Goal: Task Accomplishment & Management: Complete application form

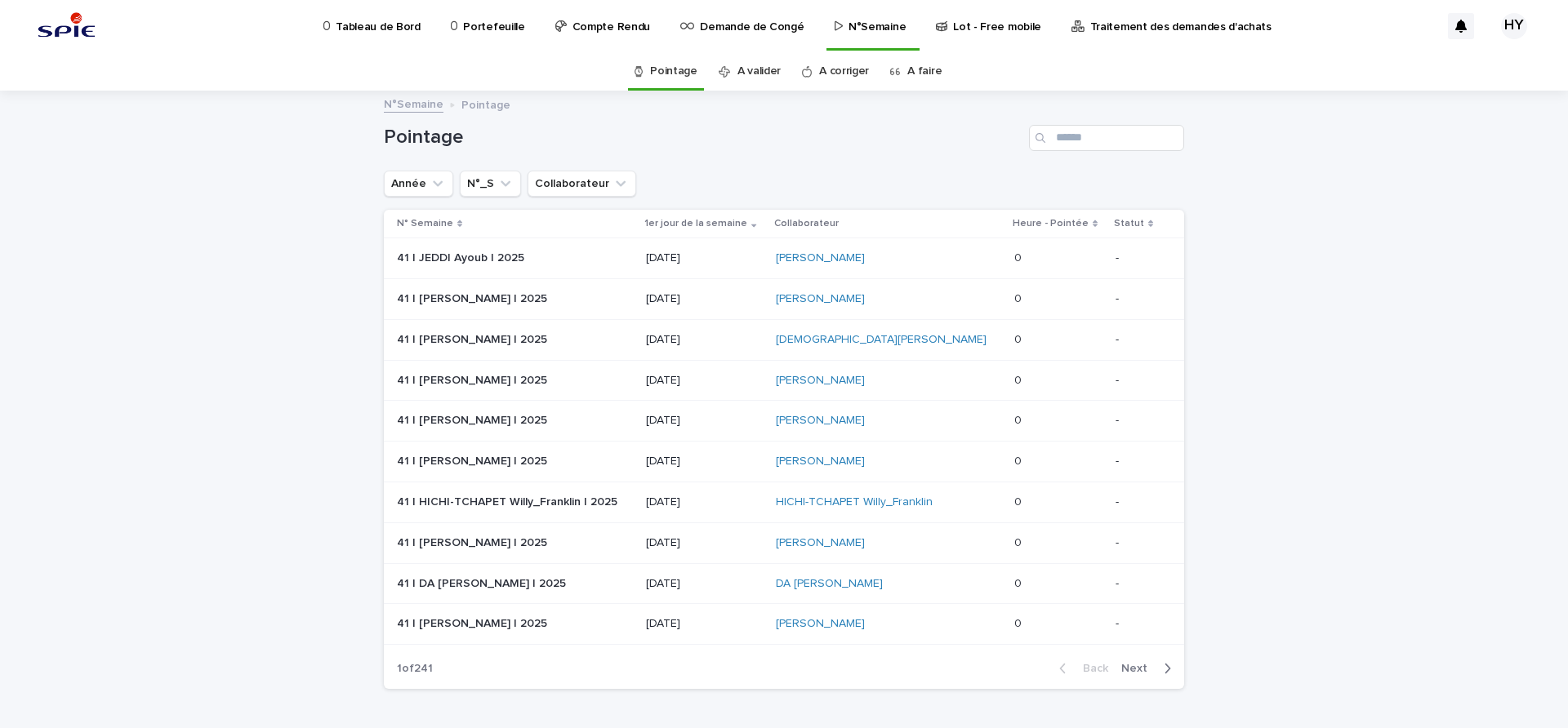
click at [909, 75] on link "A faire" at bounding box center [924, 72] width 34 height 39
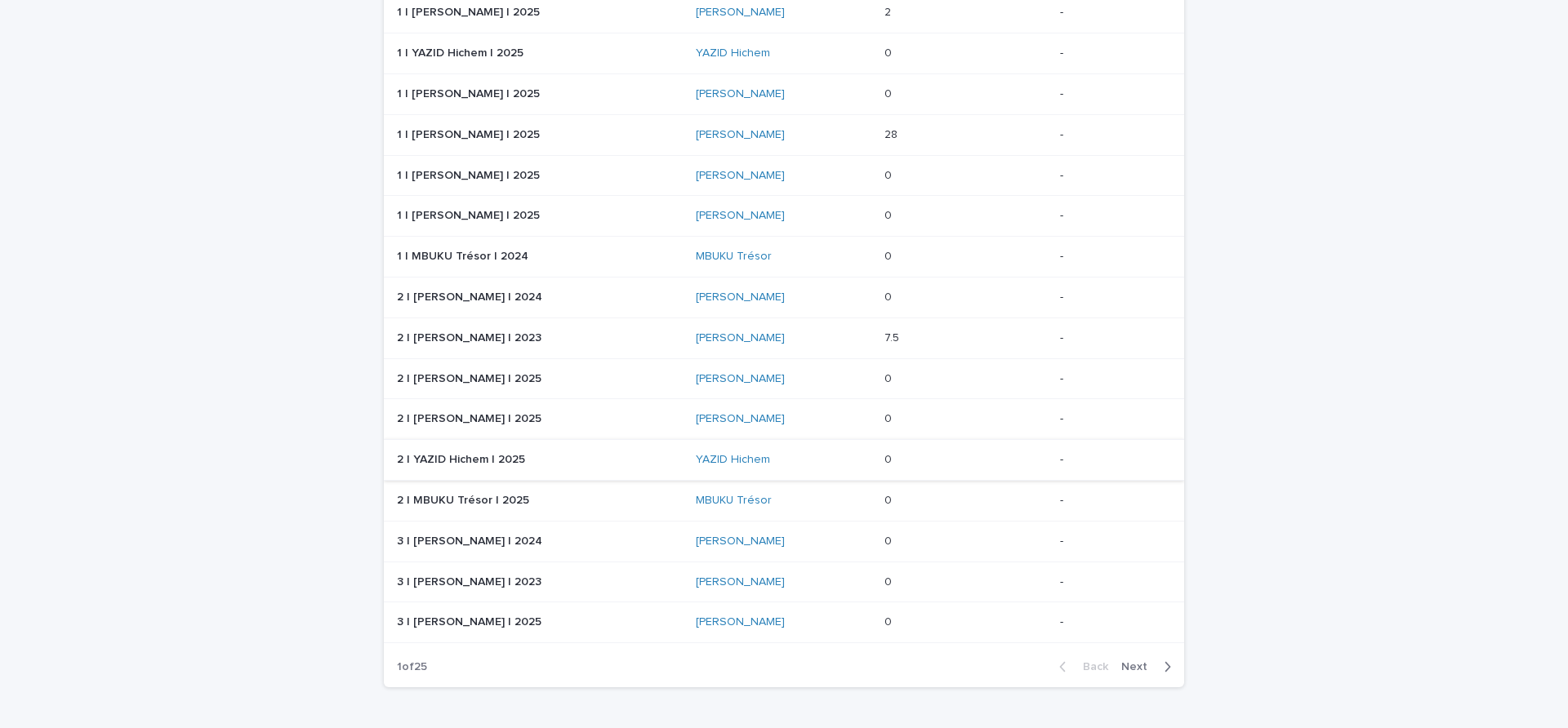
scroll to position [462, 0]
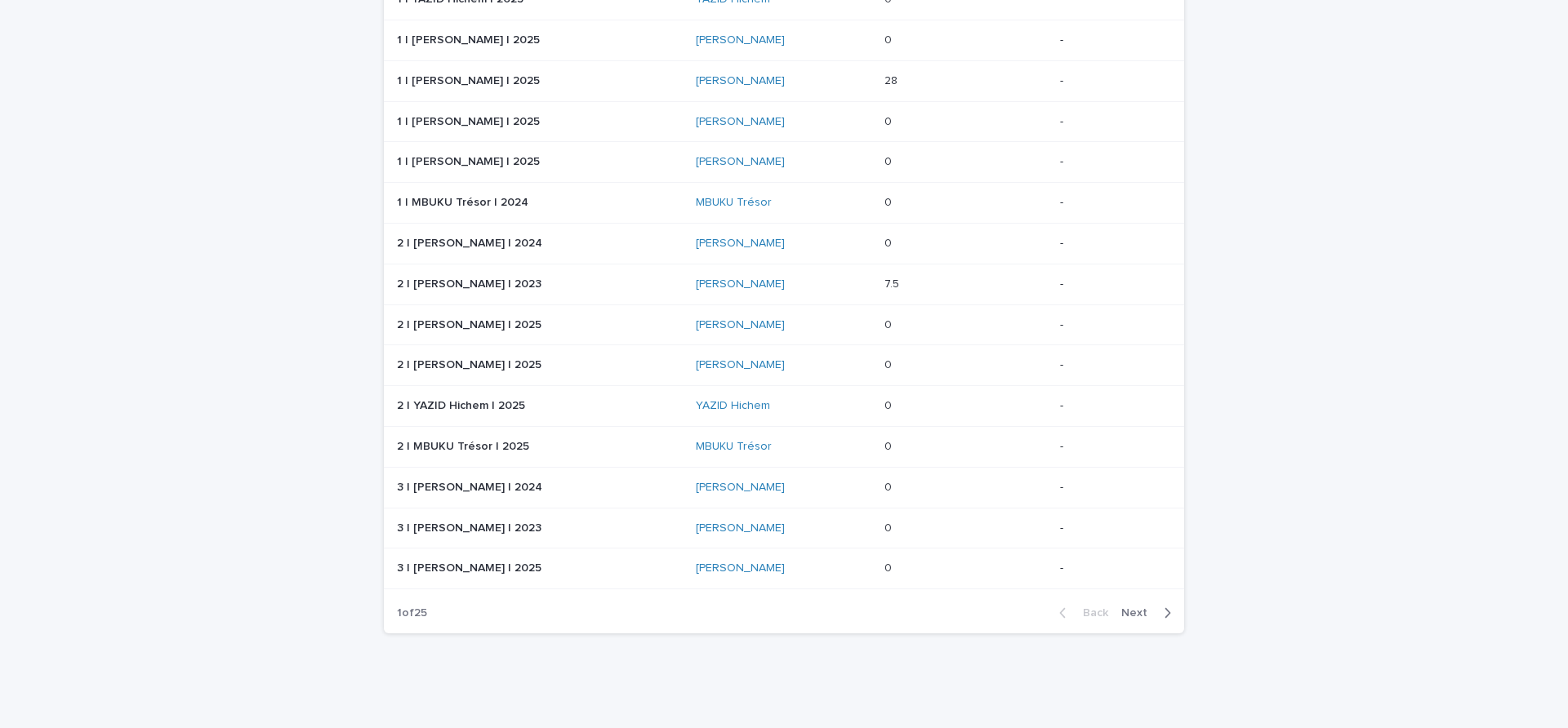
click at [1148, 613] on span "Next" at bounding box center [1139, 613] width 36 height 11
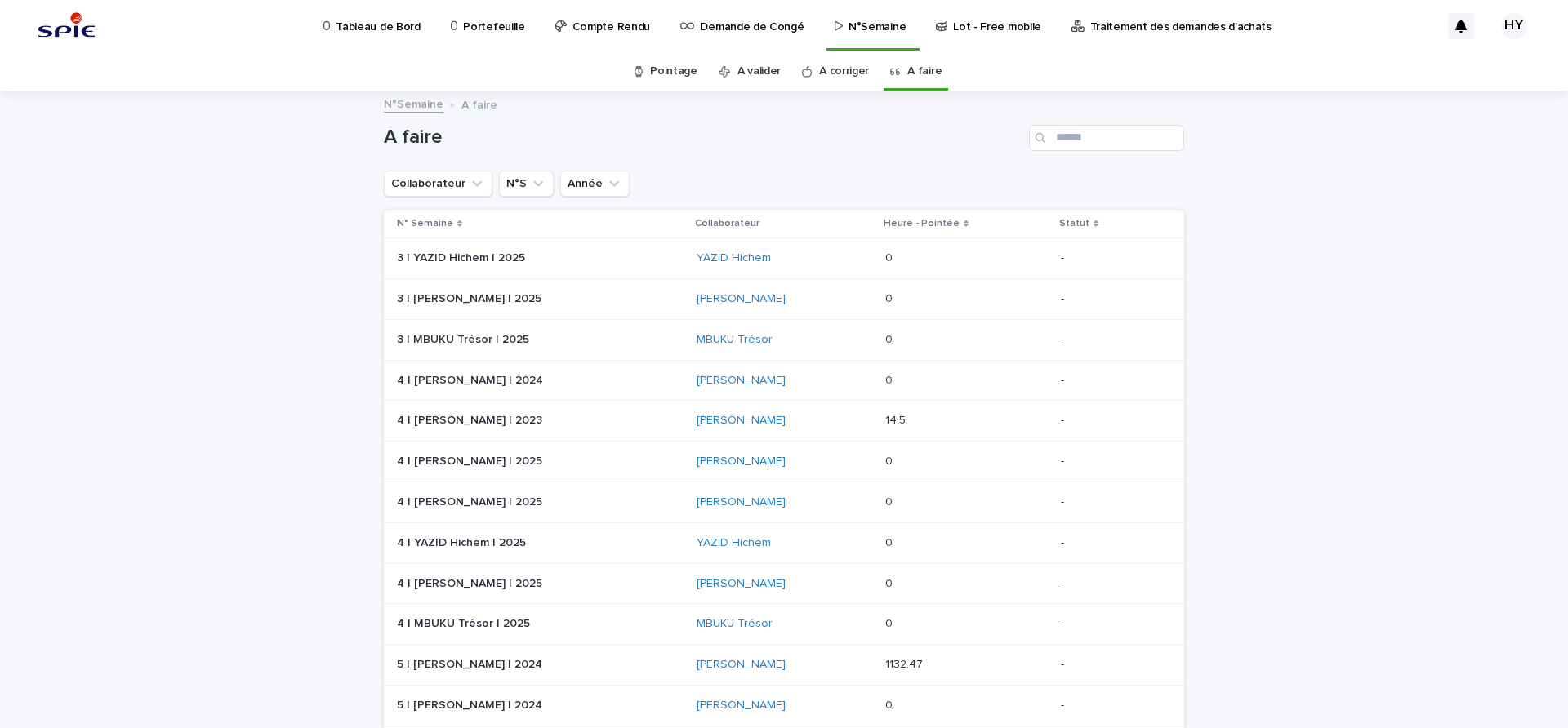
click at [1067, 151] on div "A faire" at bounding box center [783, 131] width 800 height 78
click at [1077, 134] on input "Search" at bounding box center [1106, 138] width 155 height 26
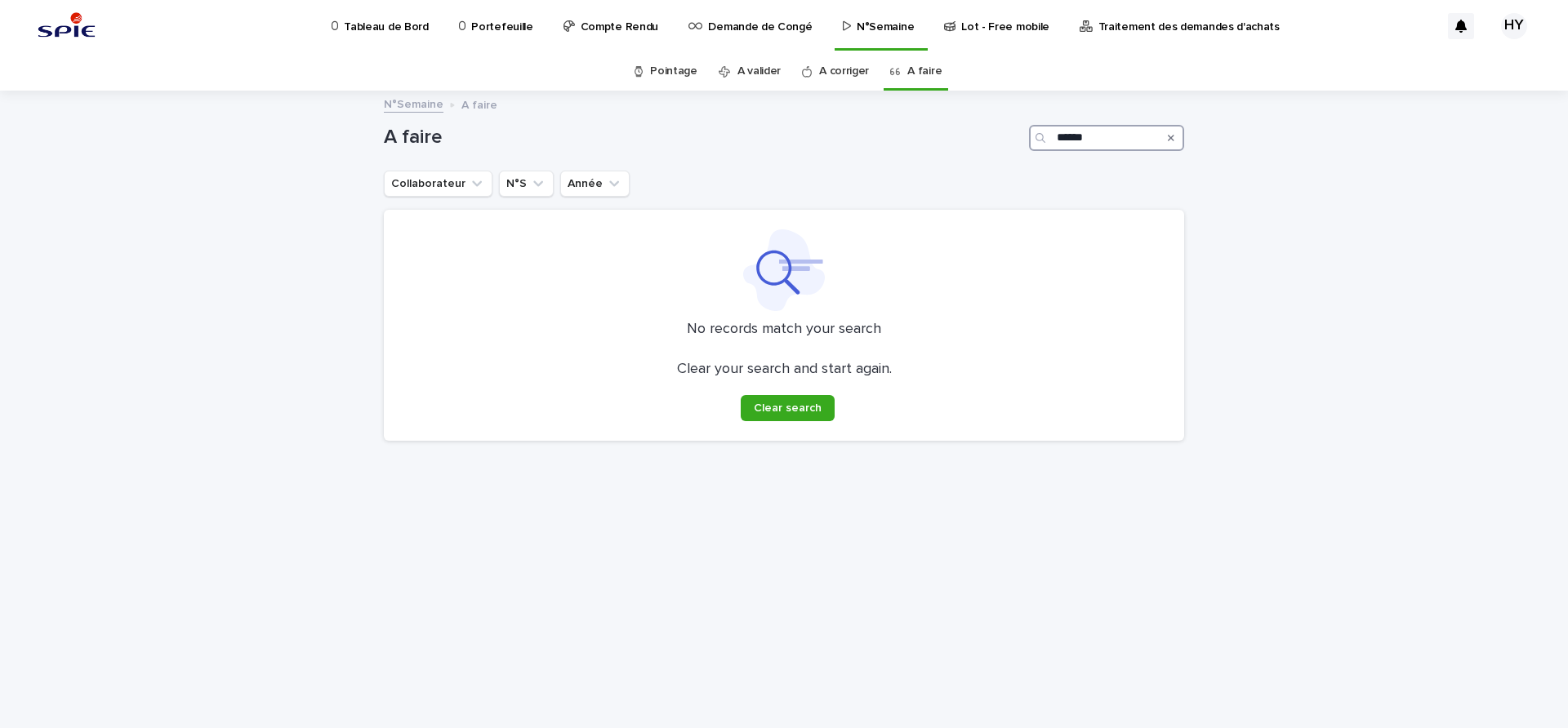
click at [1065, 141] on input "******" at bounding box center [1106, 138] width 155 height 26
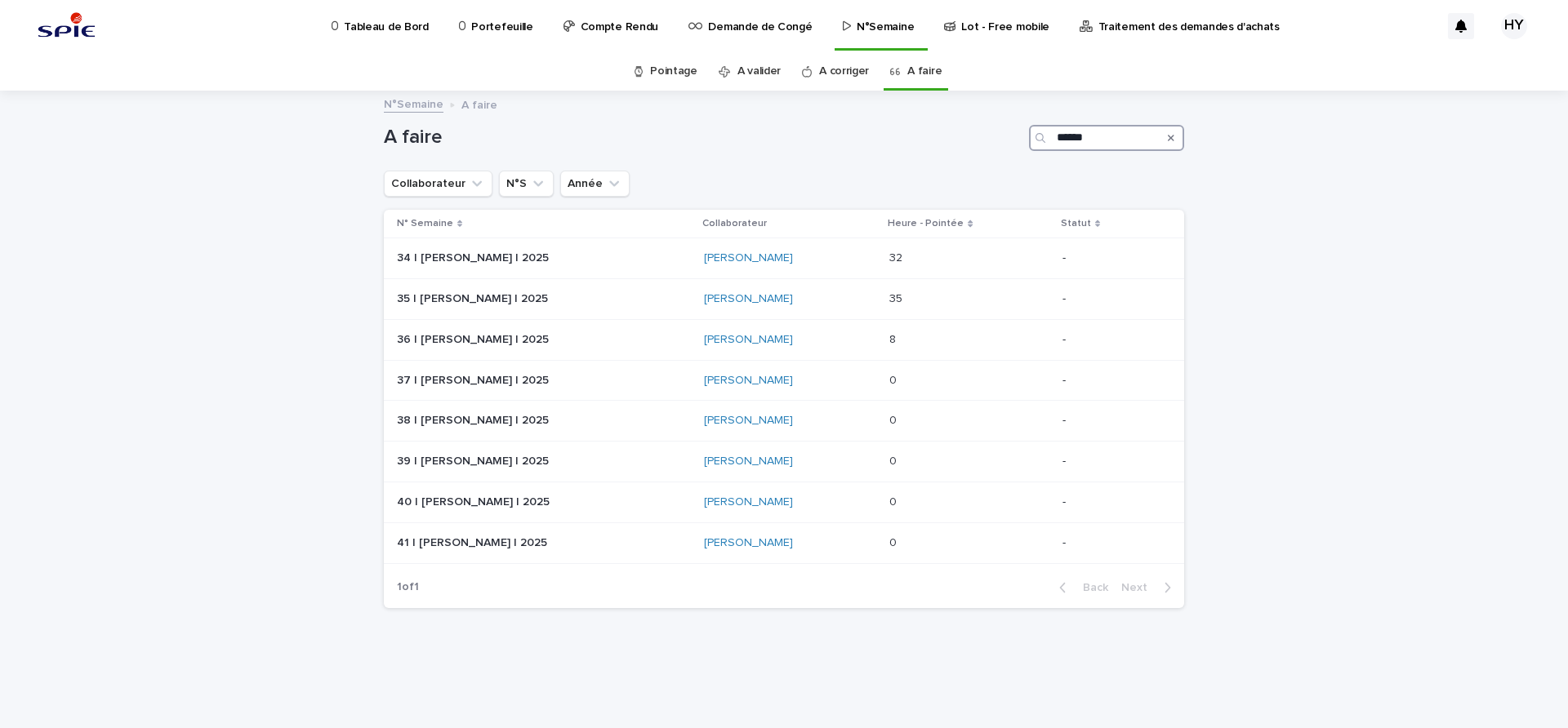
type input "******"
click at [976, 194] on div "Collaborateur N°S Année" at bounding box center [783, 184] width 800 height 26
click at [918, 246] on div "32 32" at bounding box center [969, 258] width 160 height 27
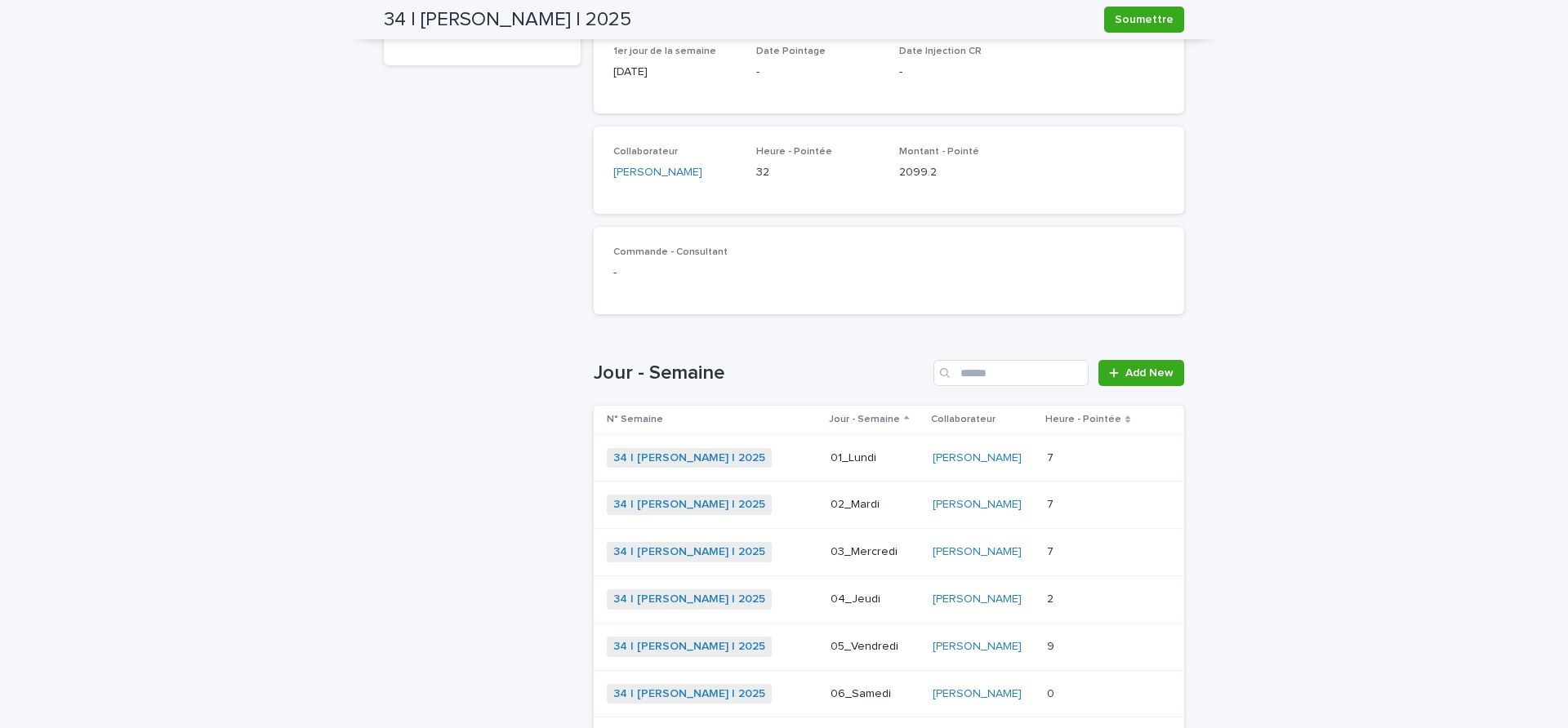
scroll to position [344, 0]
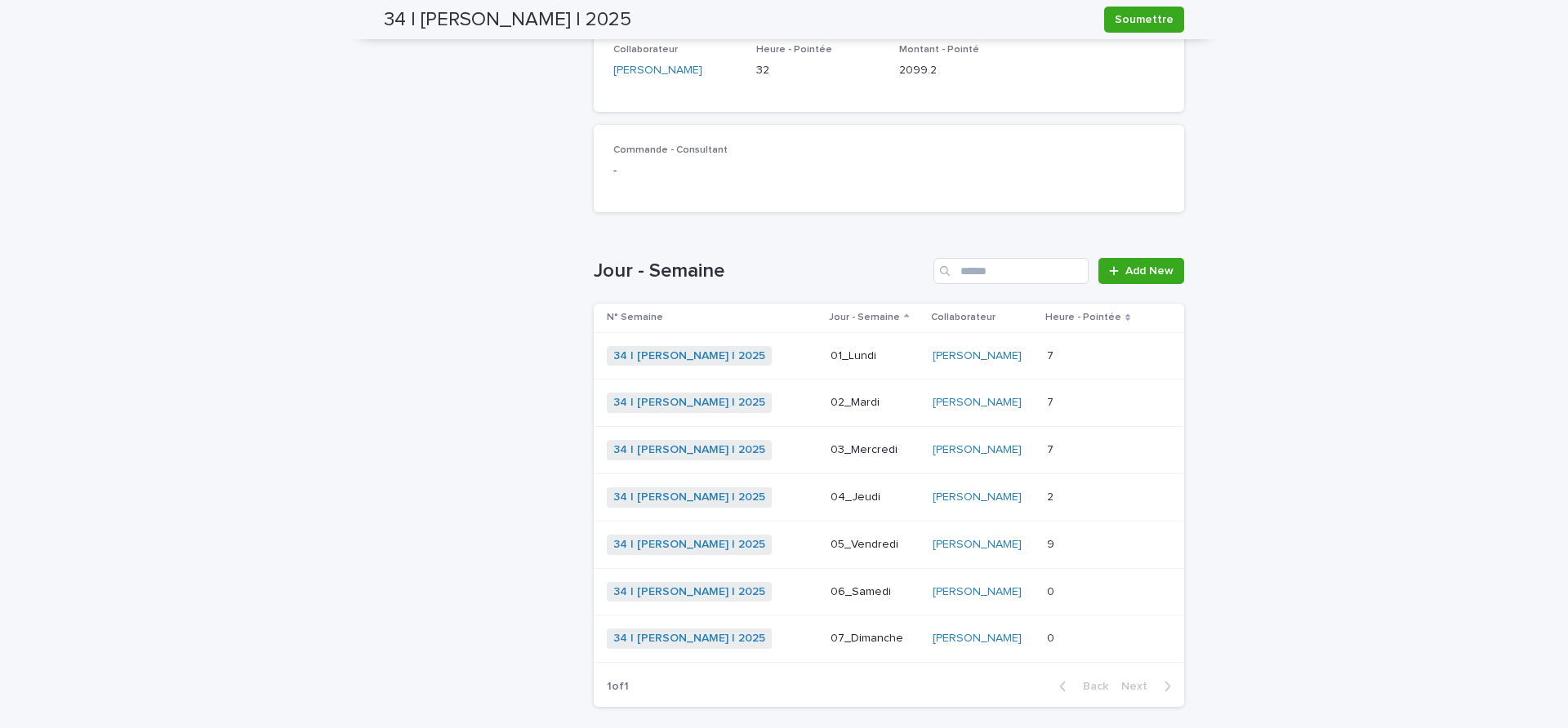
click at [1061, 544] on p at bounding box center [1093, 545] width 94 height 14
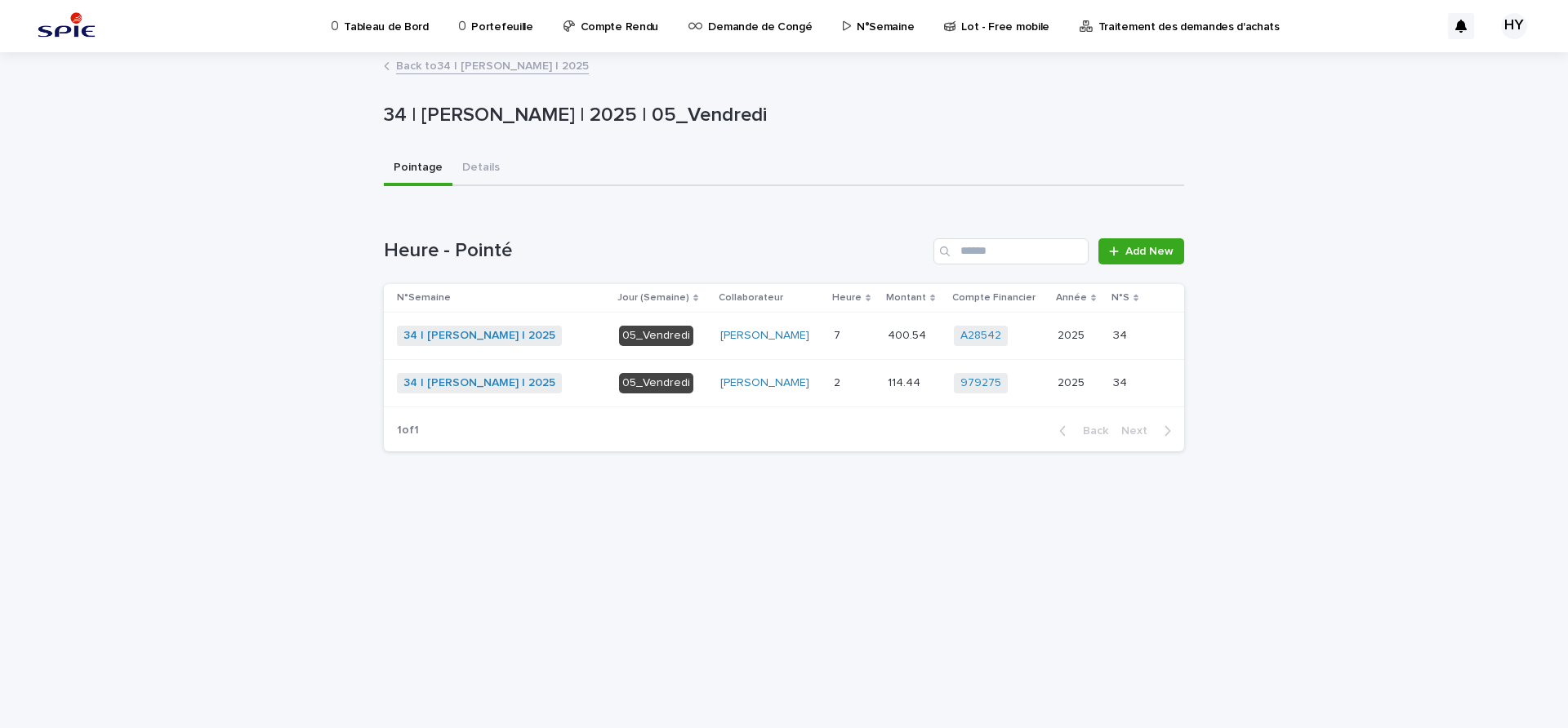
click at [466, 70] on link "Back to 34 | [PERSON_NAME] | 2025" at bounding box center [493, 65] width 193 height 19
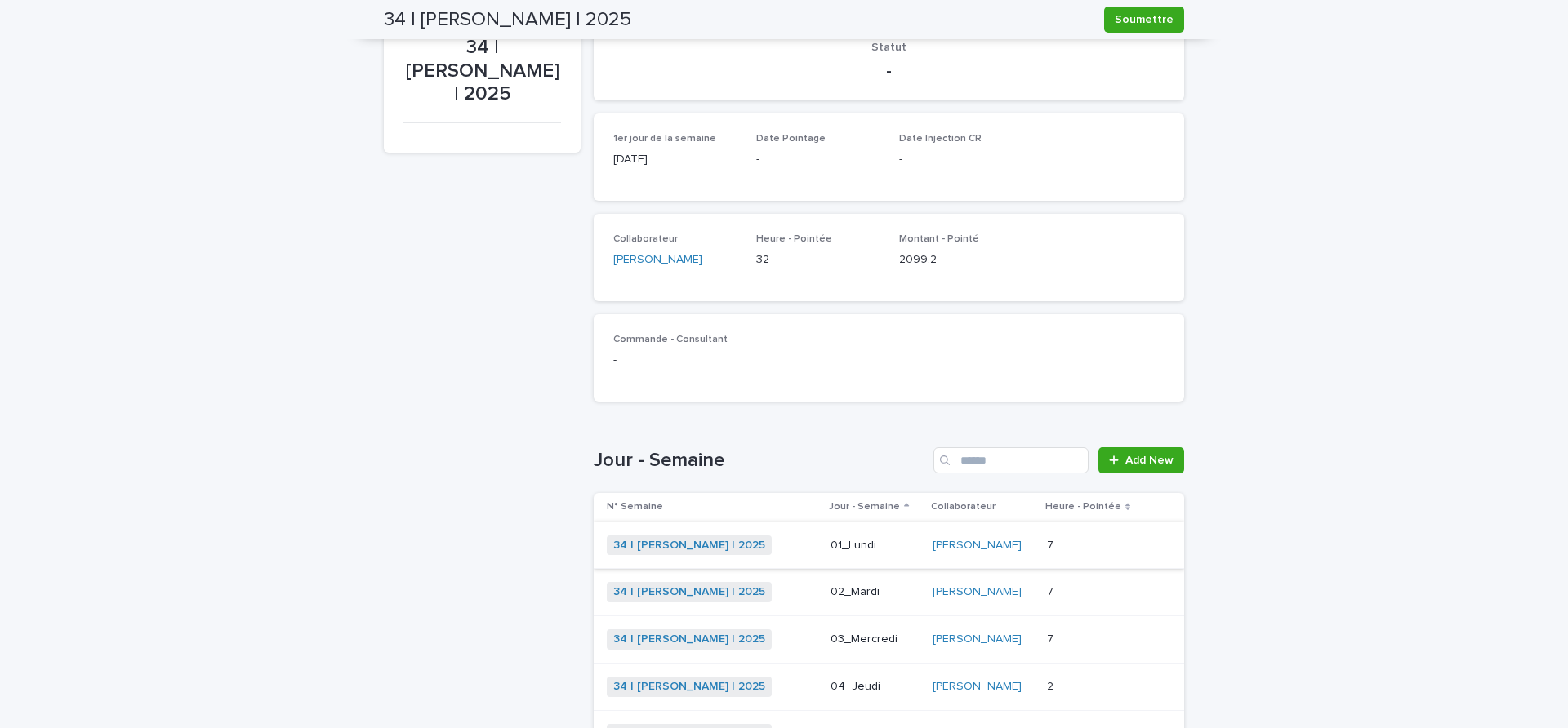
scroll to position [358, 0]
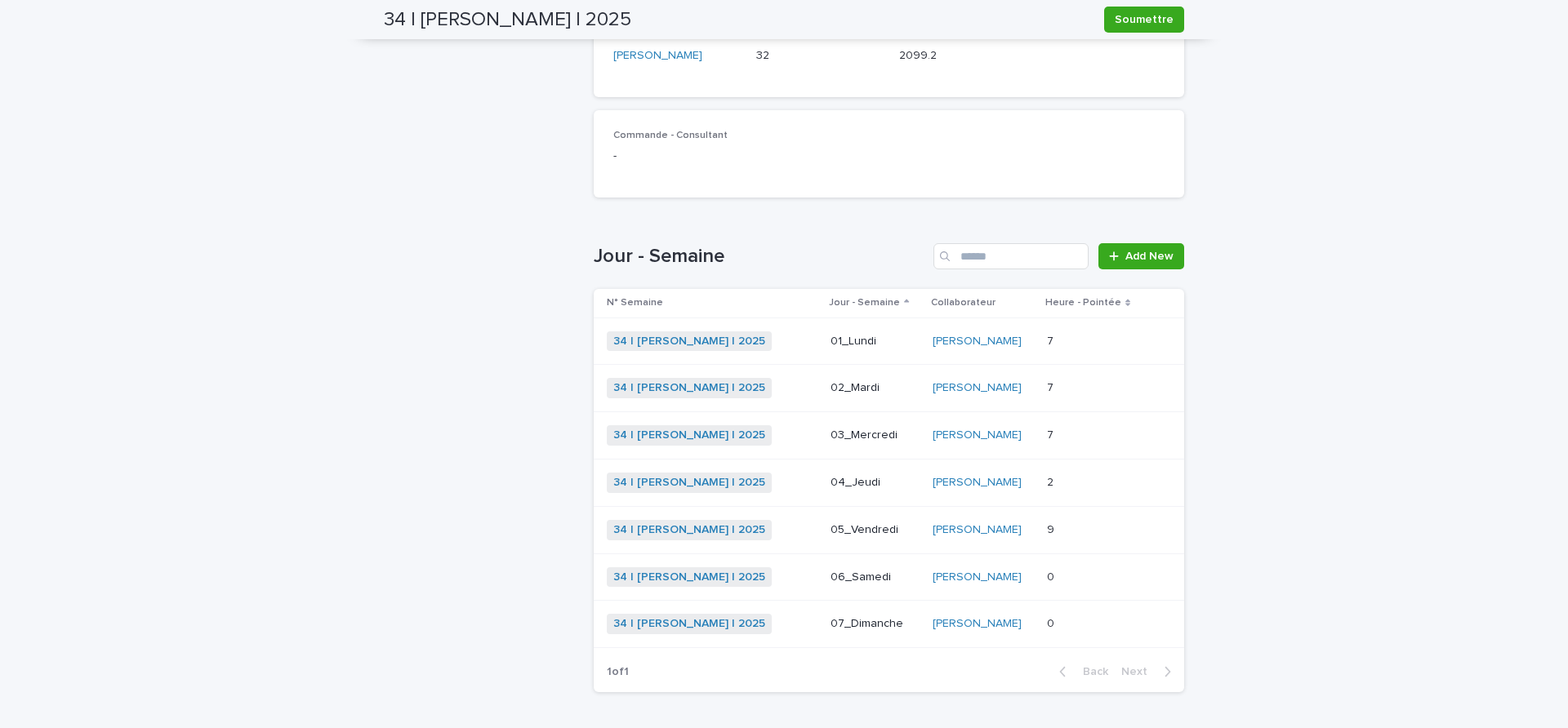
click at [1085, 519] on div "9 9" at bounding box center [1093, 530] width 94 height 27
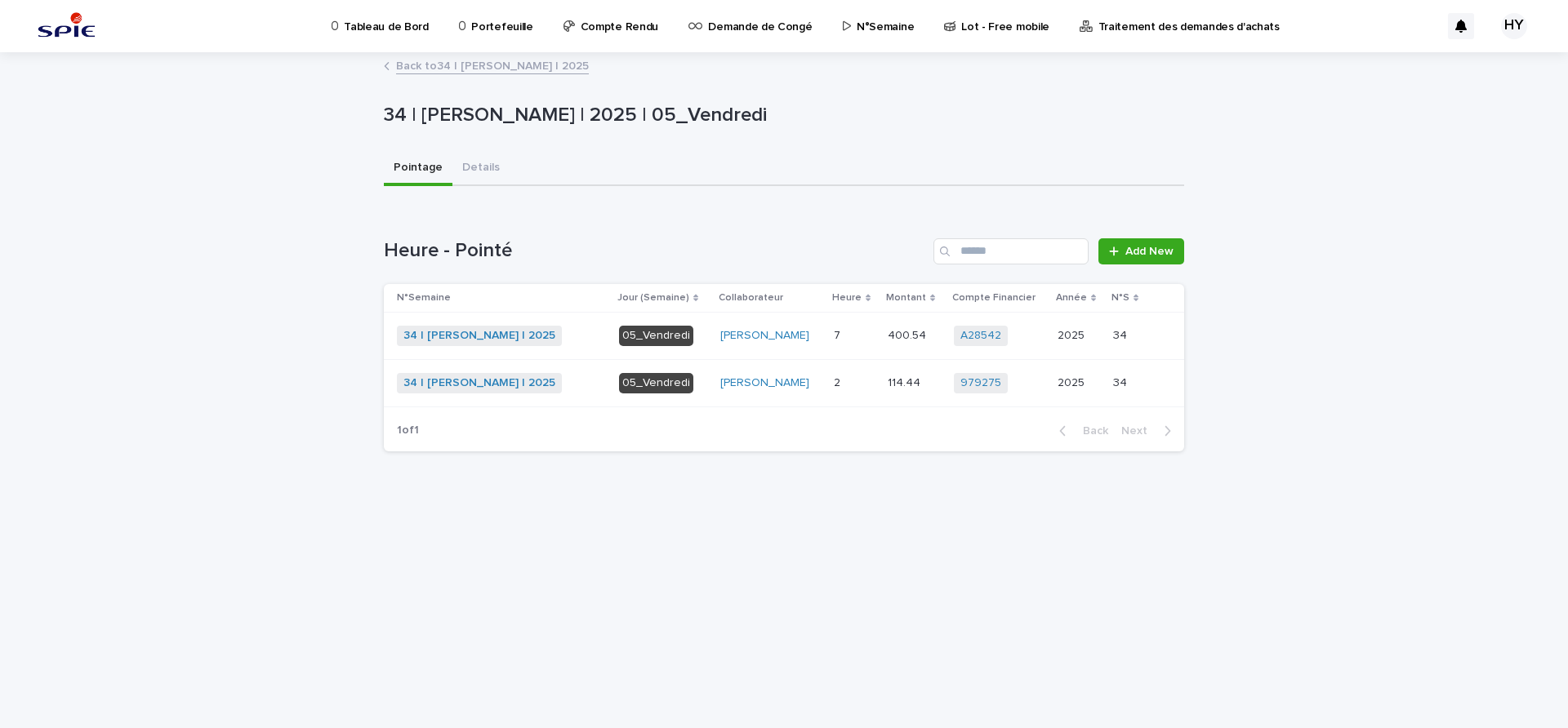
click at [851, 388] on p at bounding box center [854, 383] width 40 height 14
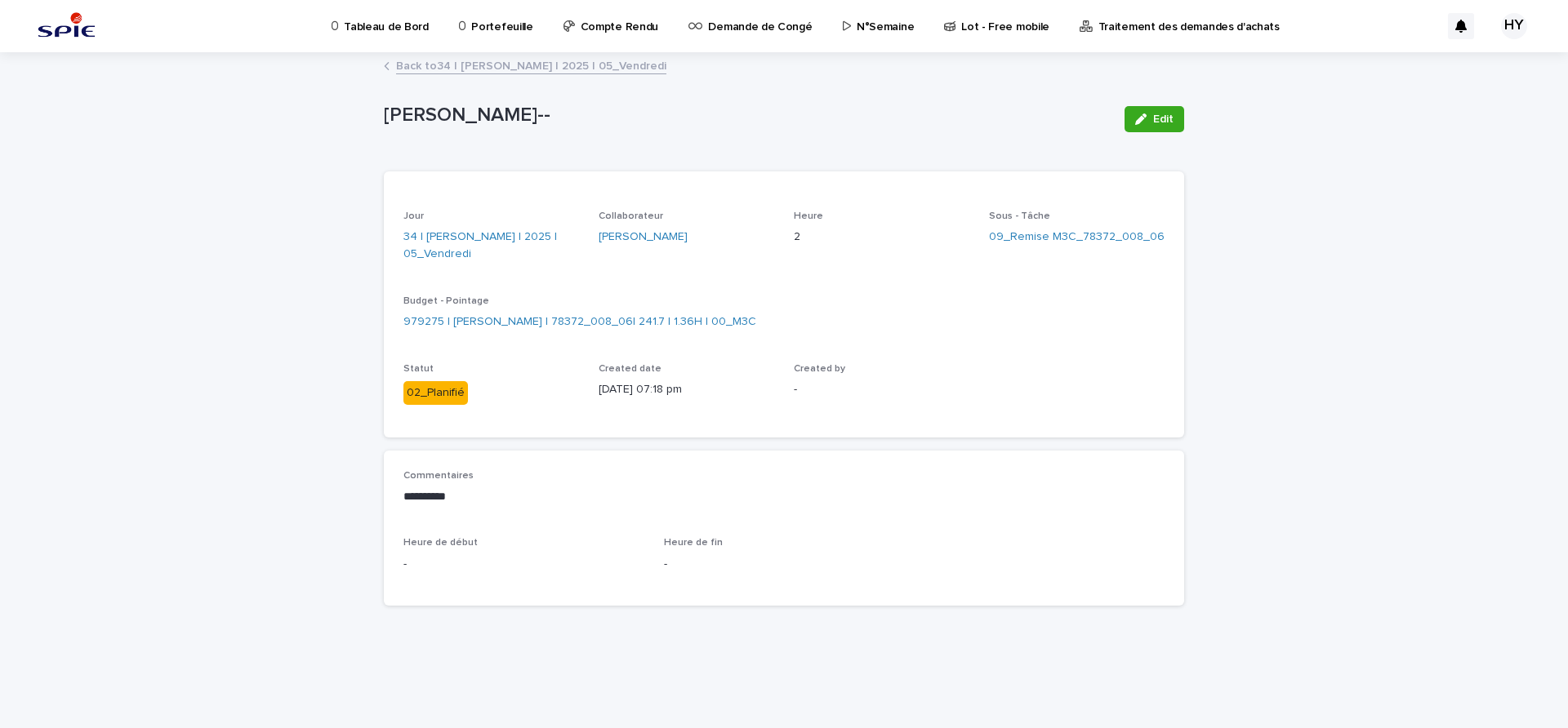
click at [469, 64] on link "Back to 34 | [PERSON_NAME] | 2025 | 05_Vendredi" at bounding box center [532, 65] width 271 height 19
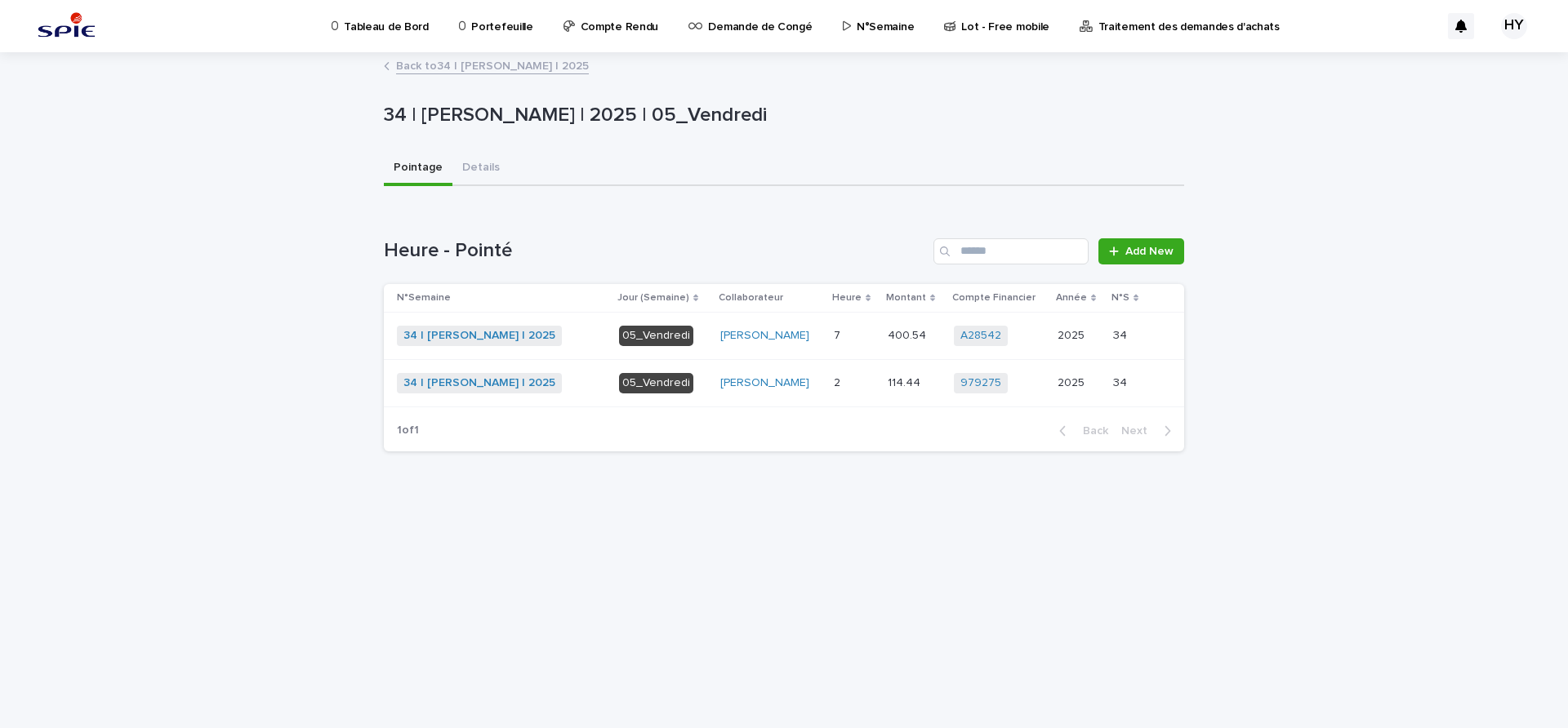
click at [844, 378] on p at bounding box center [854, 383] width 40 height 14
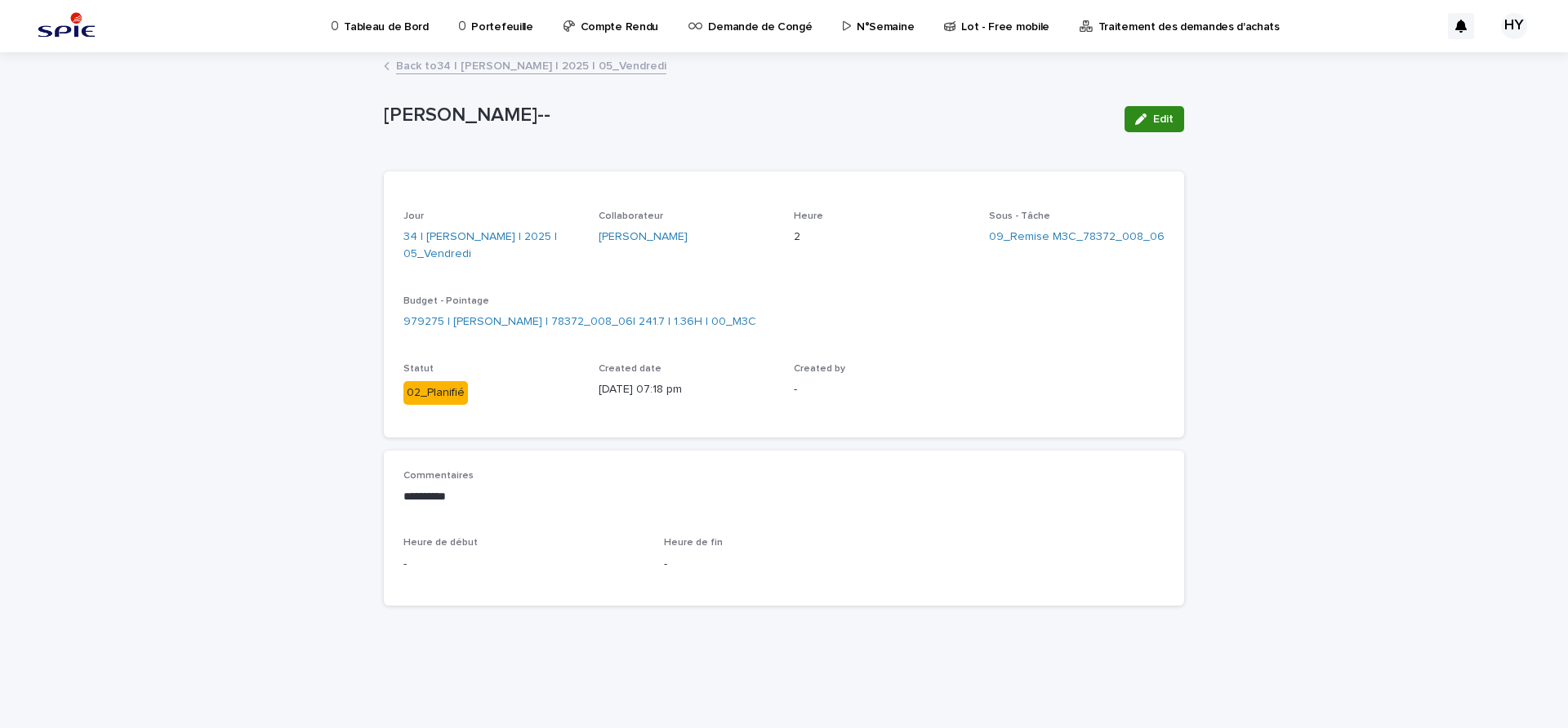
click at [1139, 109] on button "Edit" at bounding box center [1154, 119] width 59 height 26
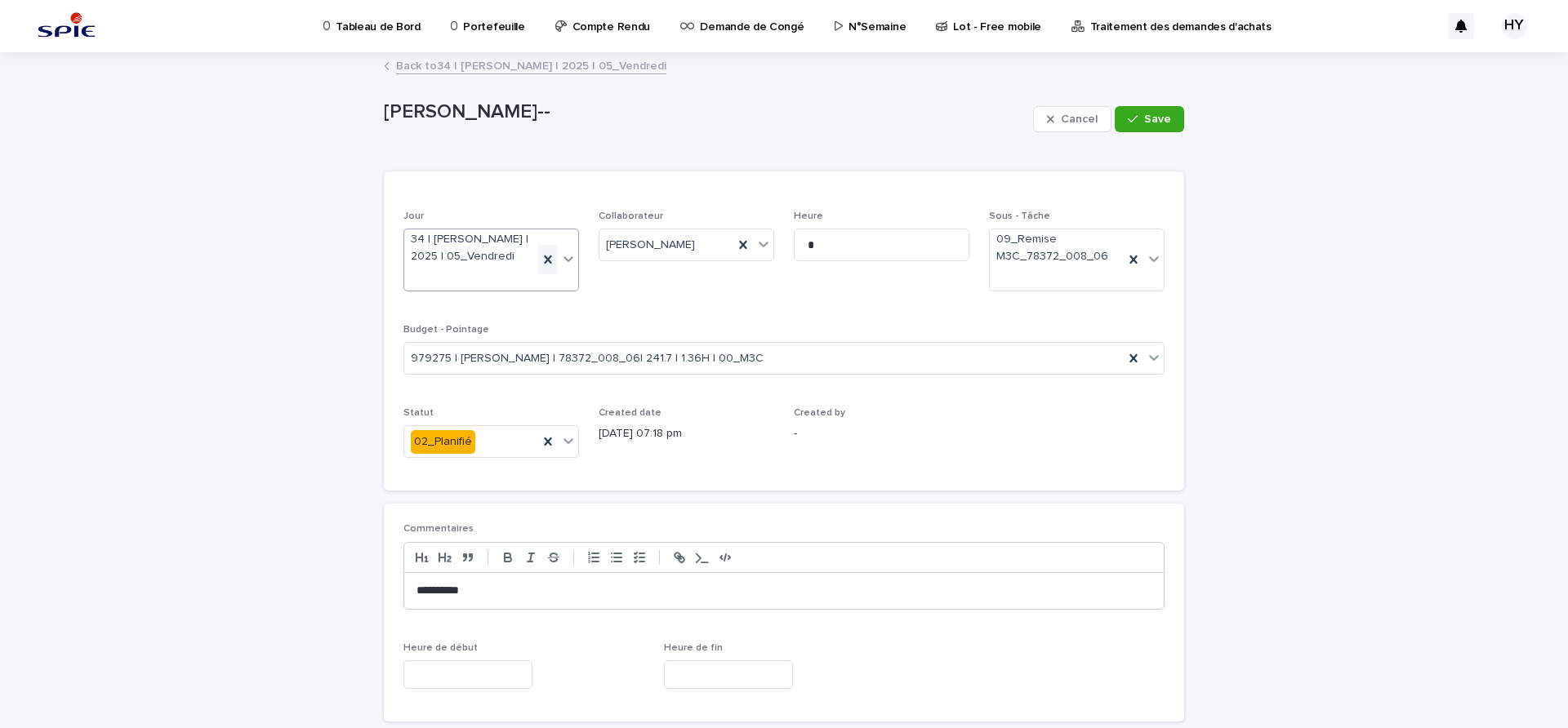
click at [546, 261] on icon at bounding box center [547, 259] width 16 height 16
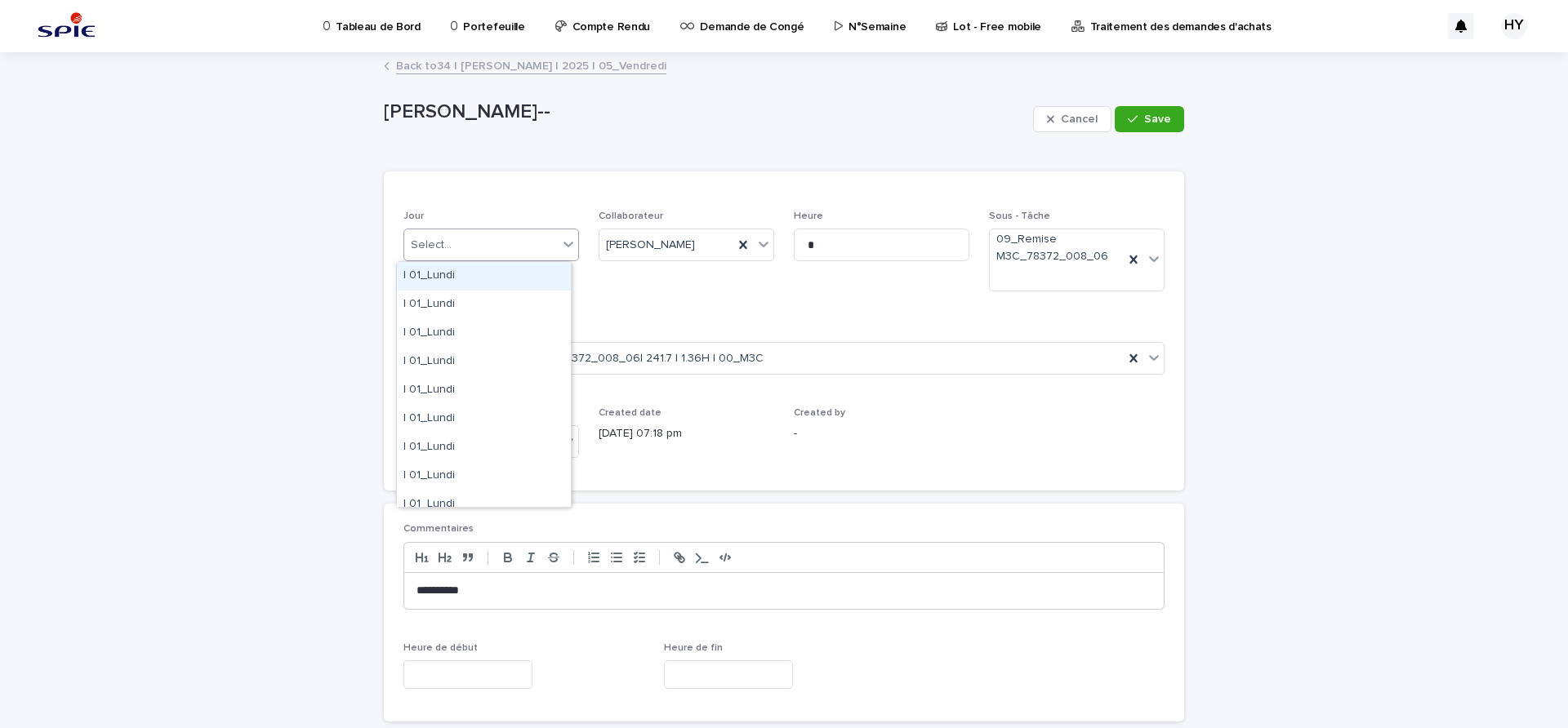
click at [560, 246] on icon at bounding box center [568, 244] width 16 height 16
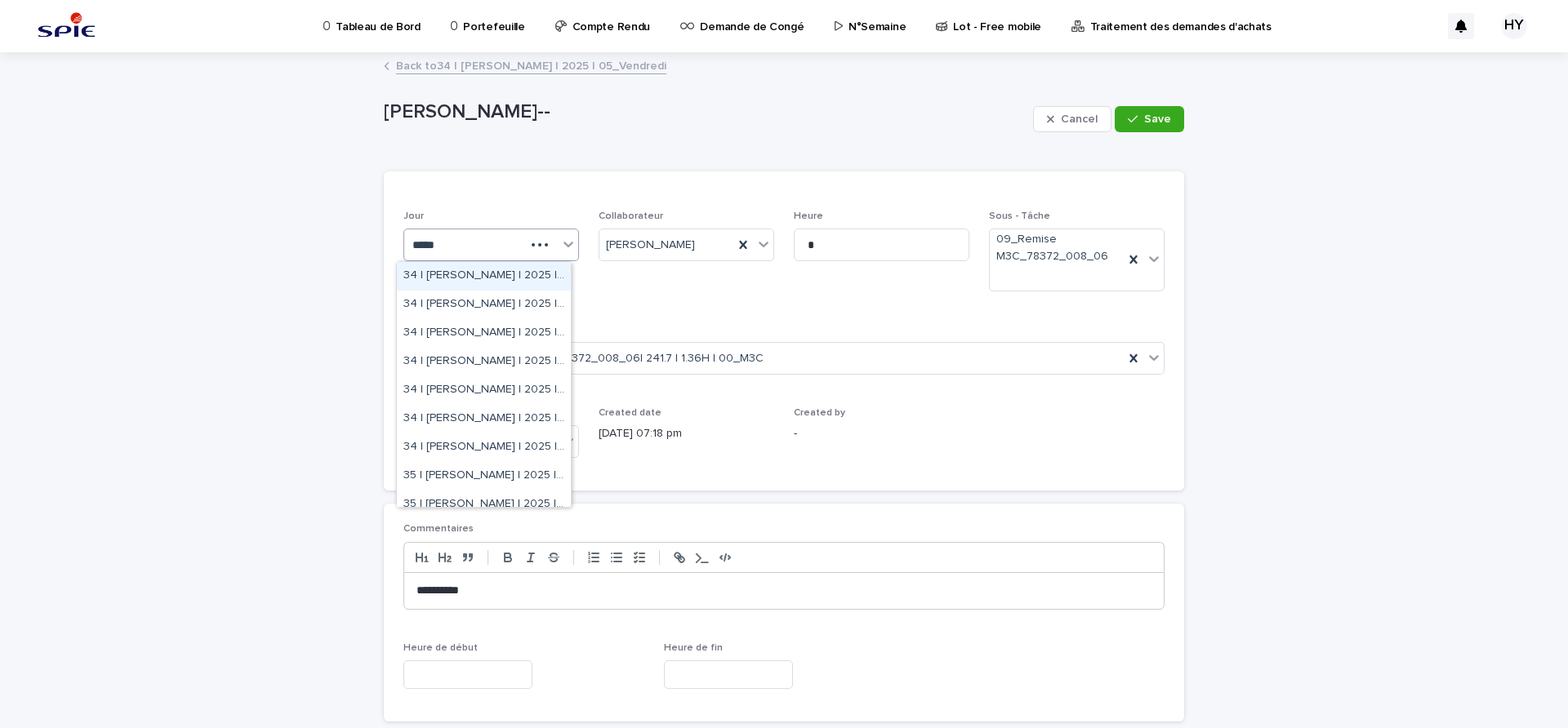
type input "******"
click at [525, 321] on div "34 | [PERSON_NAME] | 2025 | 03_Mercredi" at bounding box center [484, 333] width 174 height 28
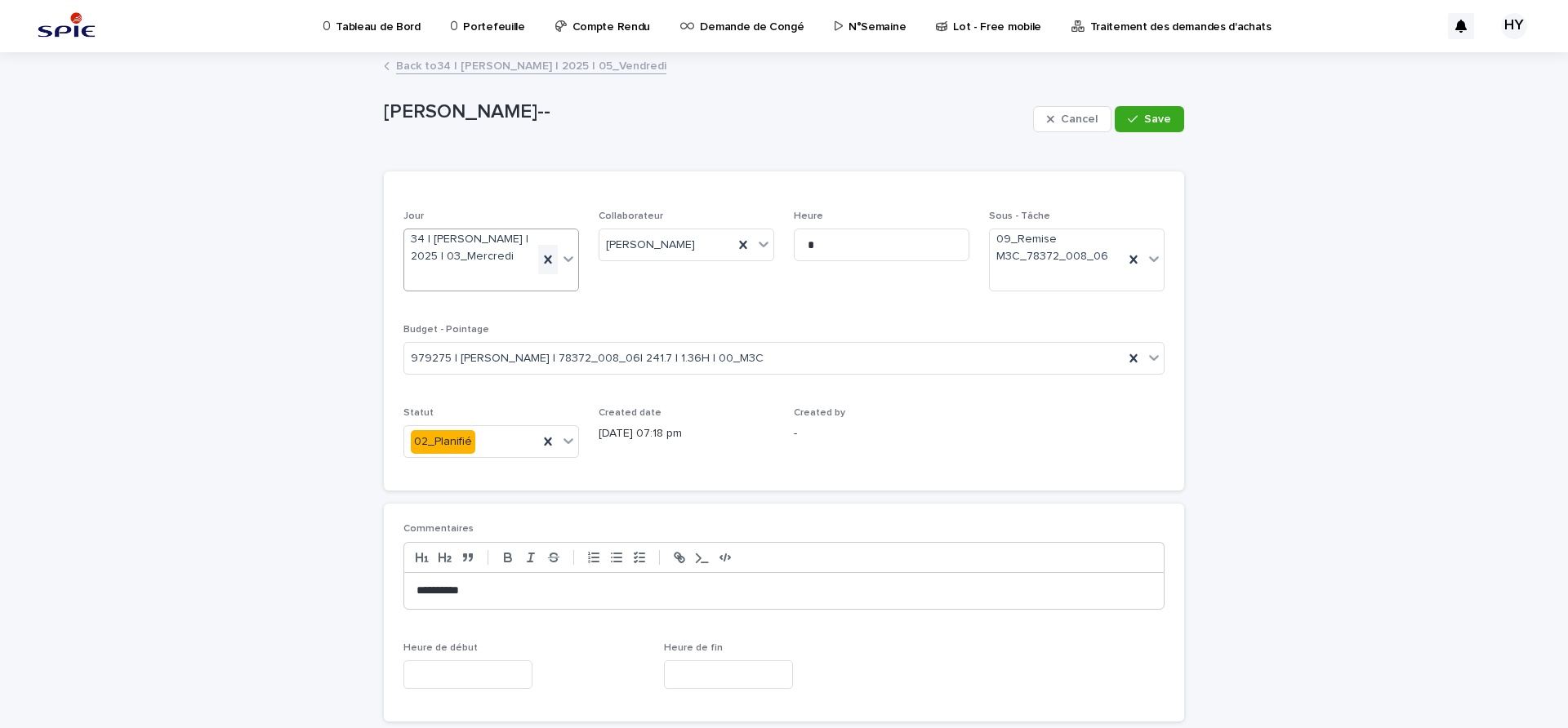
click at [539, 257] on icon at bounding box center [547, 259] width 16 height 16
click at [535, 248] on div "Select..." at bounding box center [481, 245] width 153 height 27
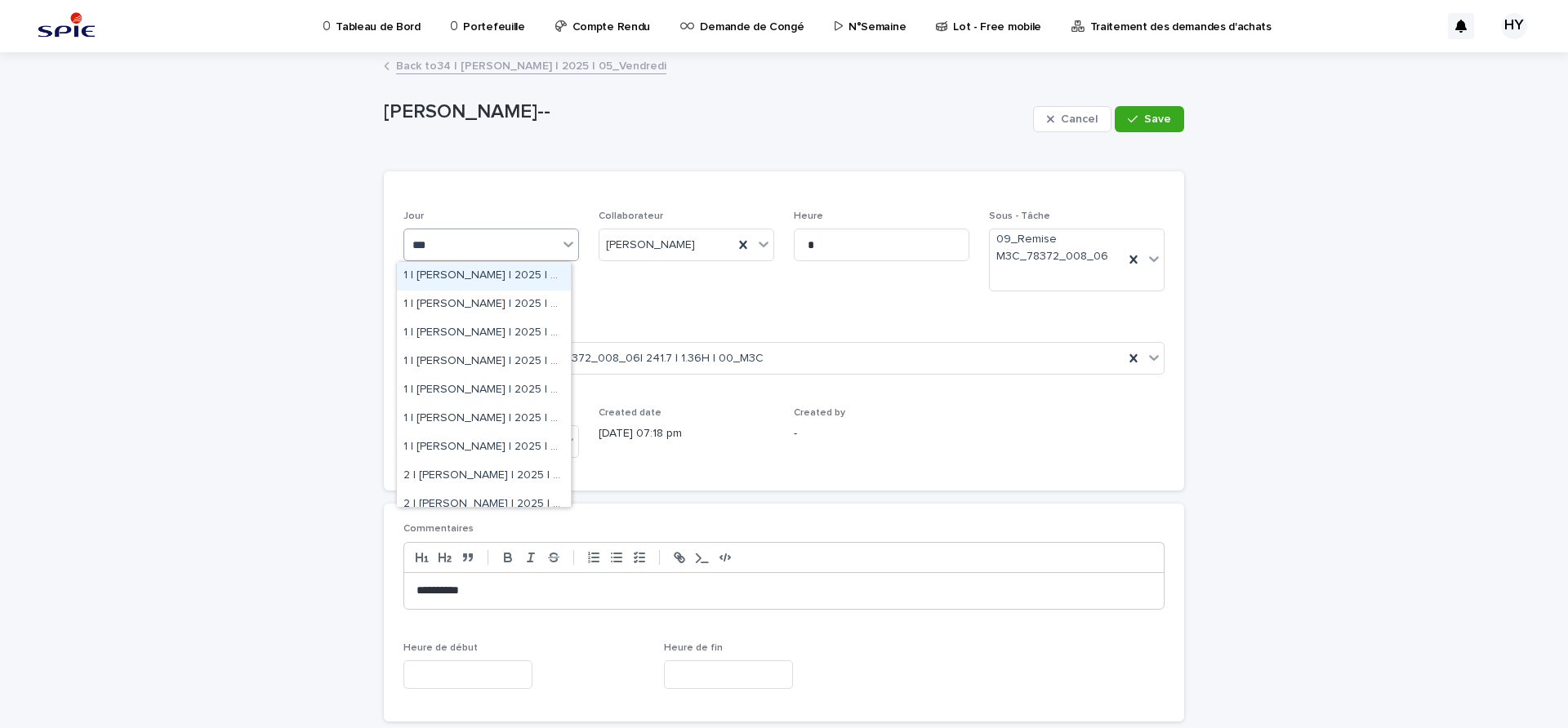
type input "****"
click at [508, 358] on div "34 | [PERSON_NAME] | 2025 | 04_Jeudi" at bounding box center [484, 362] width 174 height 28
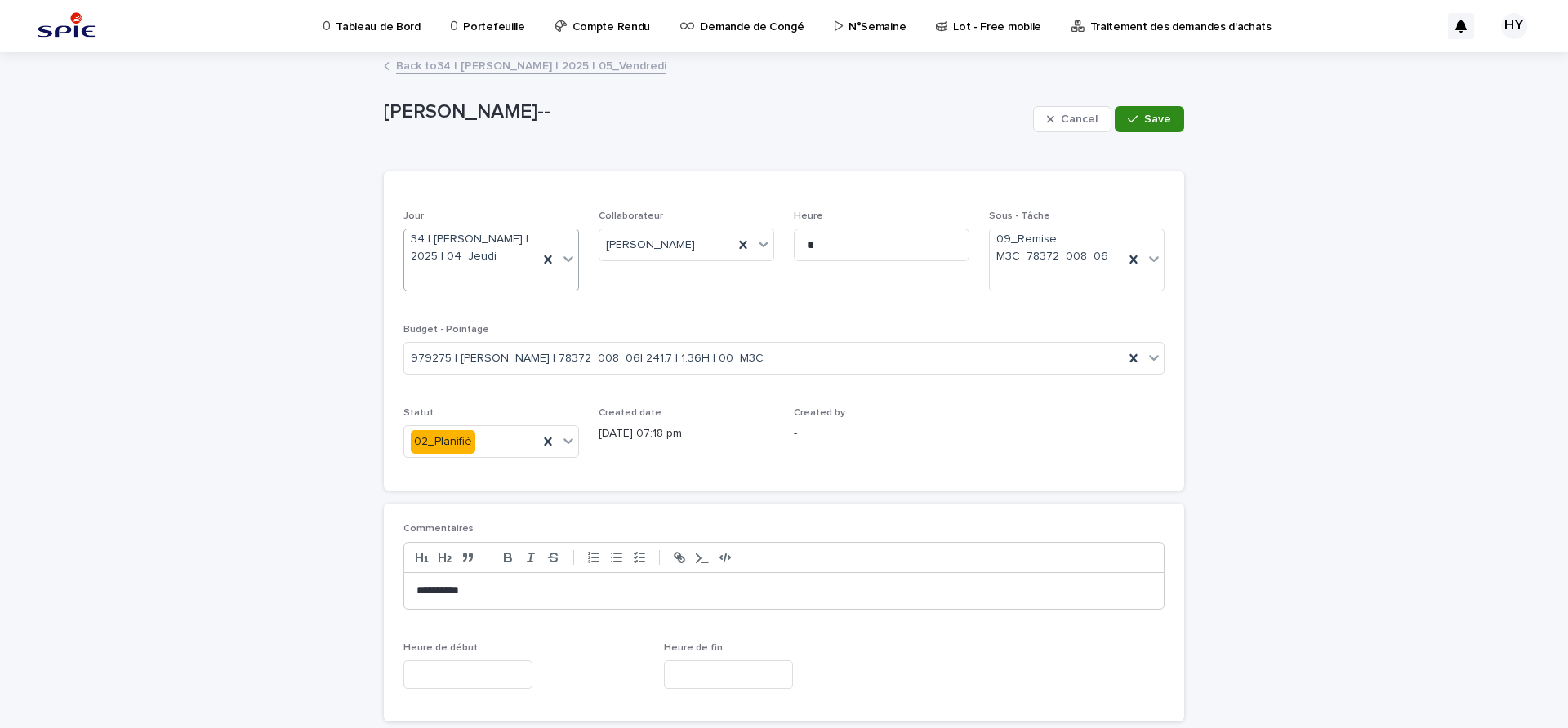
click at [1146, 115] on span "Save" at bounding box center [1157, 119] width 27 height 11
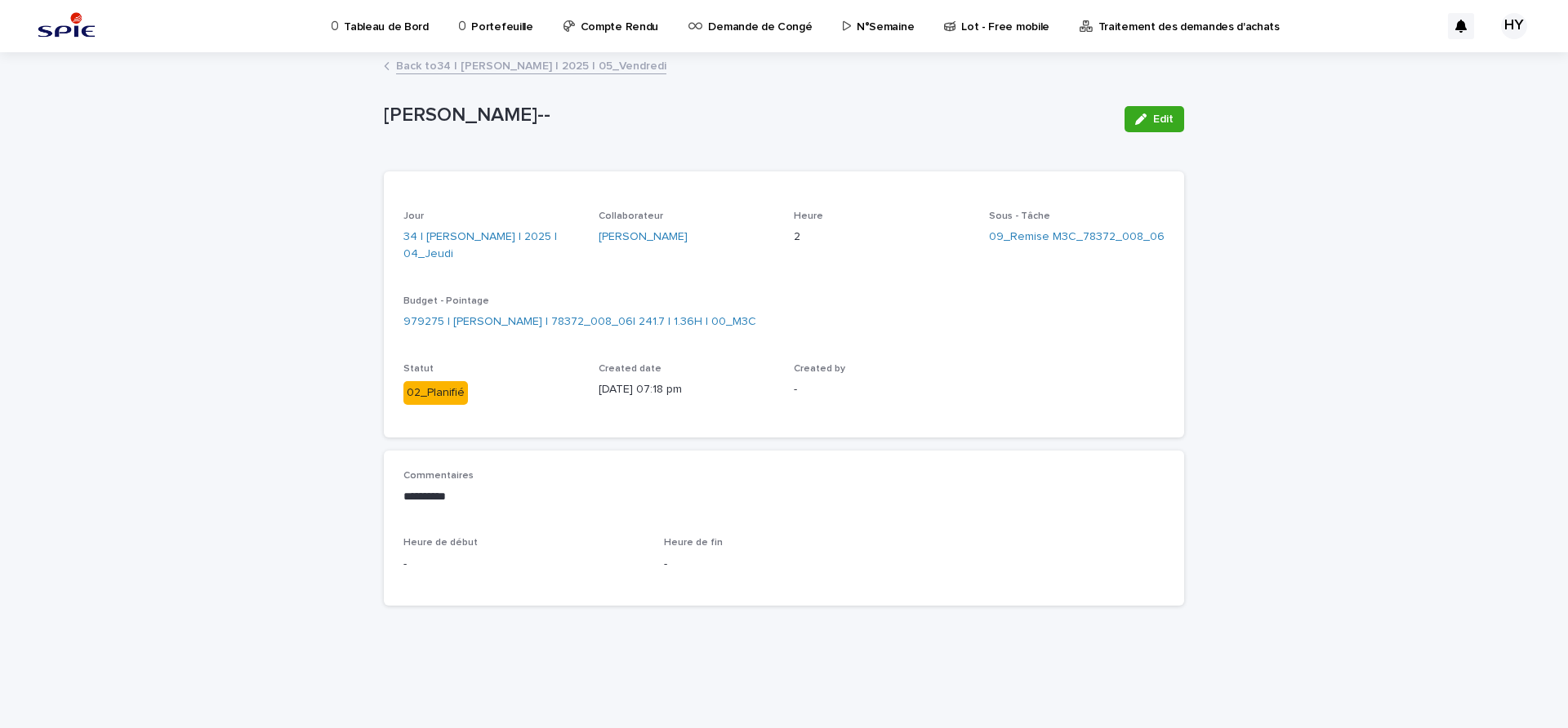
click at [515, 65] on link "Back to 34 | [PERSON_NAME] | 2025 | 05_Vendredi" at bounding box center [532, 65] width 271 height 19
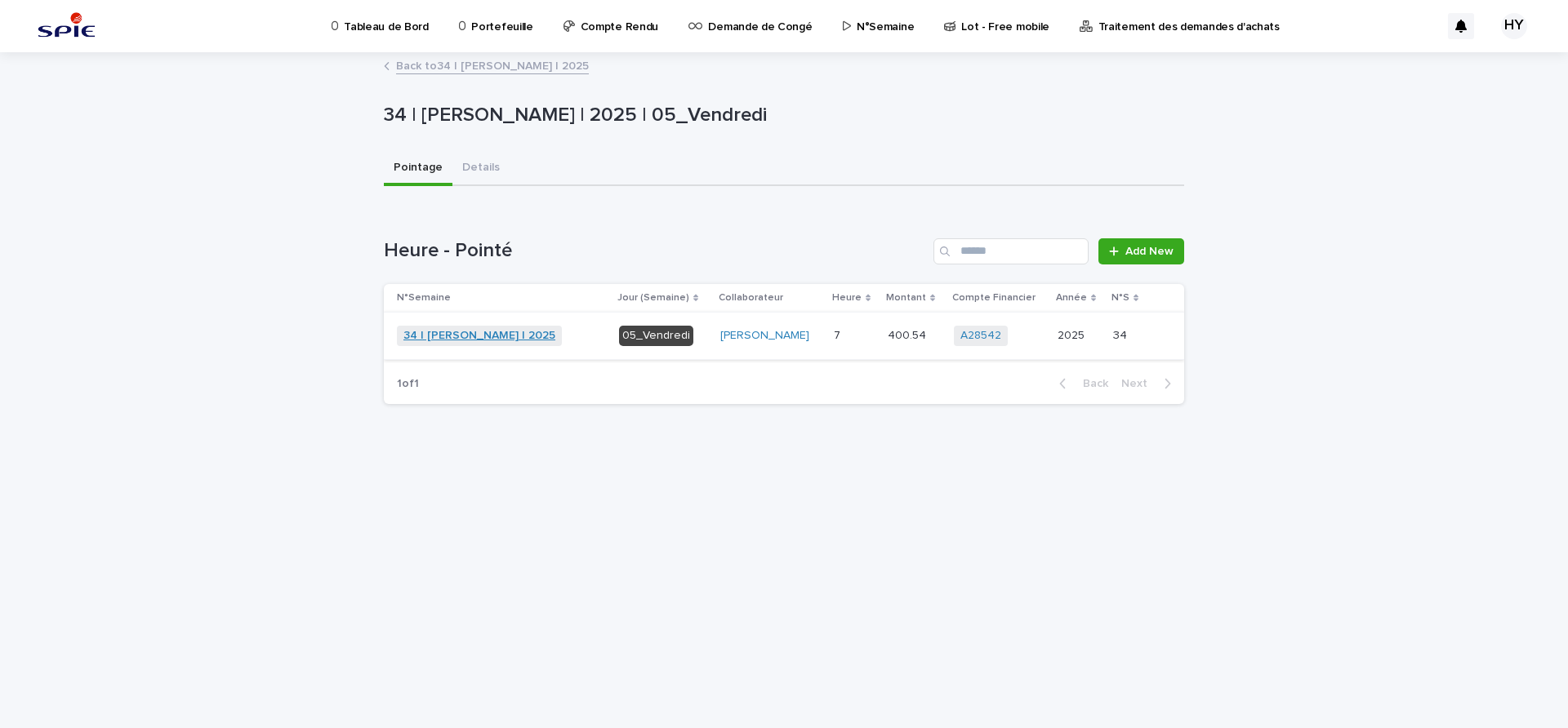
click at [501, 334] on link "34 | [PERSON_NAME] | 2025" at bounding box center [479, 336] width 152 height 14
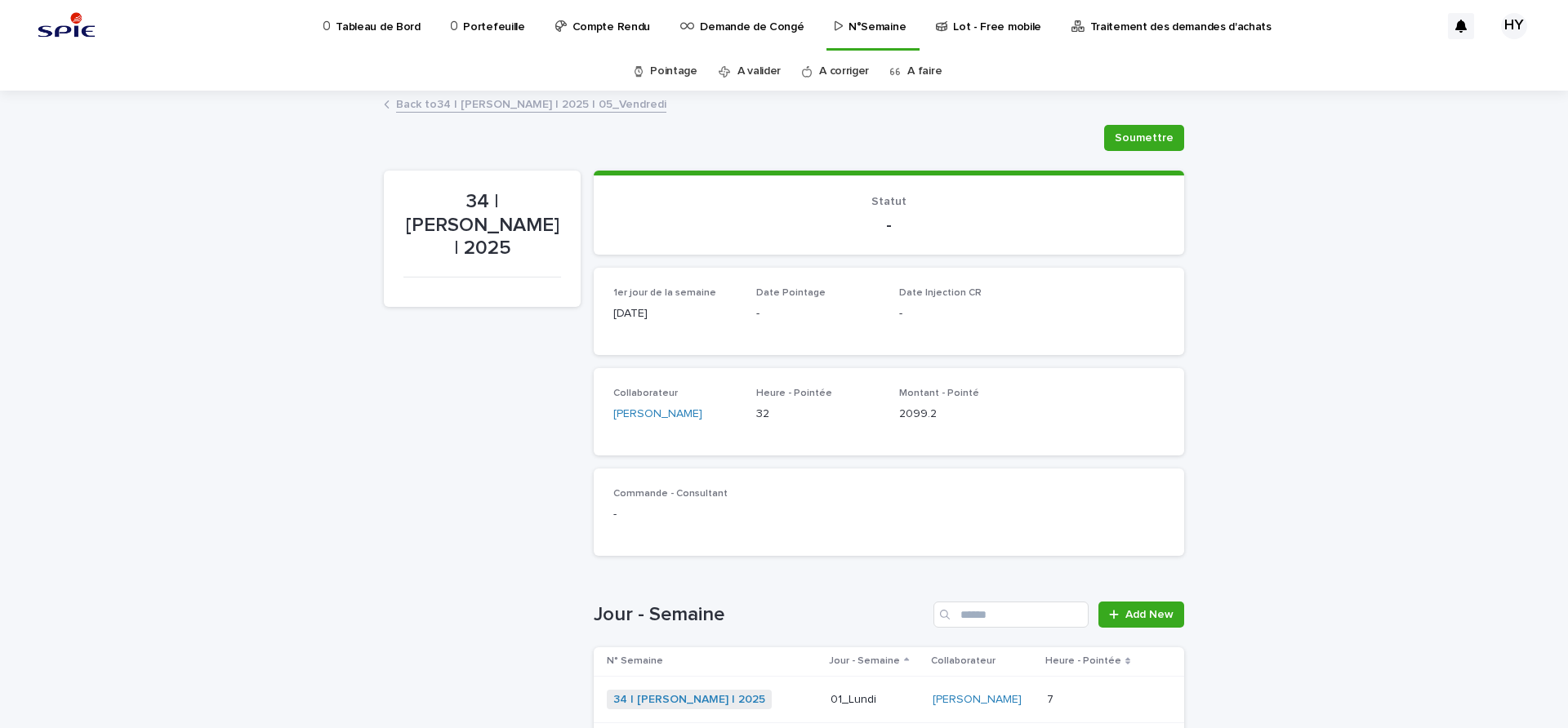
scroll to position [417, 0]
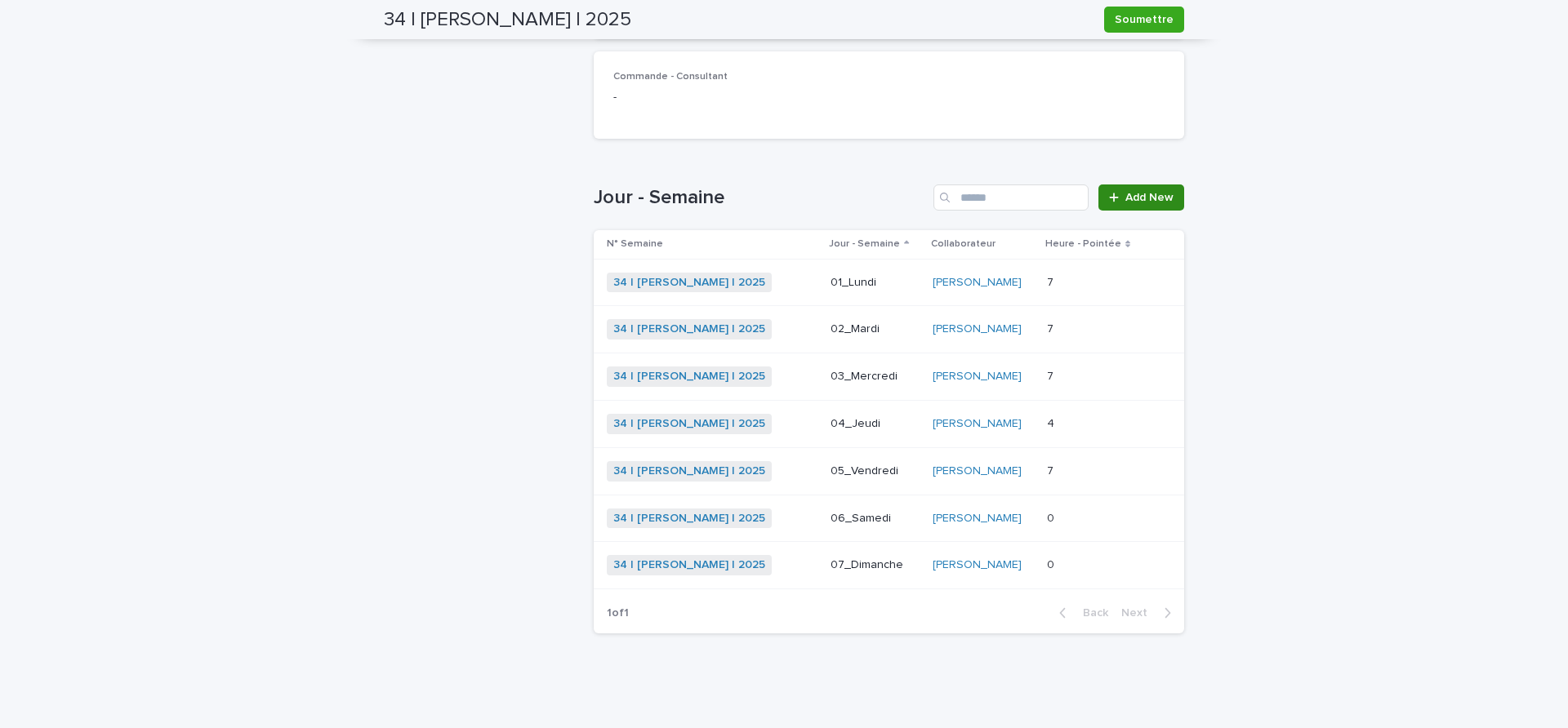
click at [1135, 196] on span "Add New" at bounding box center [1149, 197] width 48 height 11
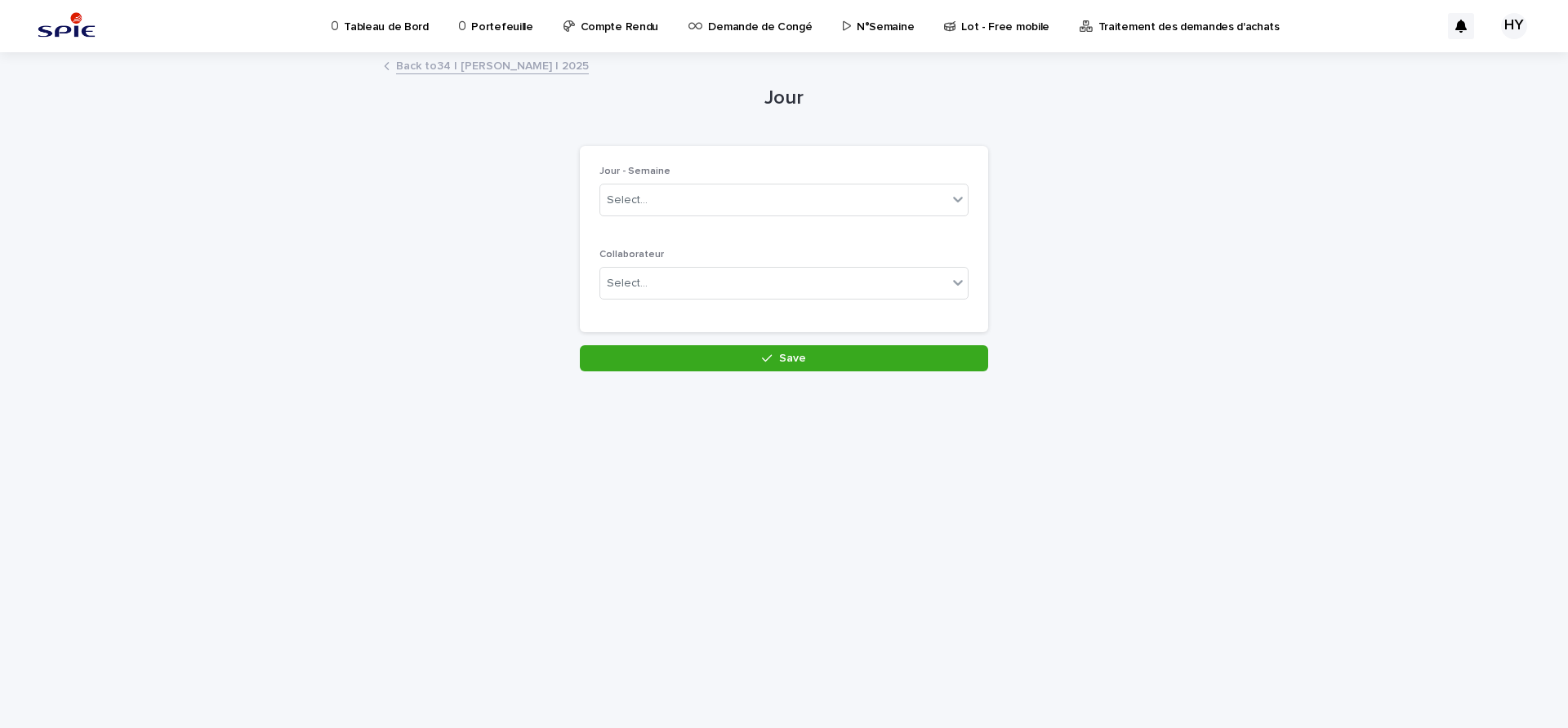
click at [525, 67] on link "Back to 34 | [PERSON_NAME] | 2025" at bounding box center [493, 65] width 193 height 19
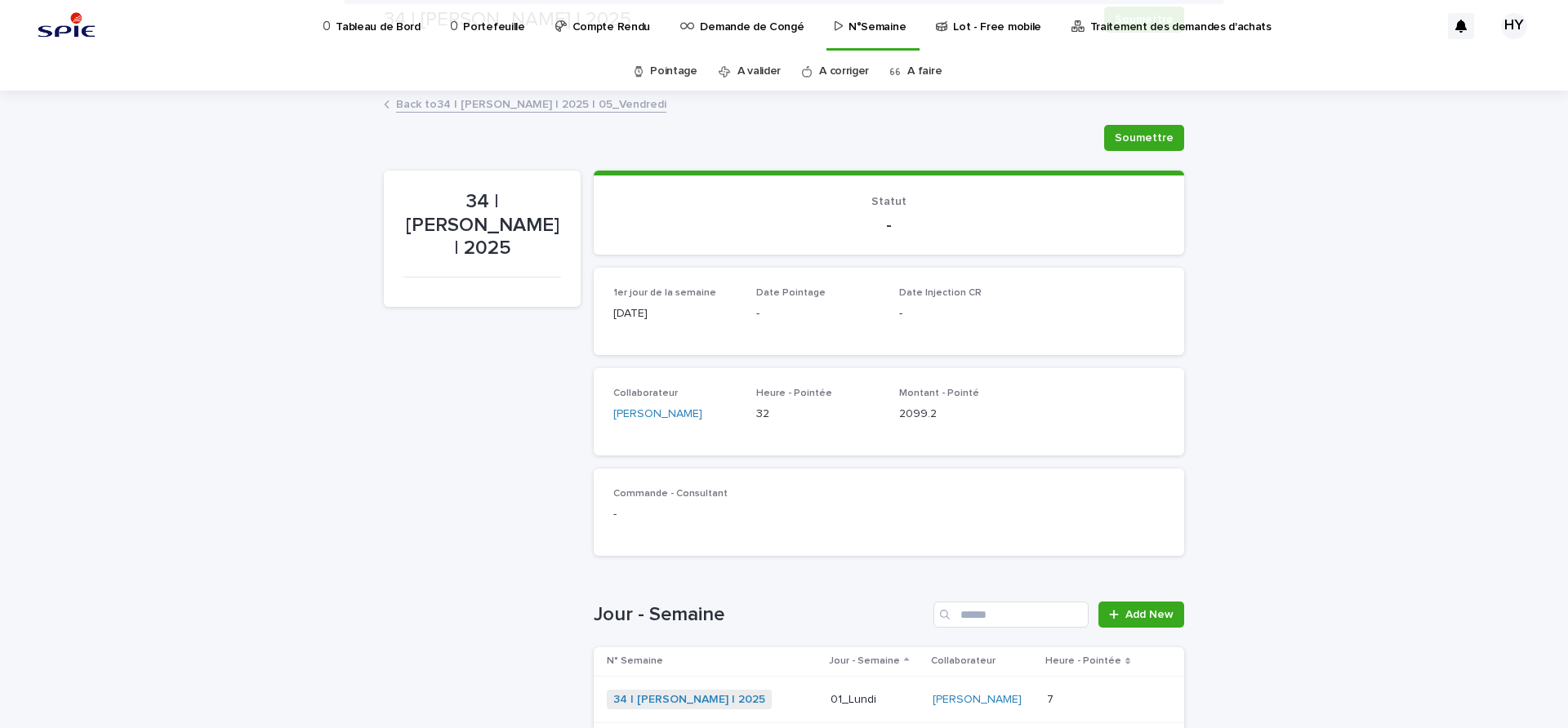
scroll to position [417, 0]
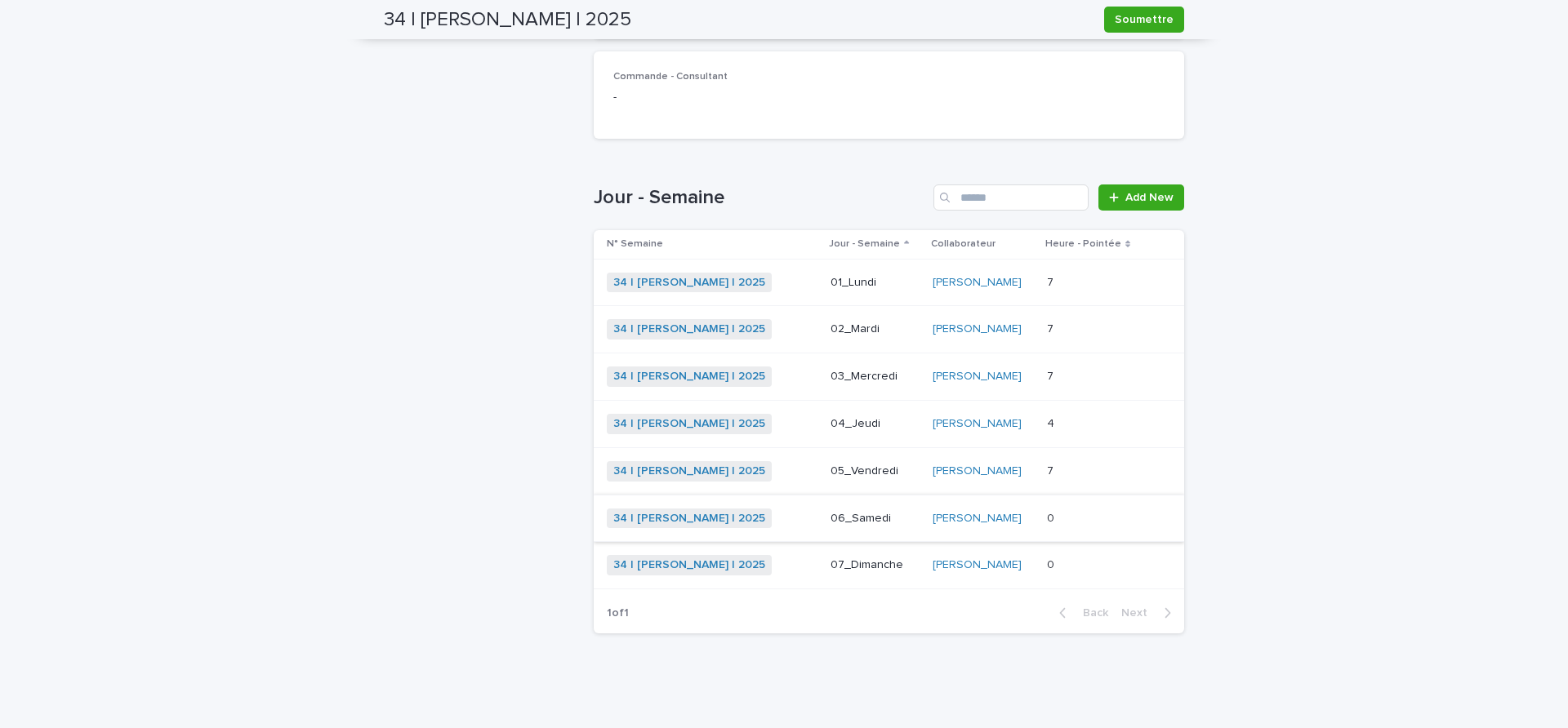
click at [832, 421] on p "04_Jeudi" at bounding box center [874, 424] width 88 height 14
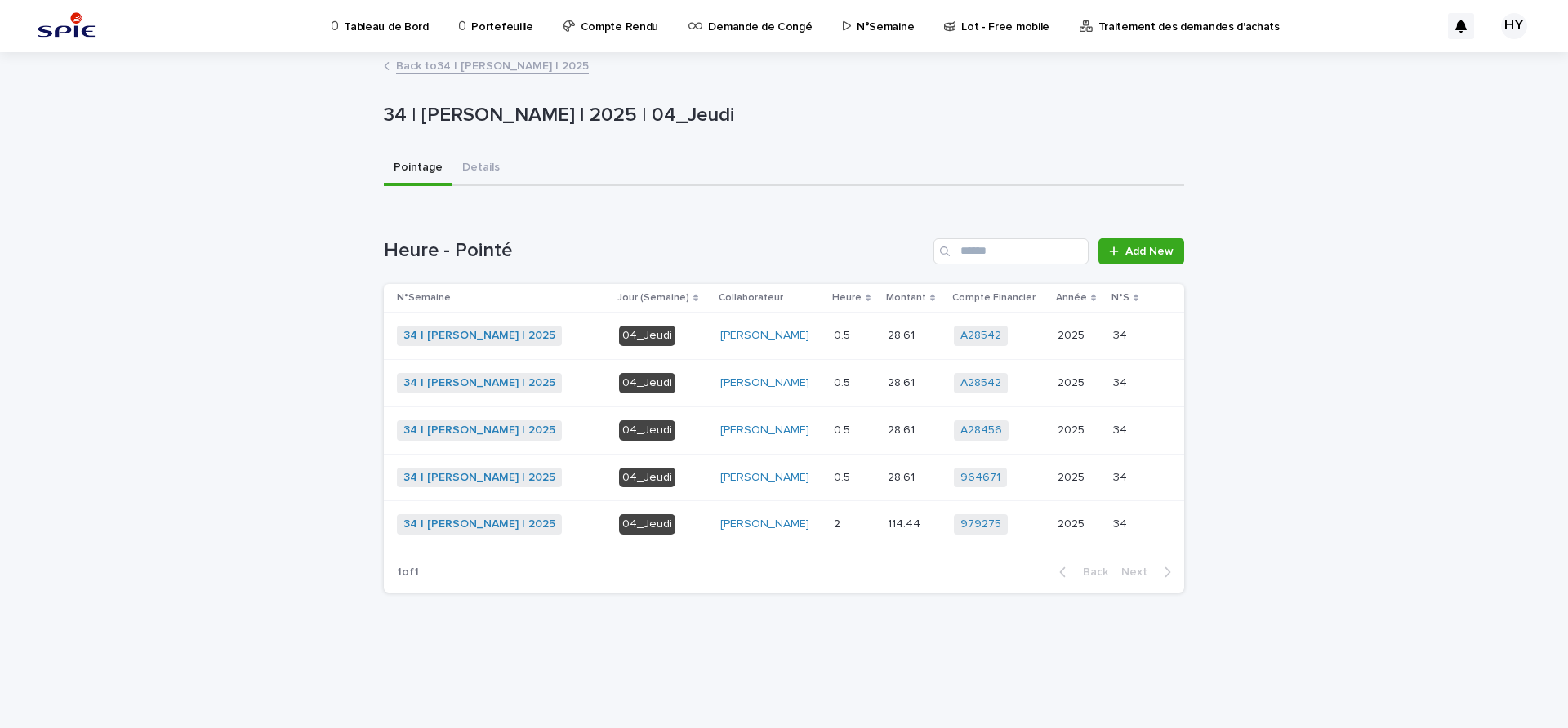
click at [852, 330] on p "0.5" at bounding box center [843, 334] width 20 height 17
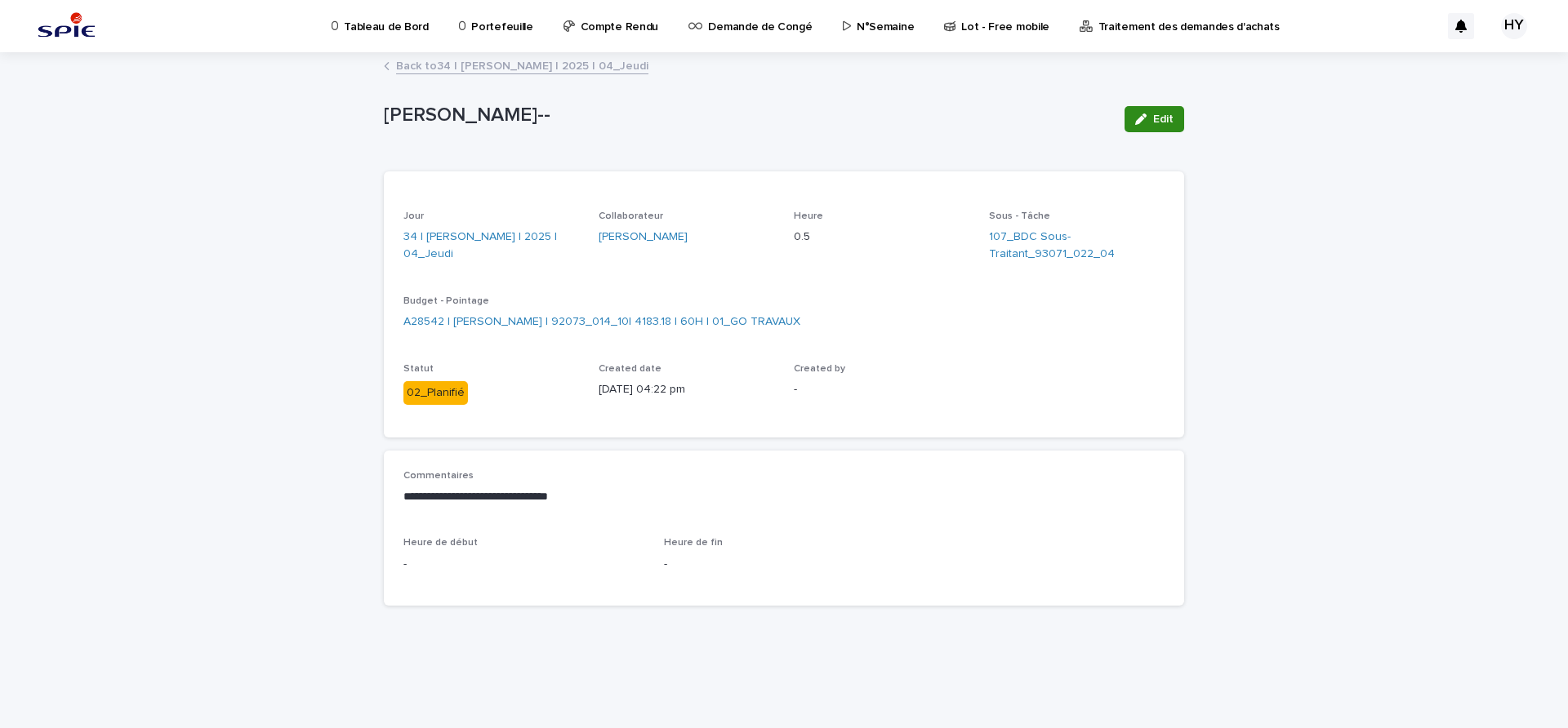
click at [1133, 127] on button "Edit" at bounding box center [1154, 119] width 59 height 26
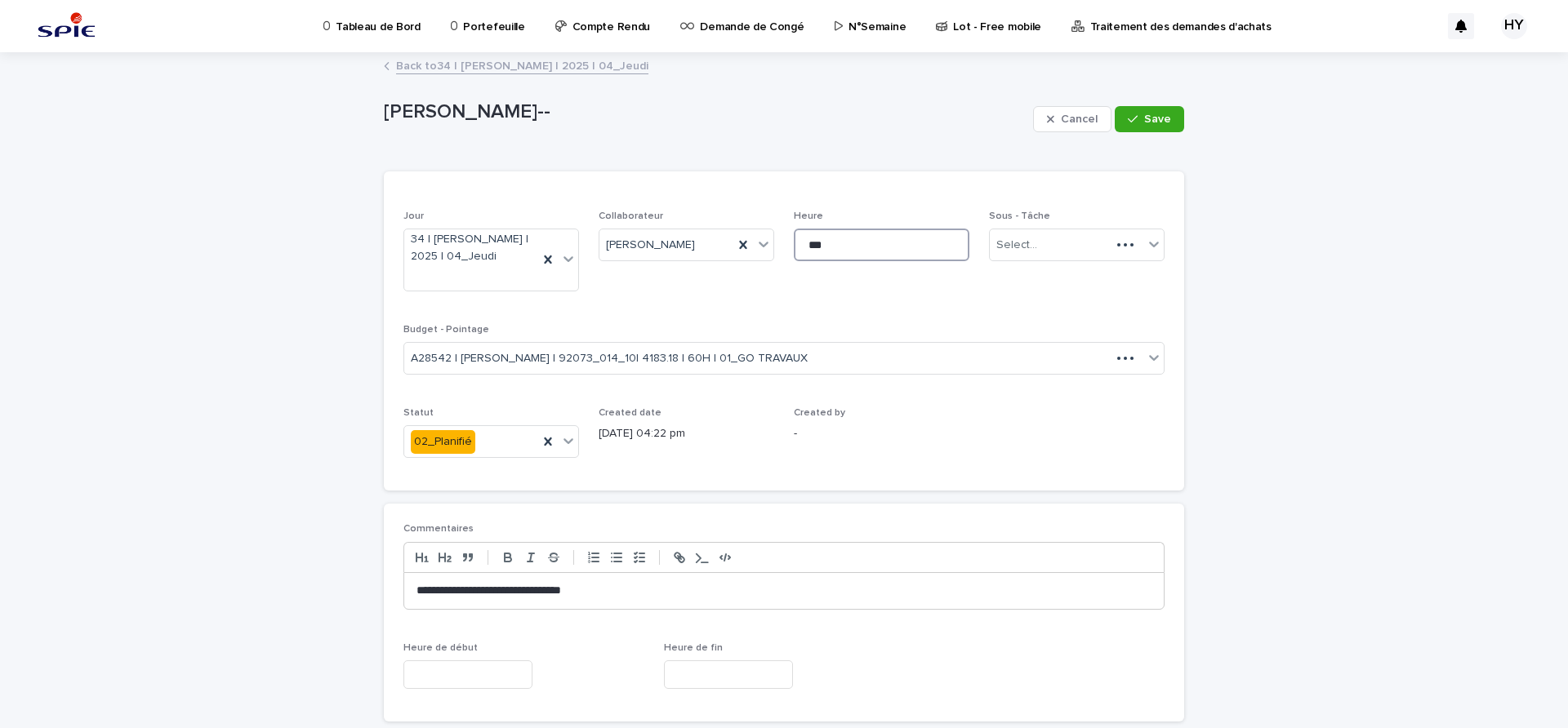
click at [841, 258] on input "***" at bounding box center [881, 245] width 176 height 33
type input "*"
click at [1144, 115] on span "Save" at bounding box center [1157, 119] width 27 height 11
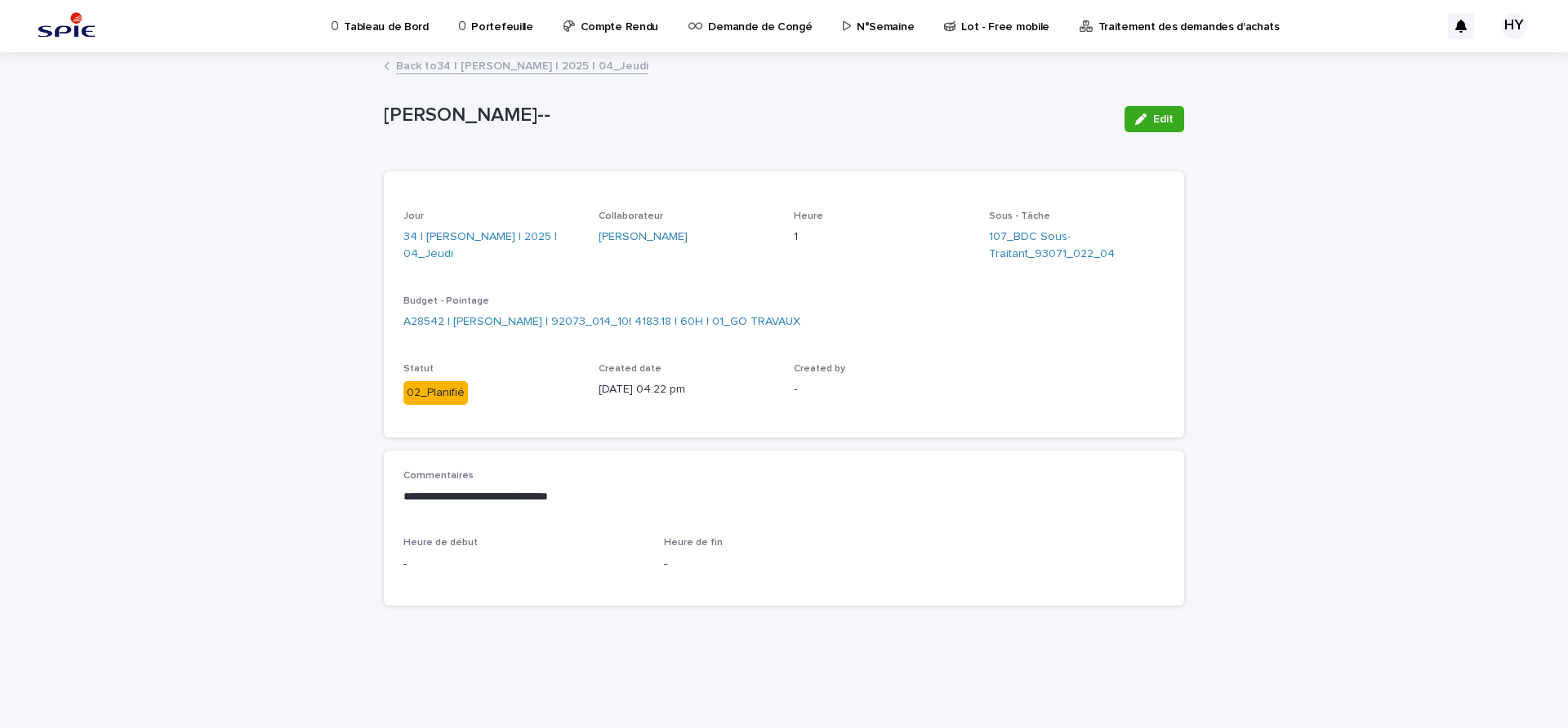
click at [553, 64] on link "Back to 34 | [PERSON_NAME] | 2025 | 04_Jeudi" at bounding box center [522, 65] width 252 height 19
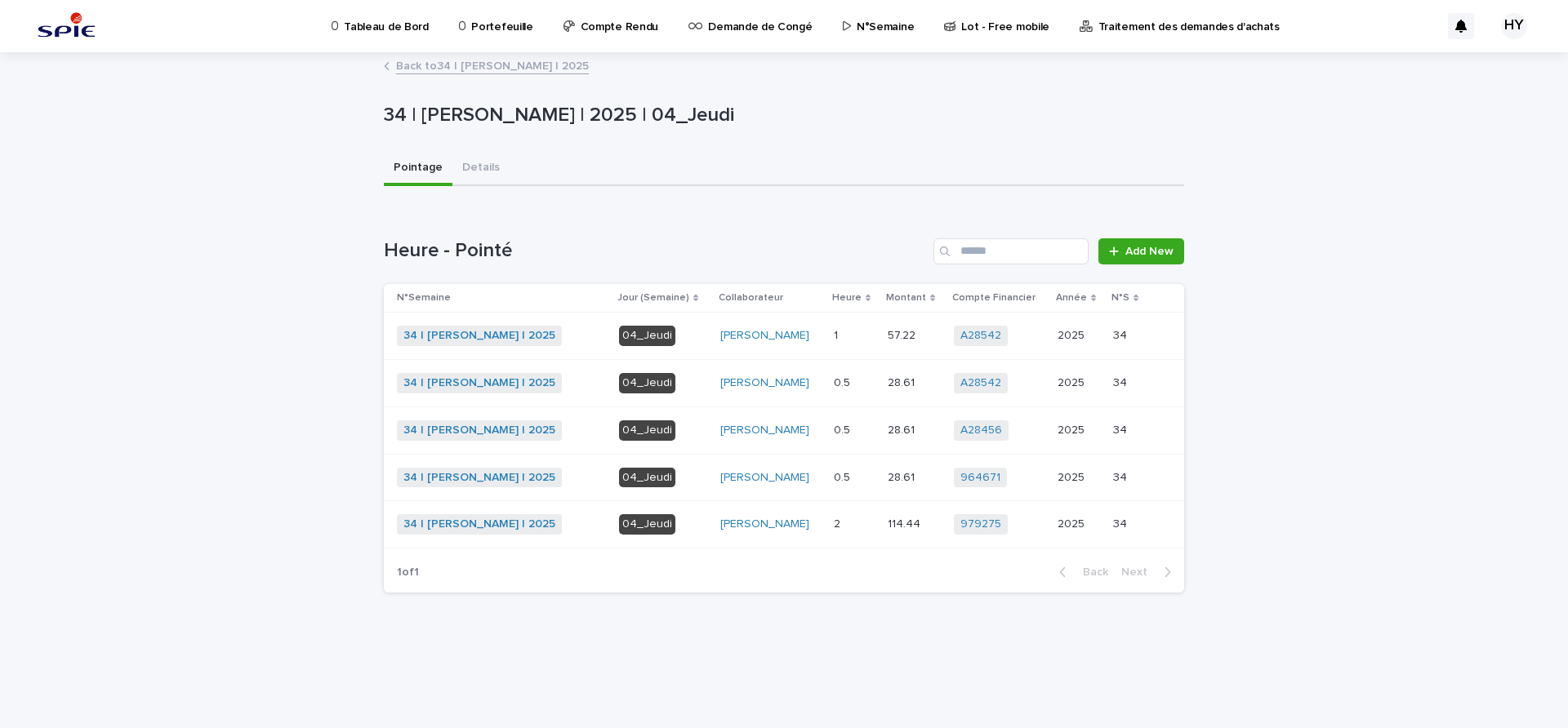
click at [887, 383] on p "28.61" at bounding box center [902, 382] width 30 height 17
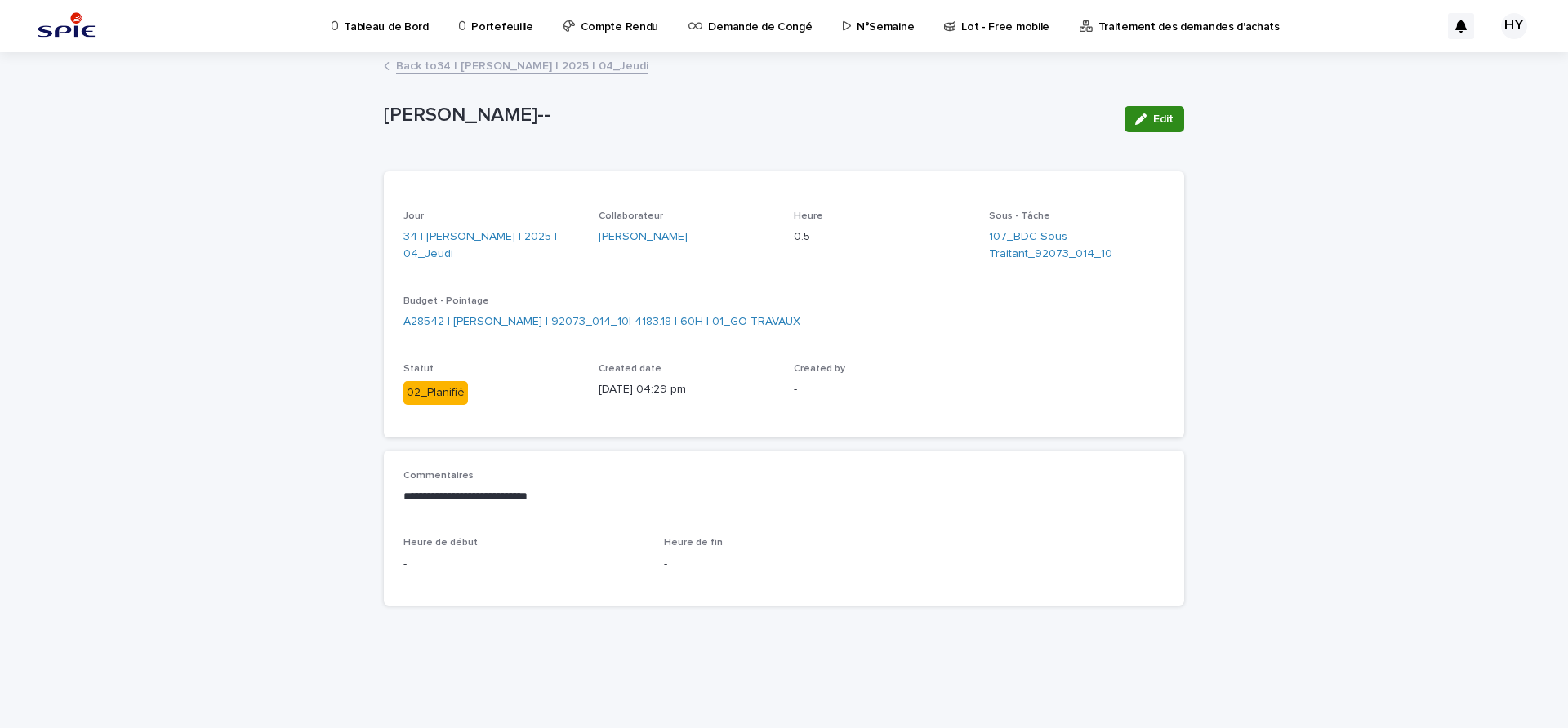
click at [1147, 128] on button "Edit" at bounding box center [1154, 119] width 59 height 26
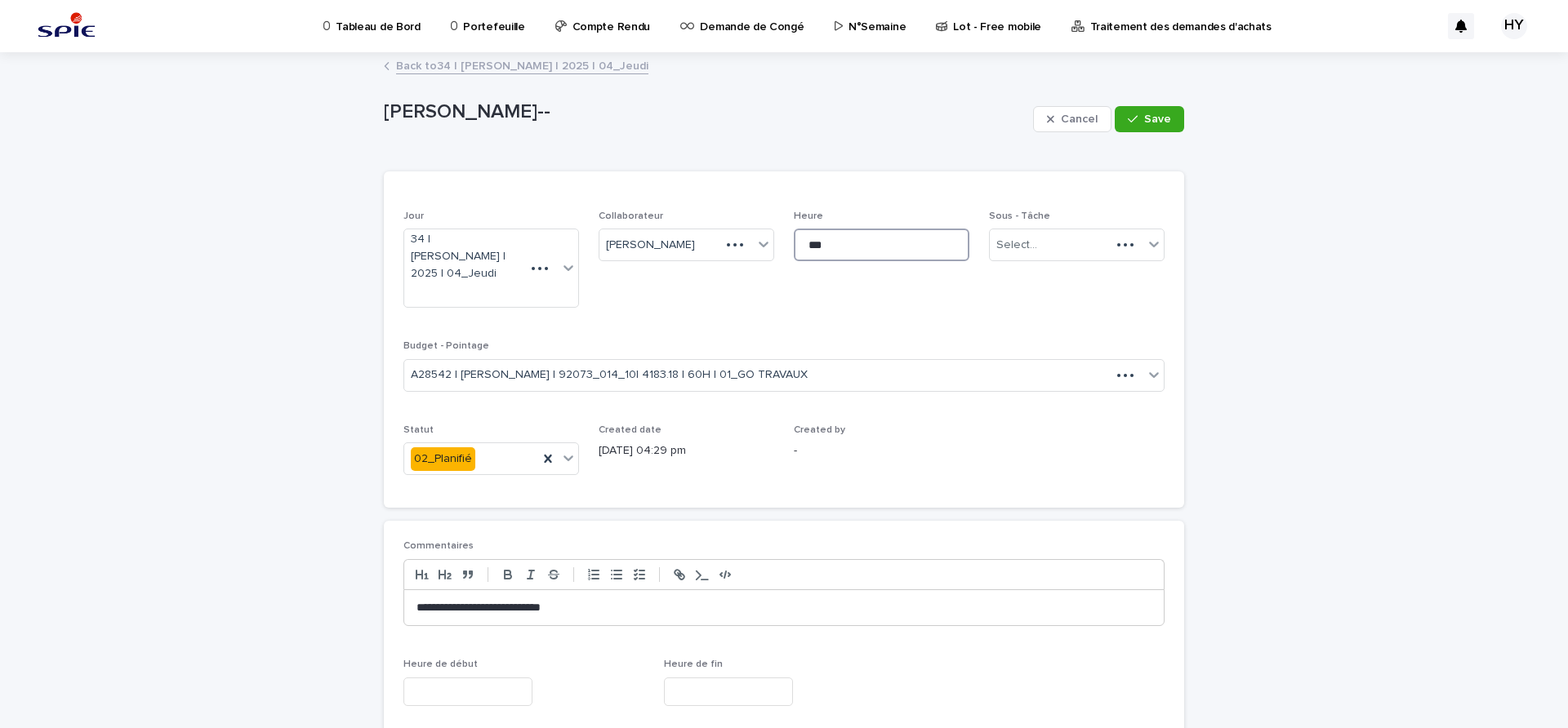
click at [870, 251] on input "***" at bounding box center [881, 245] width 176 height 33
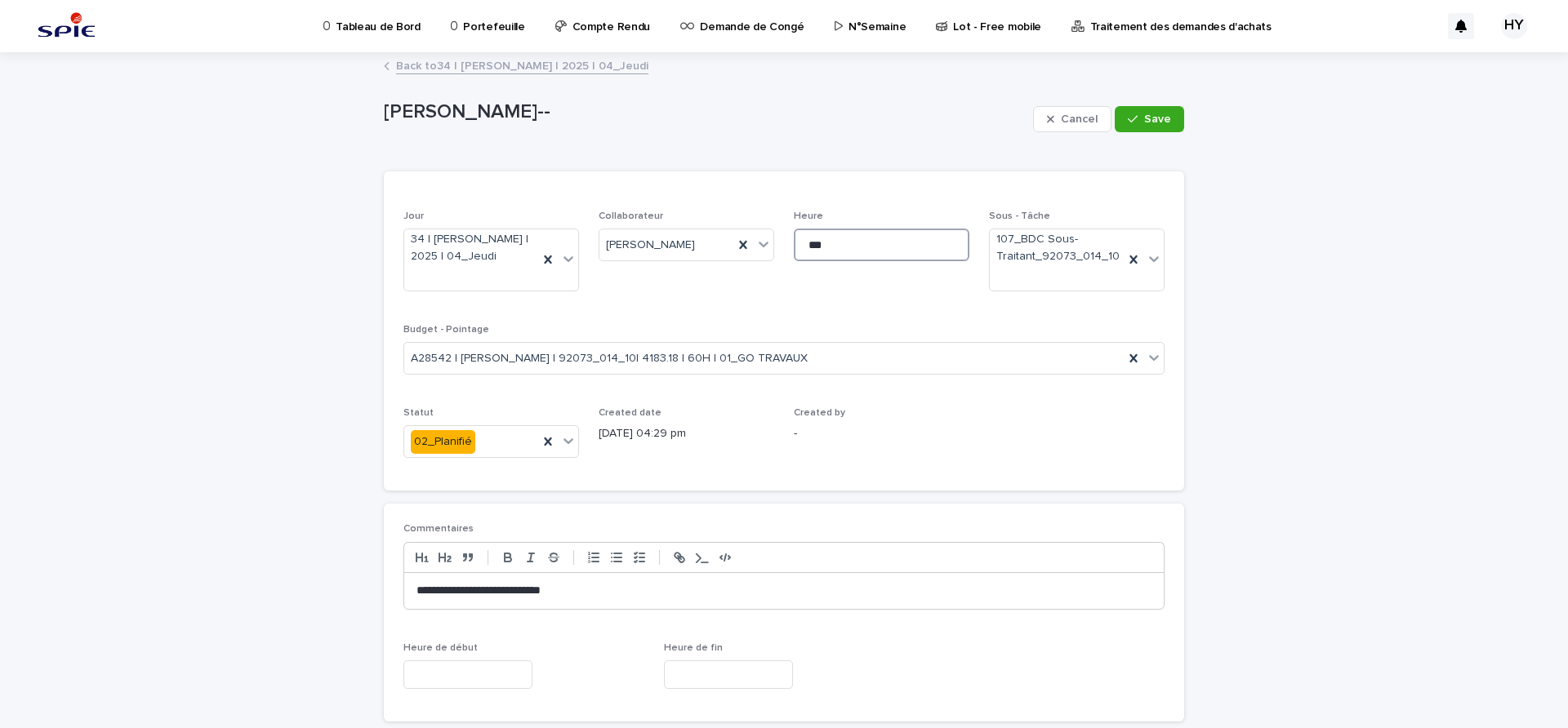
click at [870, 251] on input "***" at bounding box center [881, 245] width 176 height 33
type input "*"
click at [1147, 120] on span "Save" at bounding box center [1157, 119] width 27 height 11
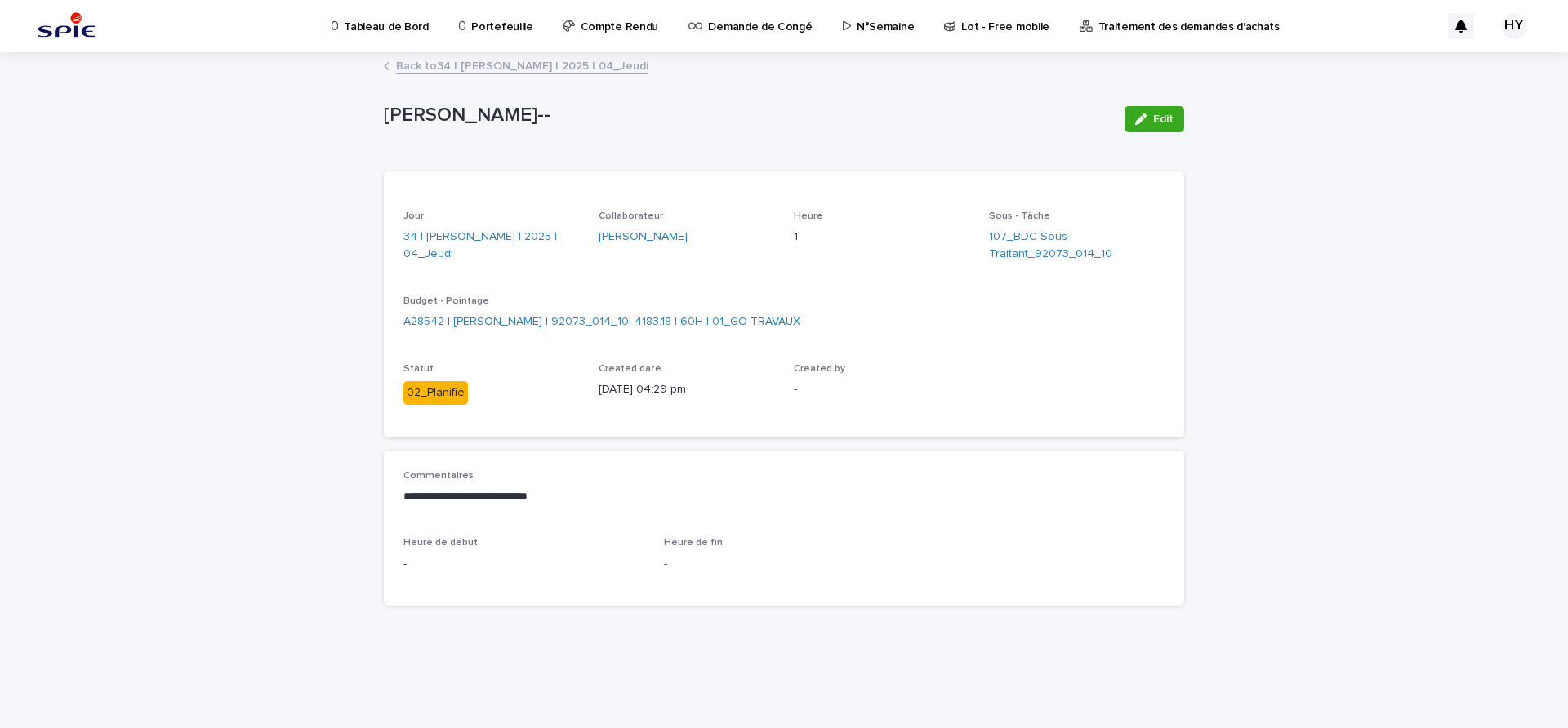
click at [499, 65] on link "Back to 34 | [PERSON_NAME] | 2025 | 04_Jeudi" at bounding box center [522, 65] width 252 height 19
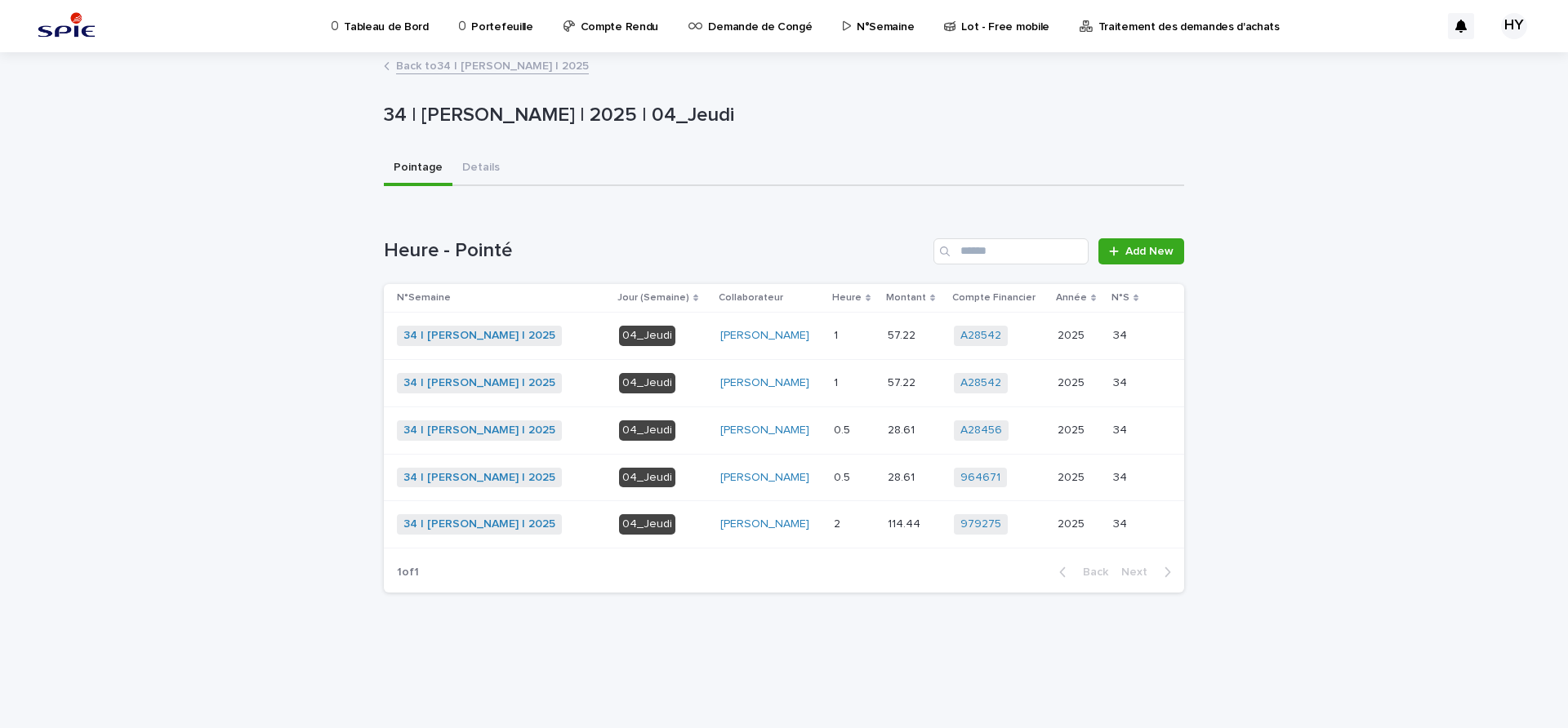
click at [868, 424] on p at bounding box center [854, 431] width 40 height 14
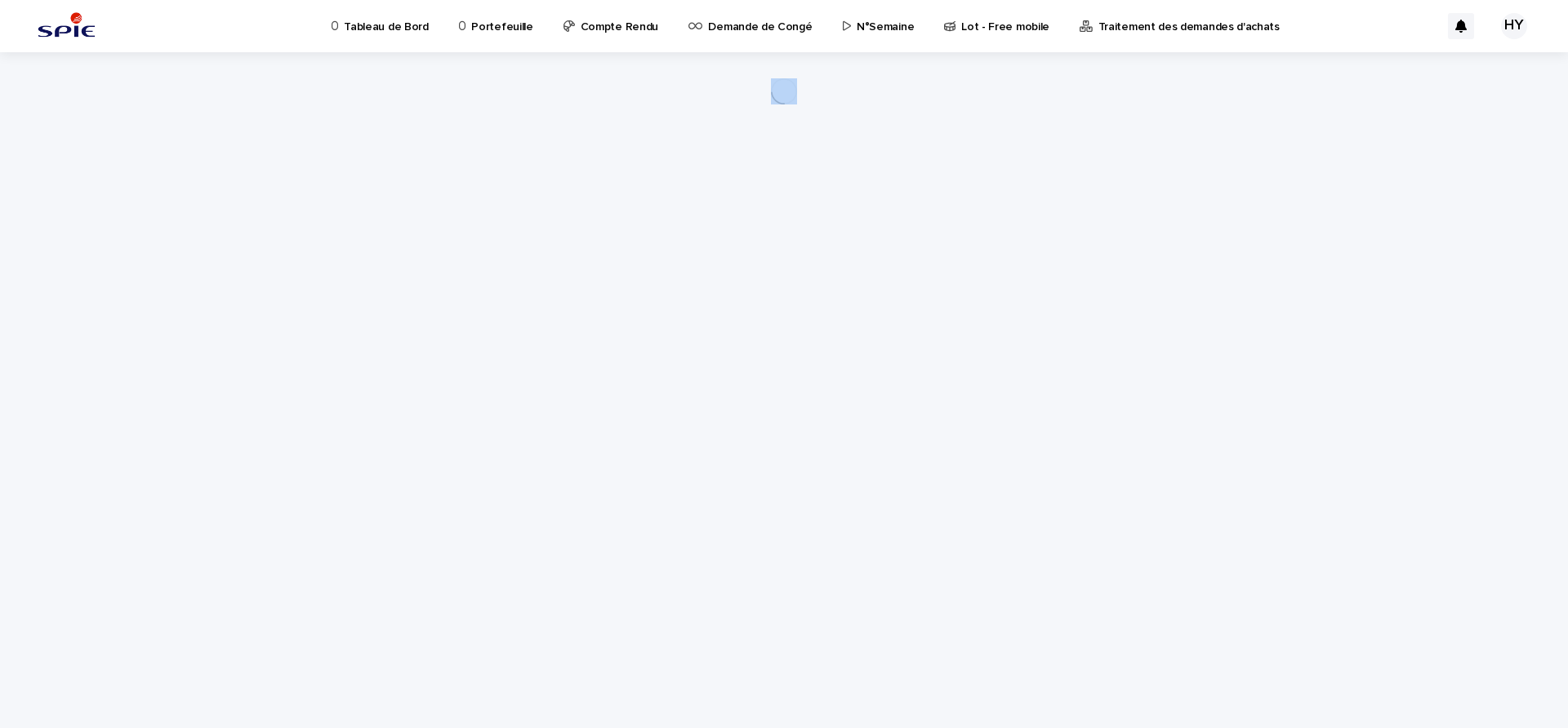
click at [868, 424] on div "Loading... Saving… Loading... Saving…" at bounding box center [784, 370] width 817 height 635
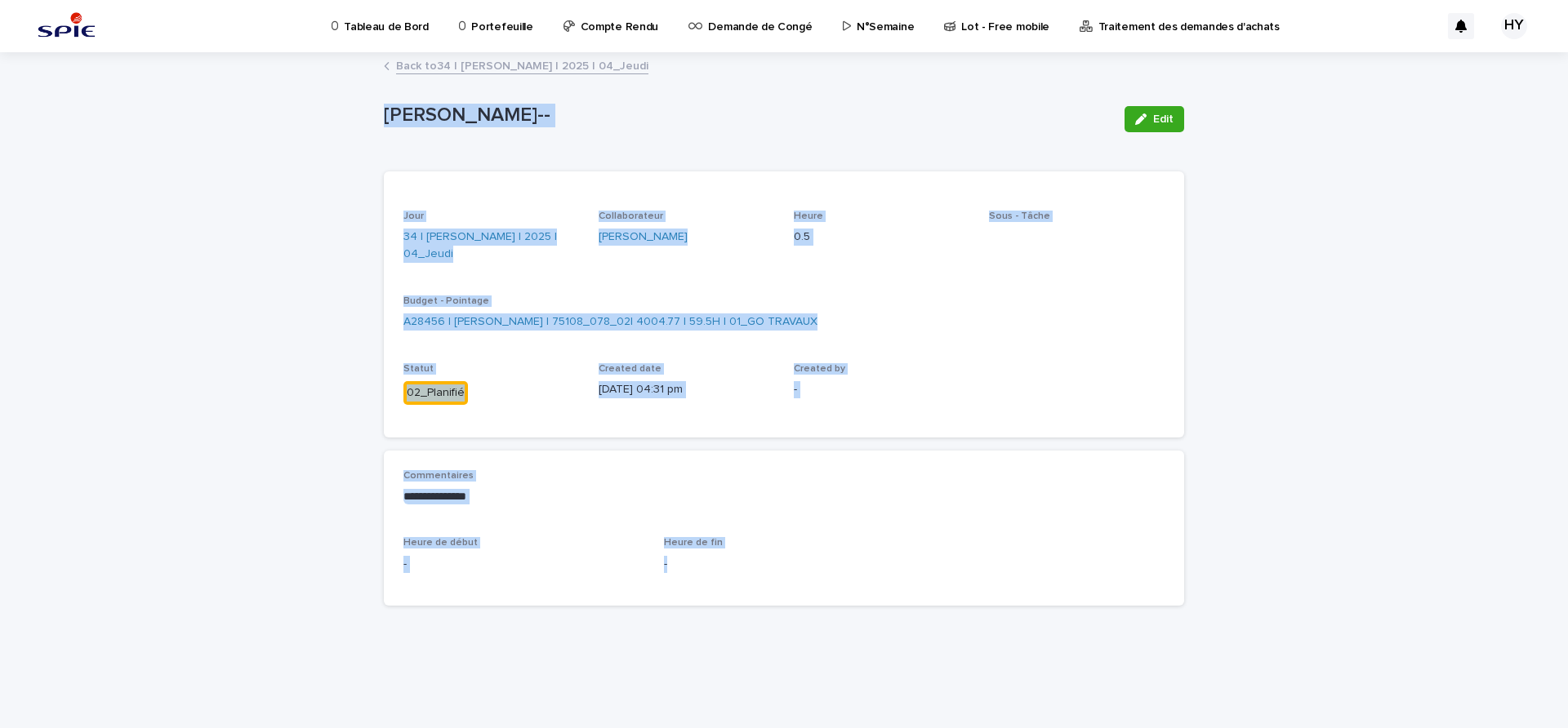
click at [1229, 281] on div "**********" at bounding box center [784, 391] width 1568 height 675
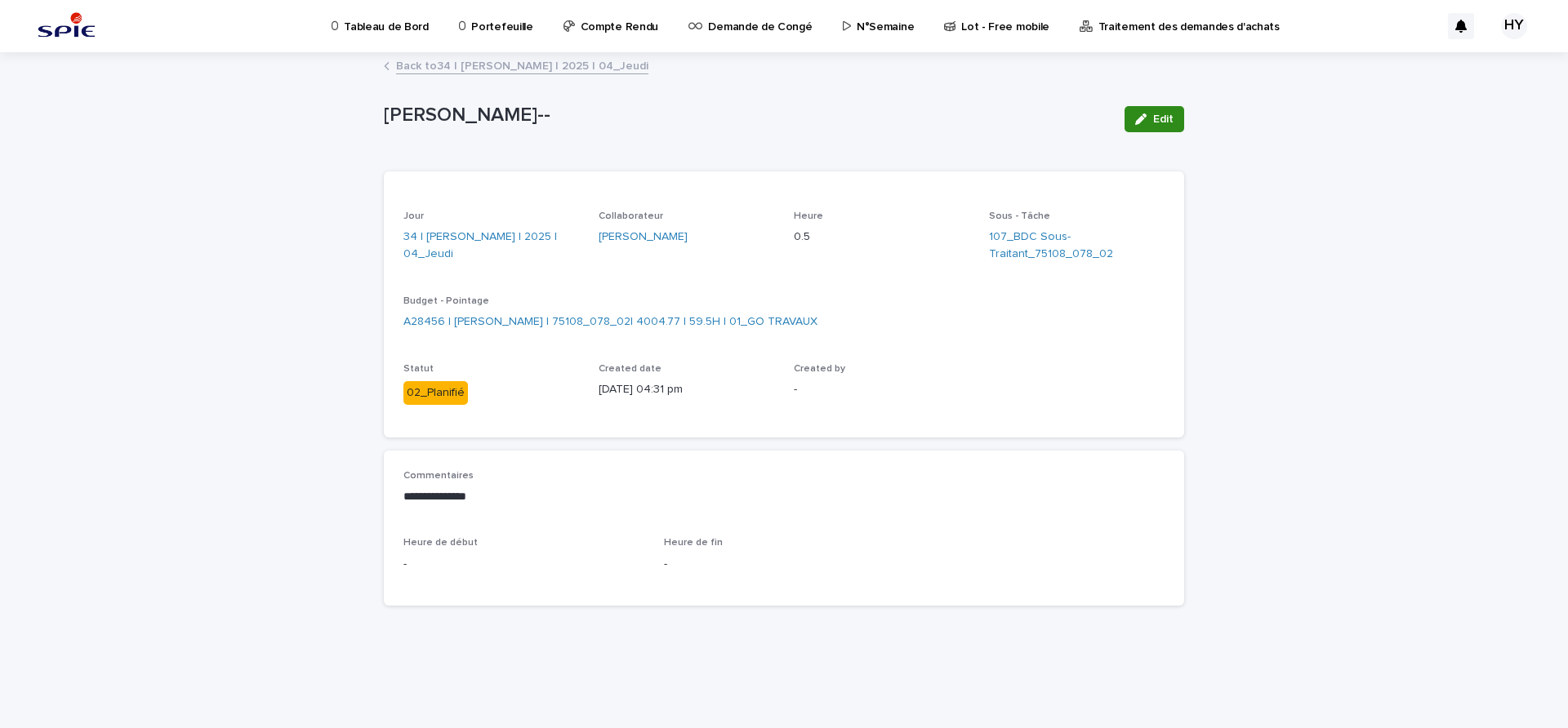
click at [1142, 114] on icon "button" at bounding box center [1140, 119] width 11 height 11
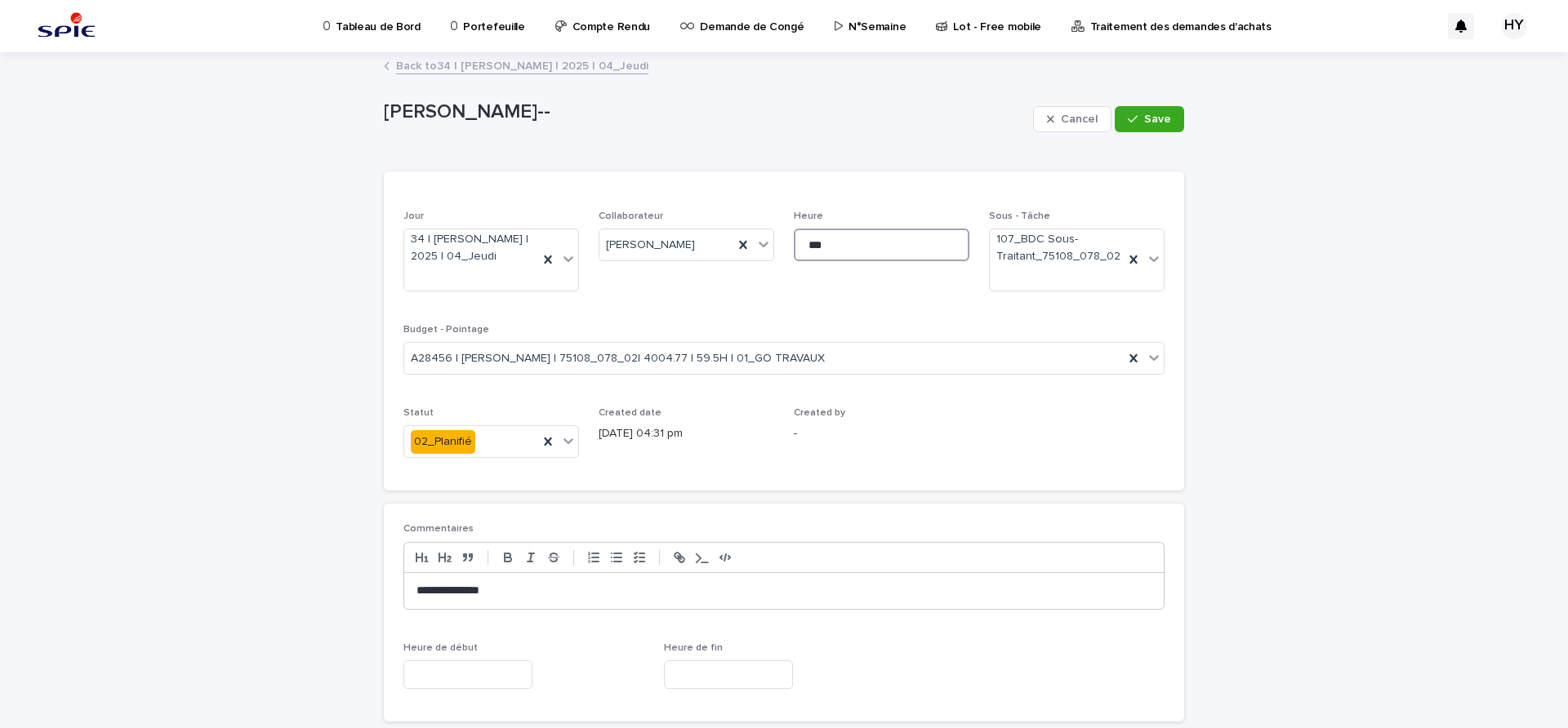
click at [859, 241] on input "***" at bounding box center [881, 245] width 176 height 33
type input "*"
click at [1144, 116] on span "Save" at bounding box center [1157, 119] width 27 height 11
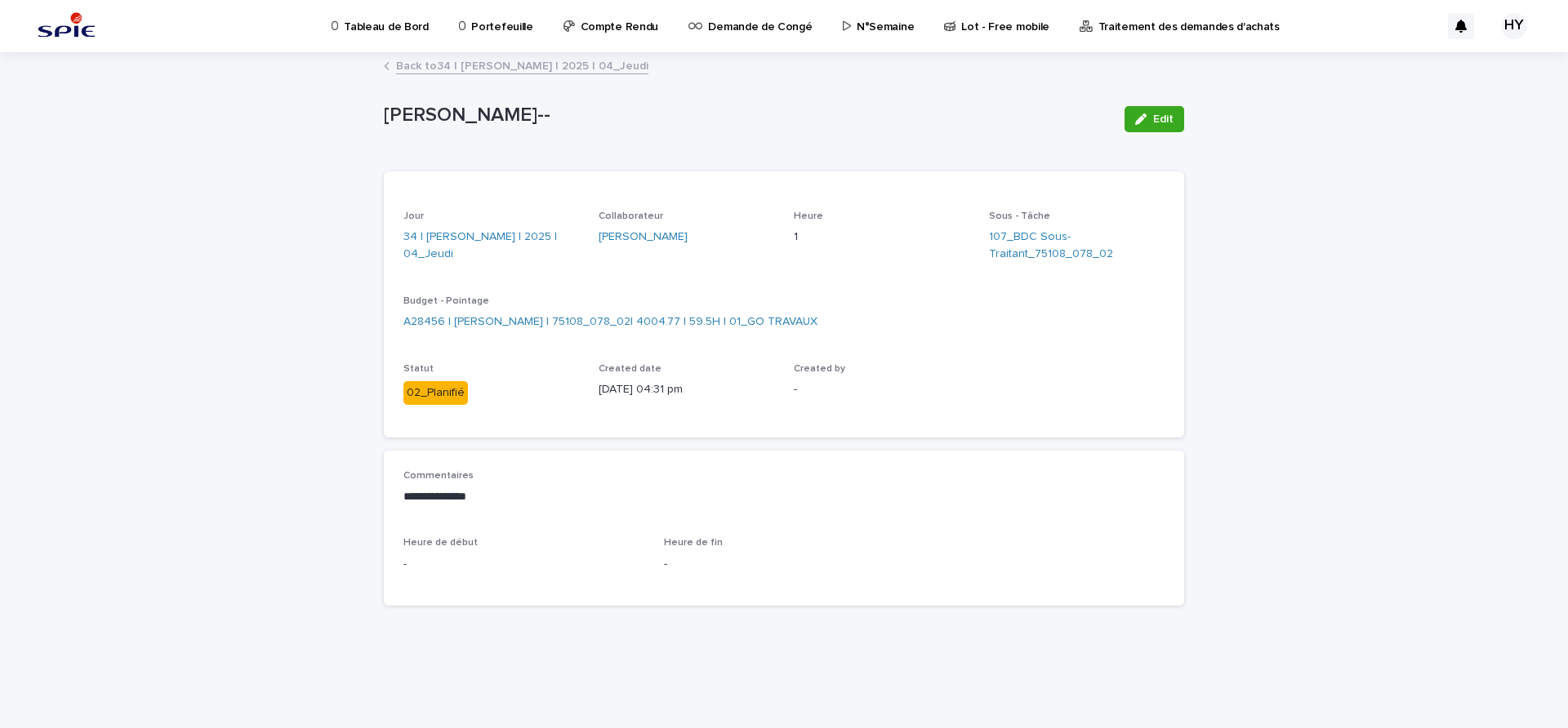
click at [503, 61] on link "Back to 34 | [PERSON_NAME] | 2025 | 04_Jeudi" at bounding box center [522, 65] width 252 height 19
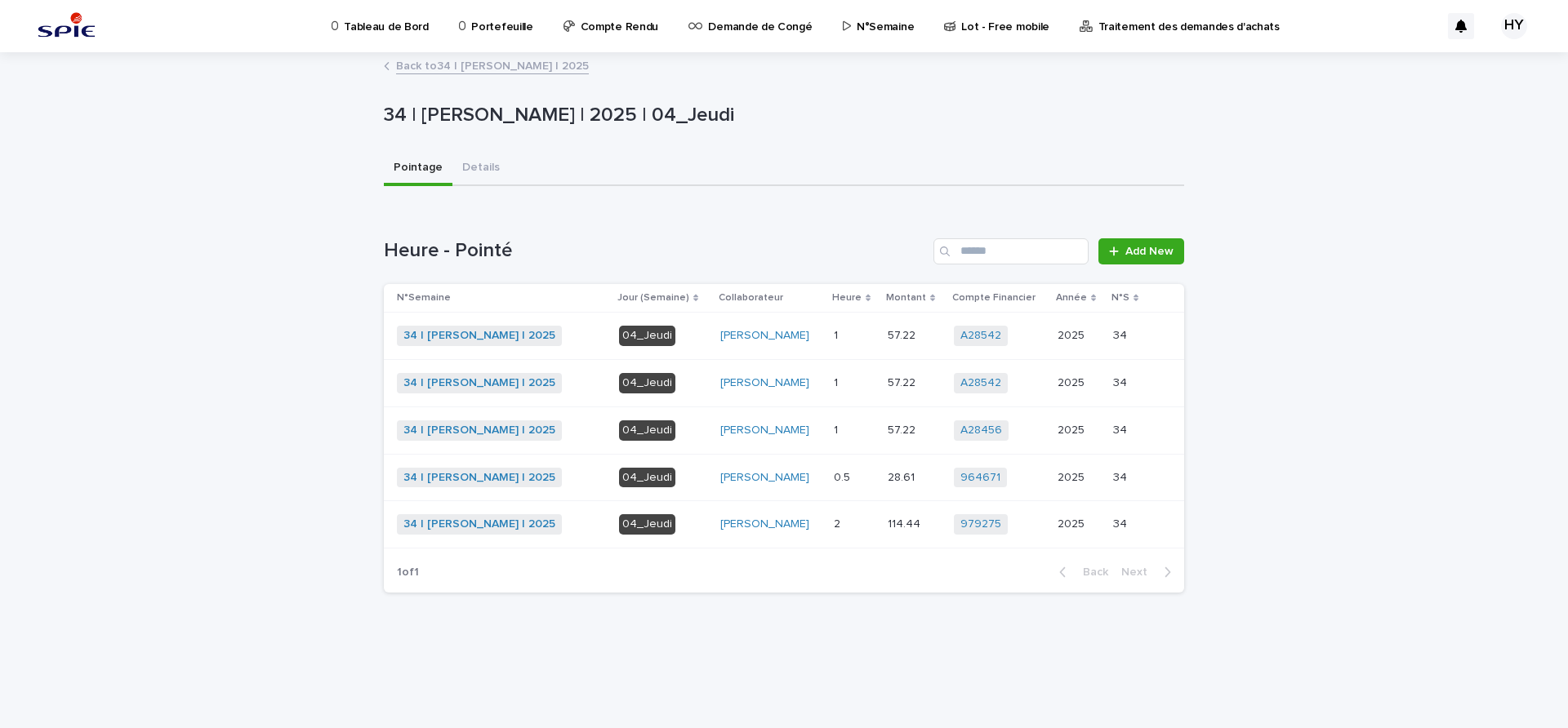
click at [862, 467] on div "0.5 0.5" at bounding box center [854, 477] width 40 height 27
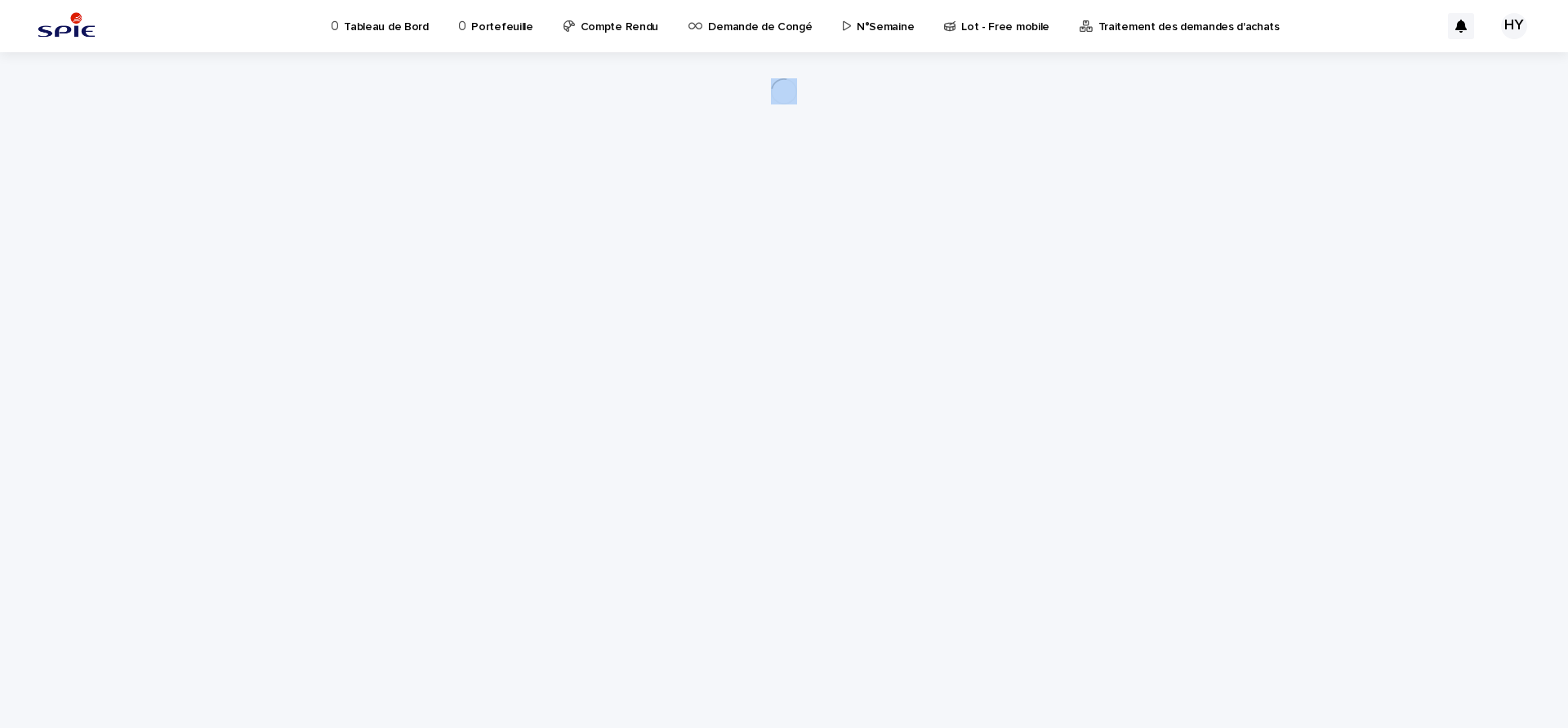
click at [862, 467] on div "Loading... Saving… Loading... Saving…" at bounding box center [784, 370] width 817 height 635
click at [1216, 287] on div "Loading... Saving… Loading... Saving…" at bounding box center [784, 390] width 1568 height 676
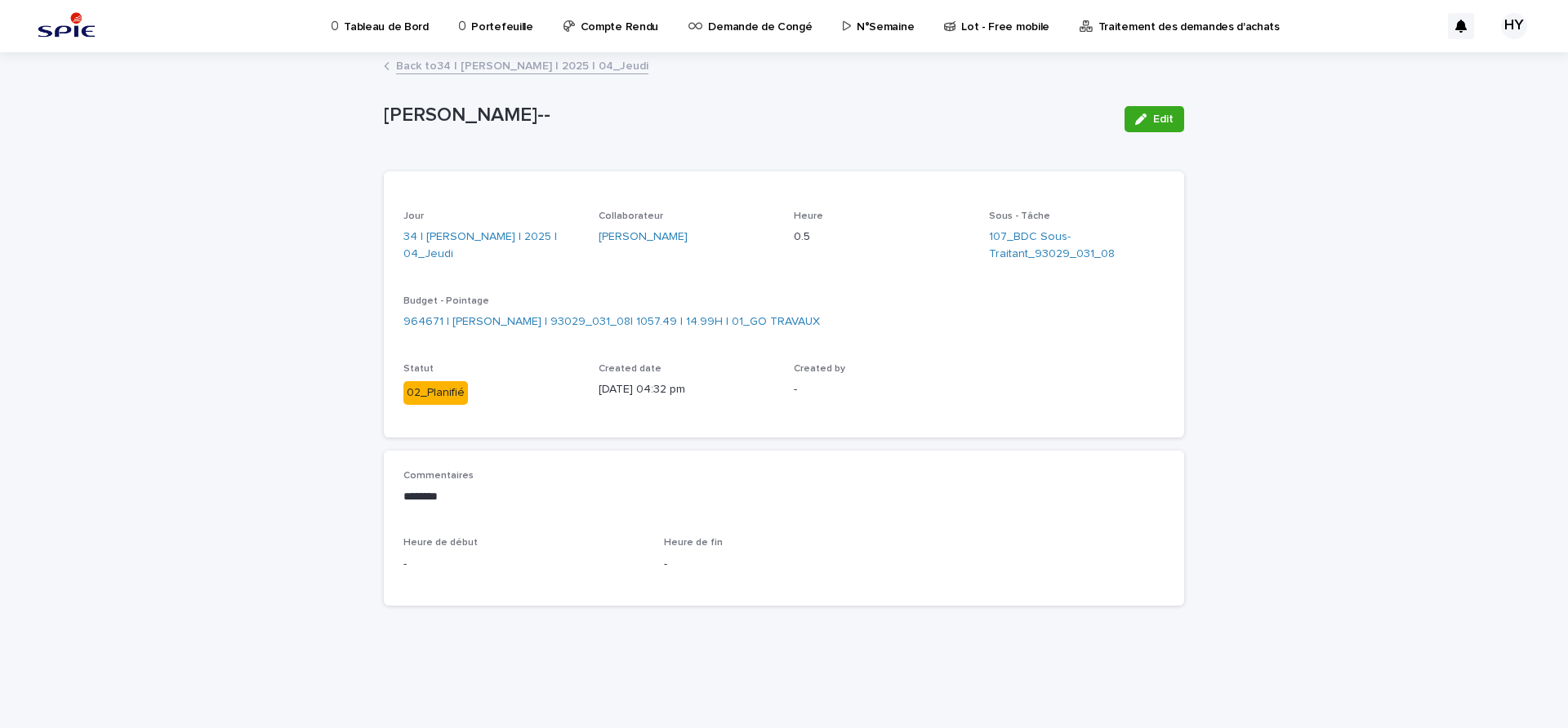
click at [1143, 122] on icon "button" at bounding box center [1140, 119] width 11 height 11
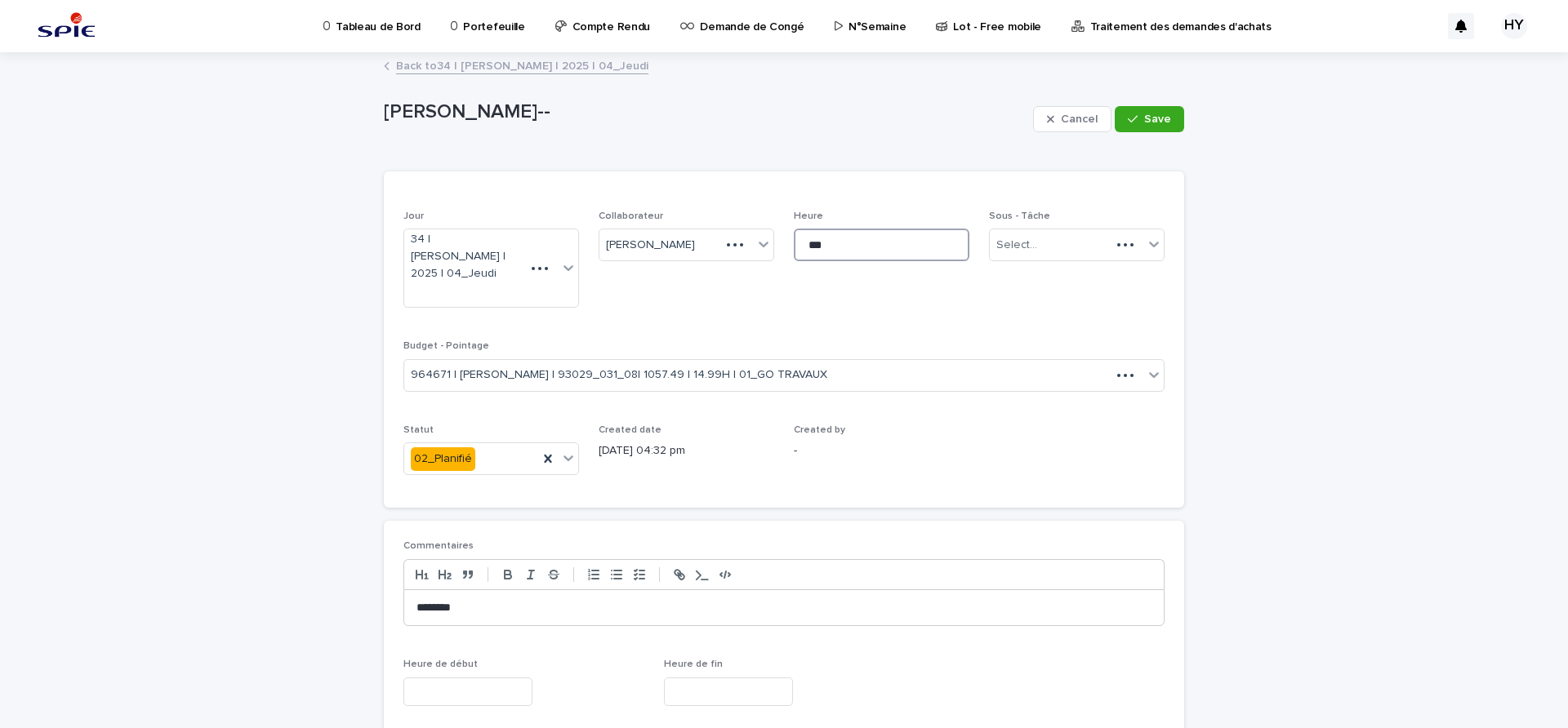
click at [823, 231] on input "***" at bounding box center [881, 245] width 176 height 33
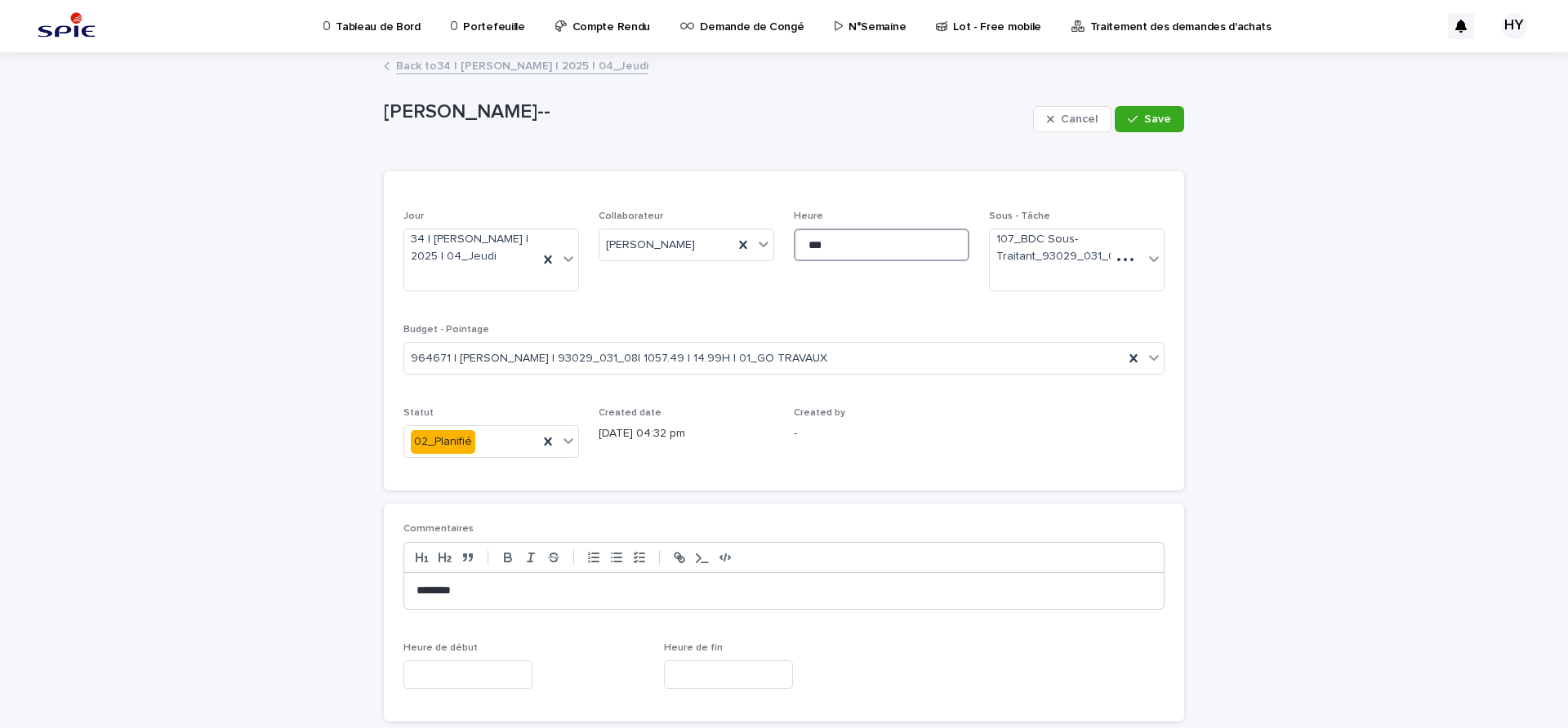
click at [824, 245] on input "***" at bounding box center [881, 245] width 176 height 33
type input "*"
click at [1169, 109] on button "Save" at bounding box center [1149, 119] width 70 height 26
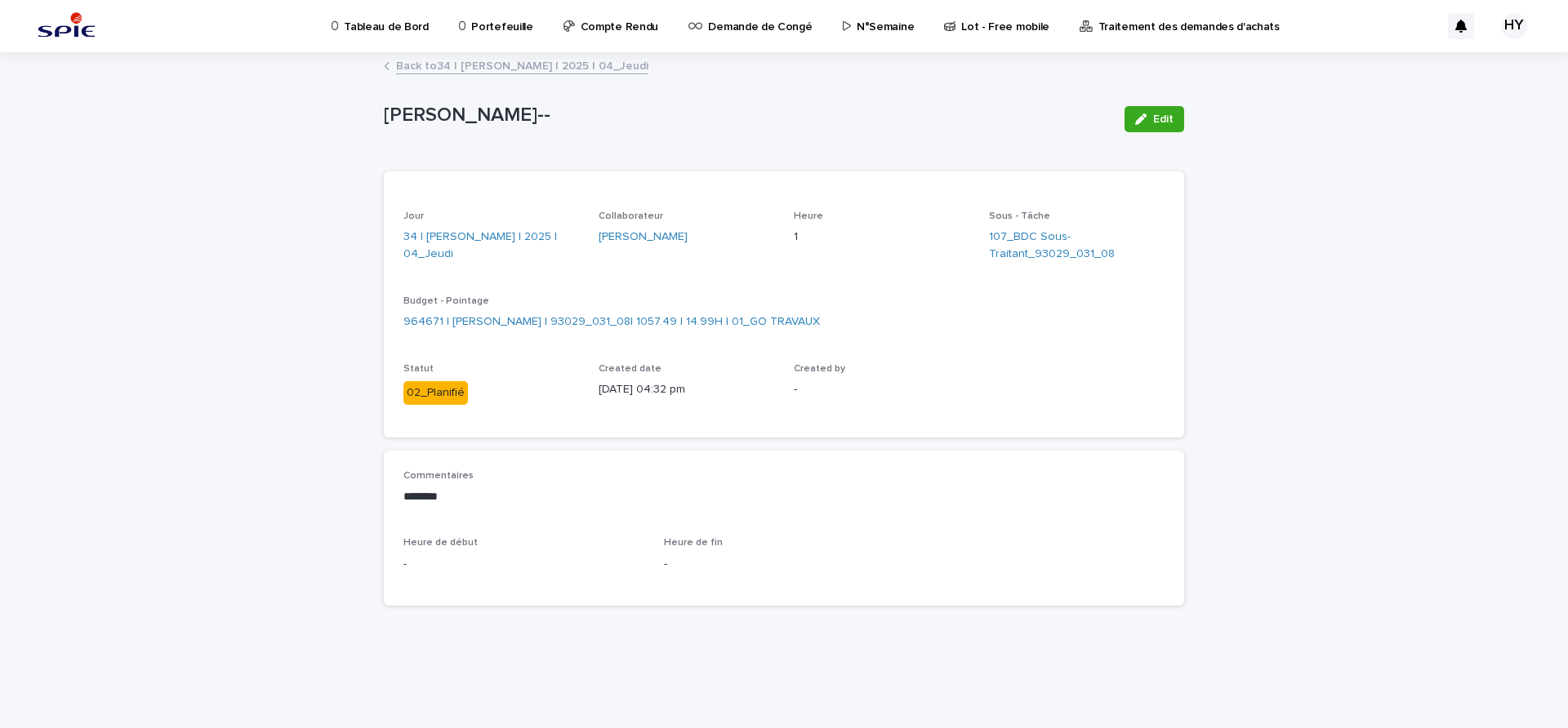
click at [565, 67] on link "Back to 34 | [PERSON_NAME] | 2025 | 04_Jeudi" at bounding box center [522, 65] width 252 height 19
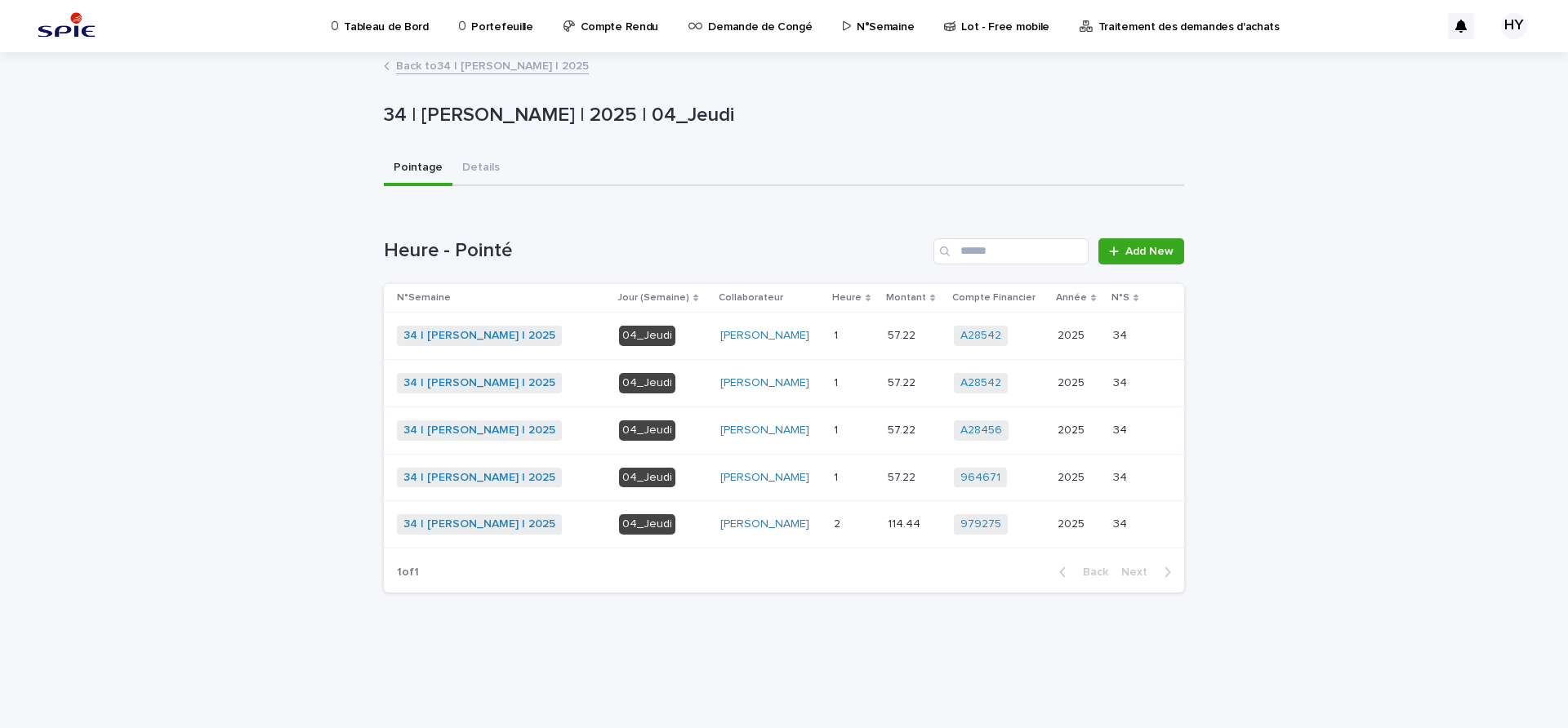
click at [829, 516] on td "2 2" at bounding box center [854, 525] width 54 height 47
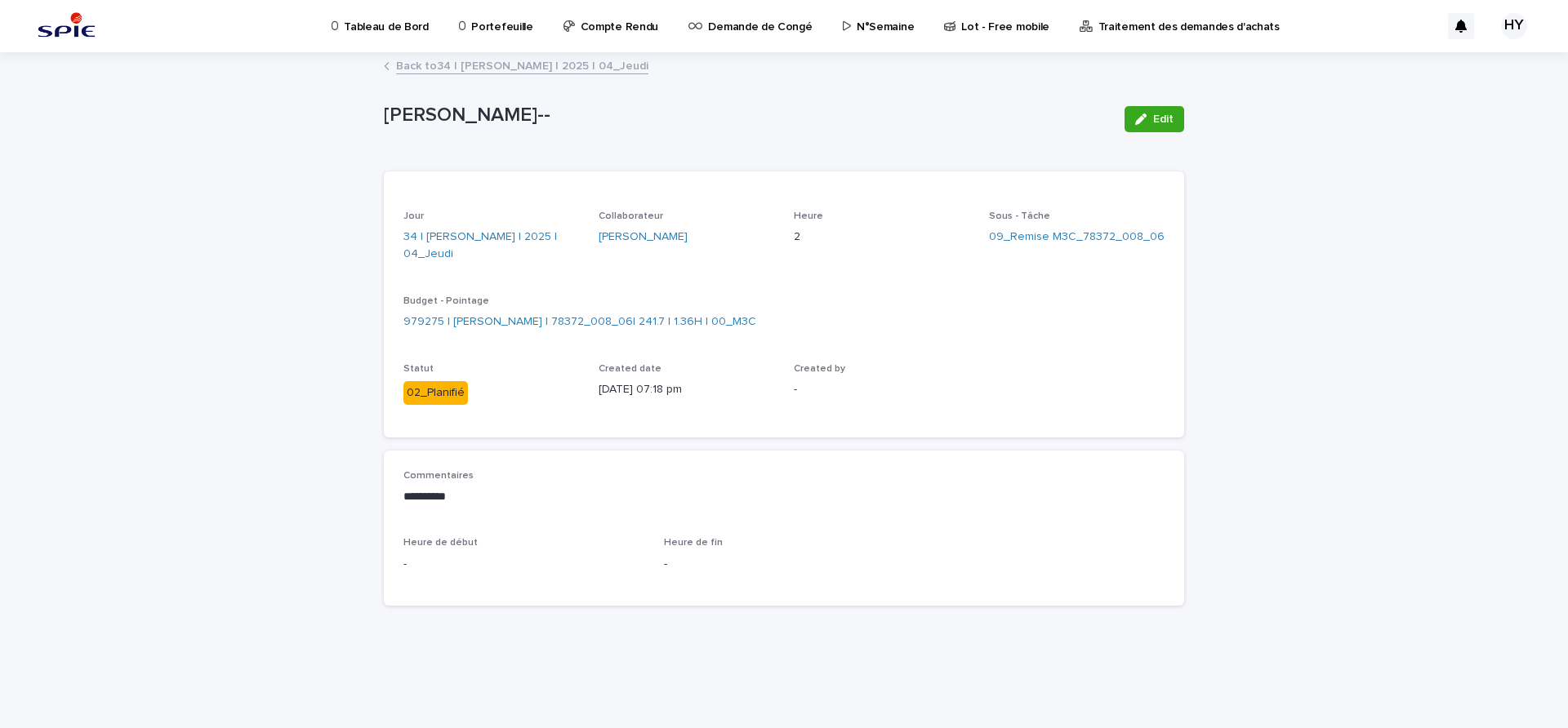
click at [563, 63] on link "Back to 34 | [PERSON_NAME] | 2025 | 04_Jeudi" at bounding box center [522, 65] width 252 height 19
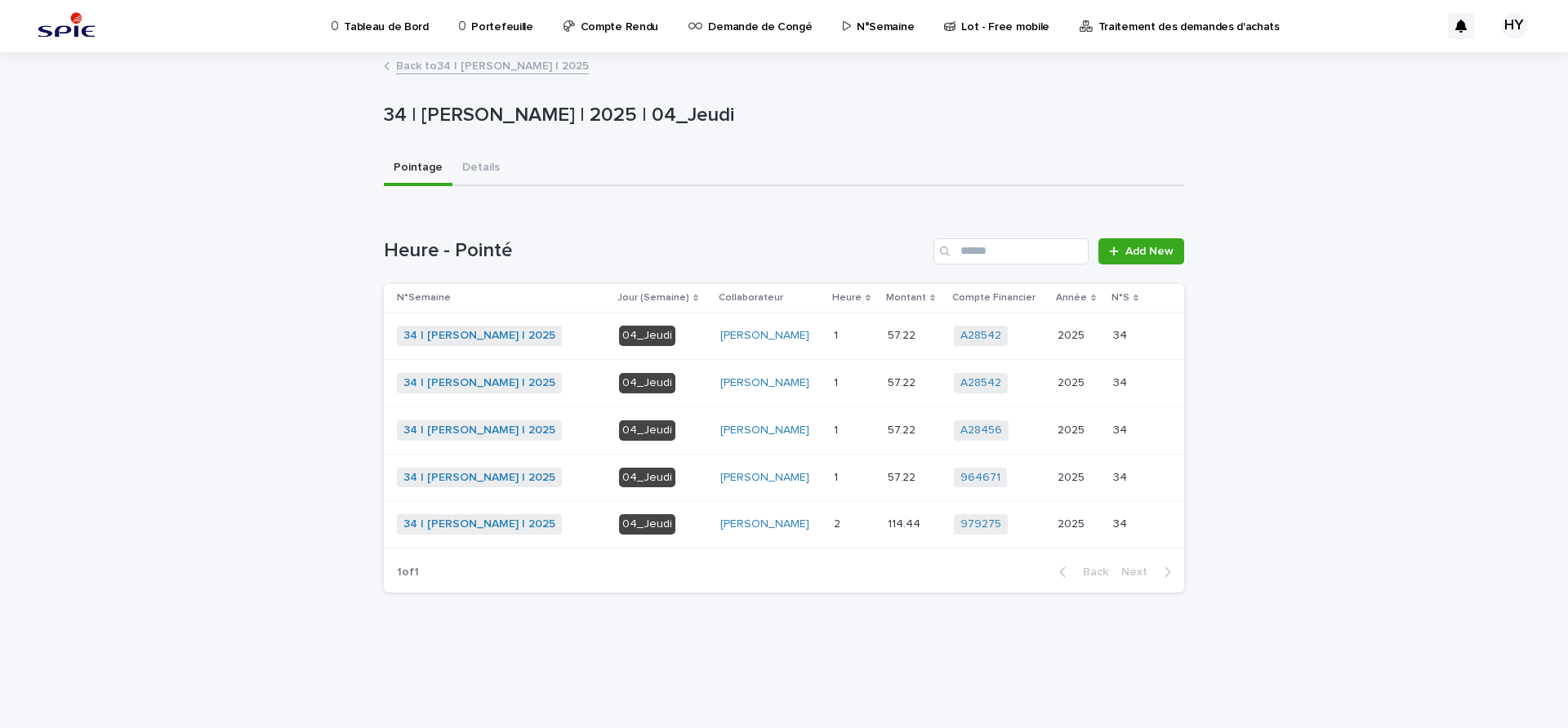
click at [867, 533] on div "2 2" at bounding box center [854, 524] width 40 height 27
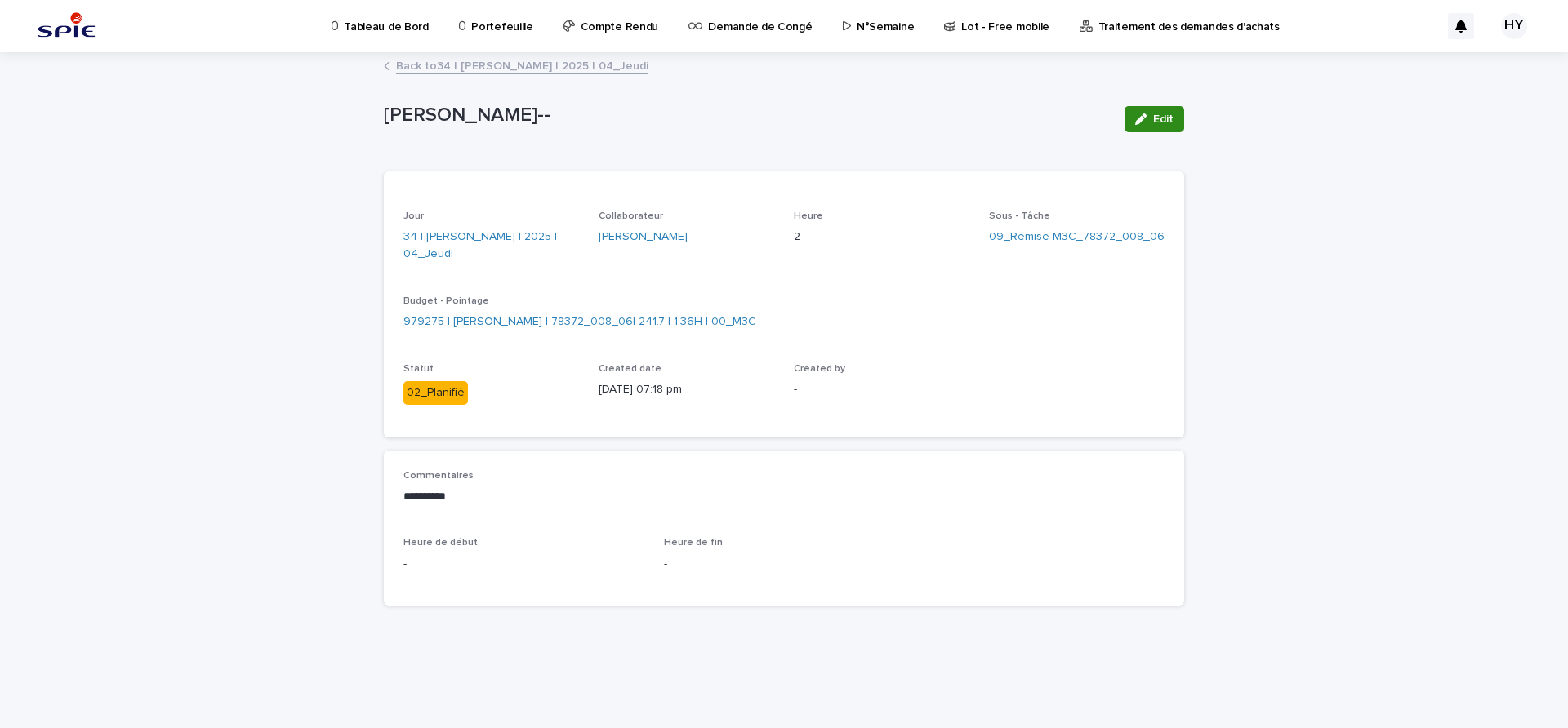
click at [1158, 127] on button "Edit" at bounding box center [1154, 119] width 59 height 26
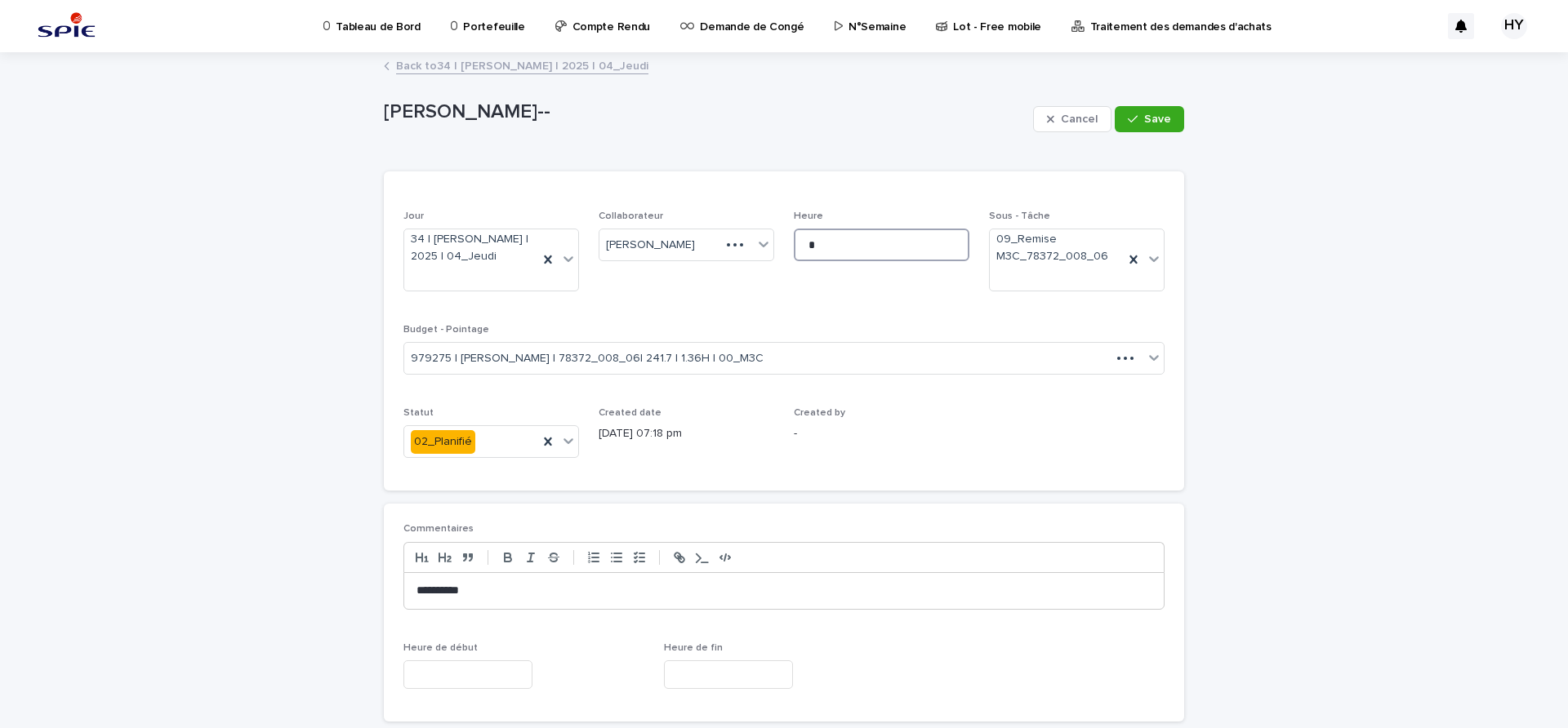
click at [834, 254] on input "*" at bounding box center [881, 245] width 176 height 33
type input "*"
click at [1144, 122] on span "Save" at bounding box center [1157, 119] width 27 height 11
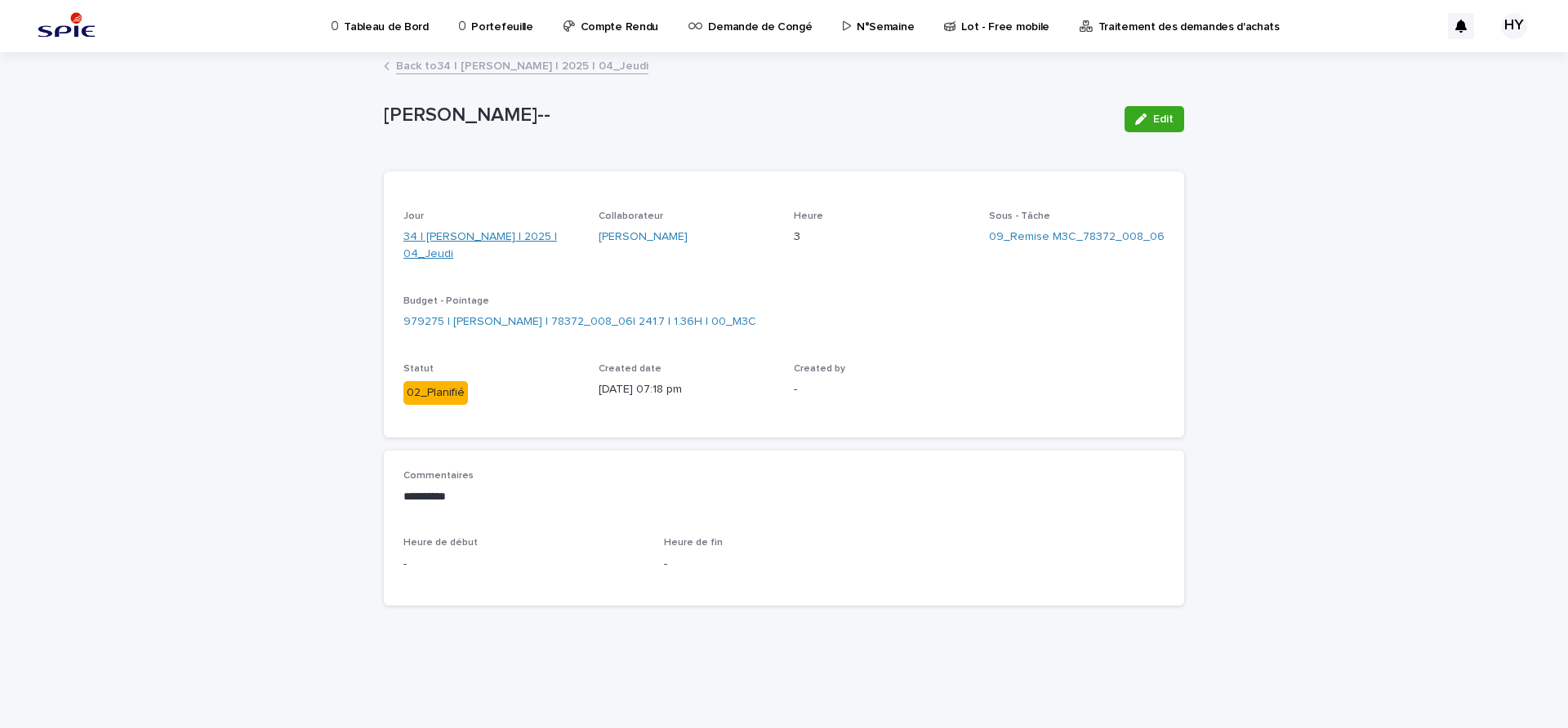
click at [500, 238] on link "34 | [PERSON_NAME] | 2025 | 04_Jeudi" at bounding box center [491, 246] width 176 height 34
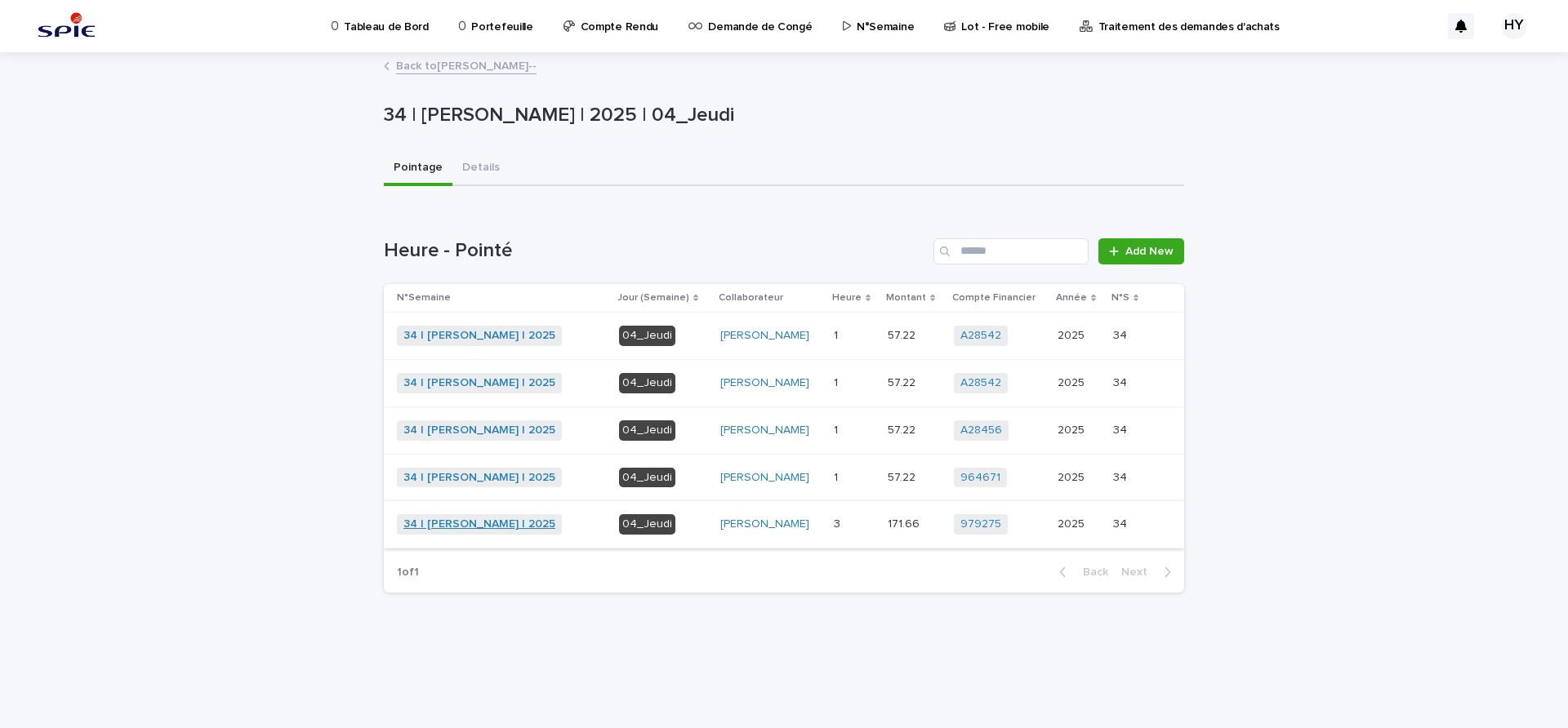
click at [468, 523] on link "34 | [PERSON_NAME] | 2025" at bounding box center [479, 525] width 152 height 14
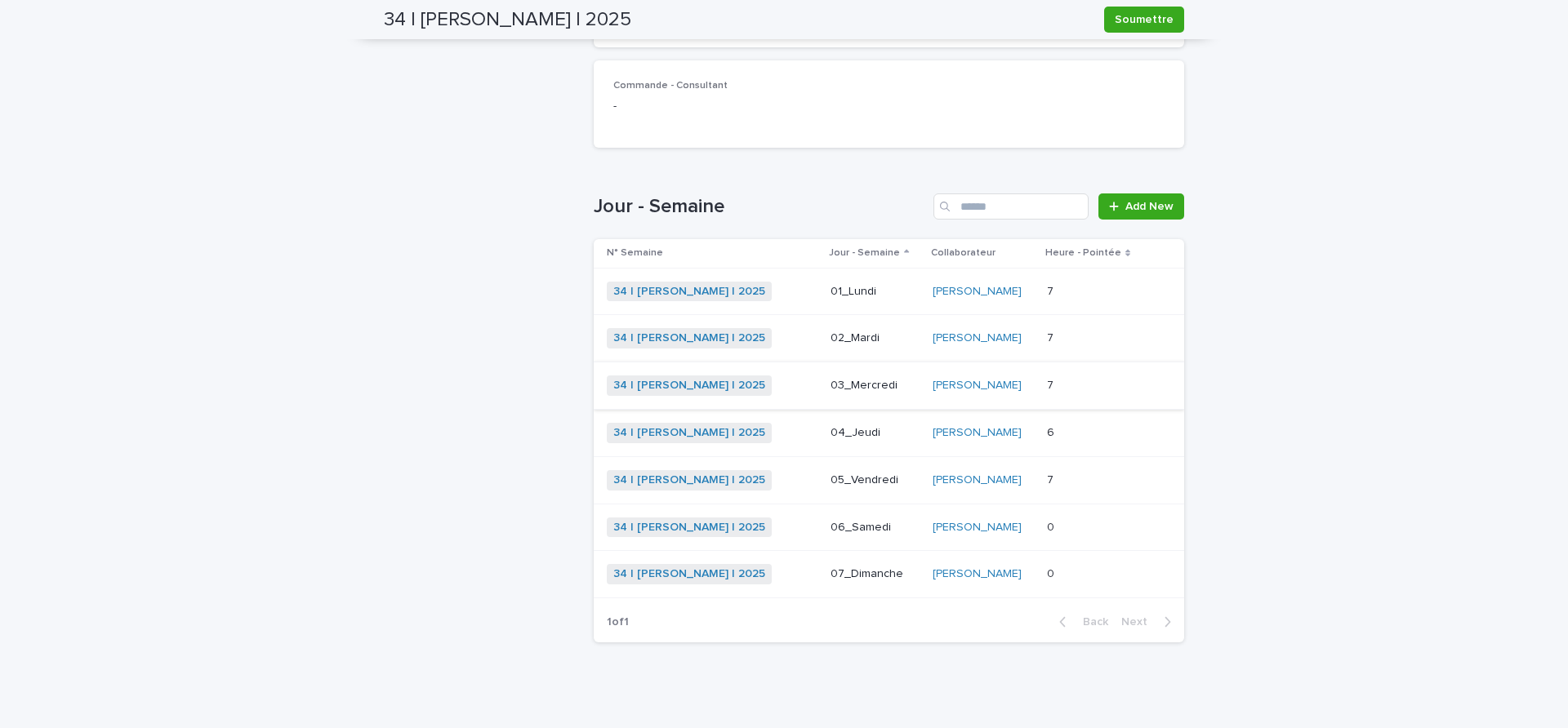
scroll to position [417, 0]
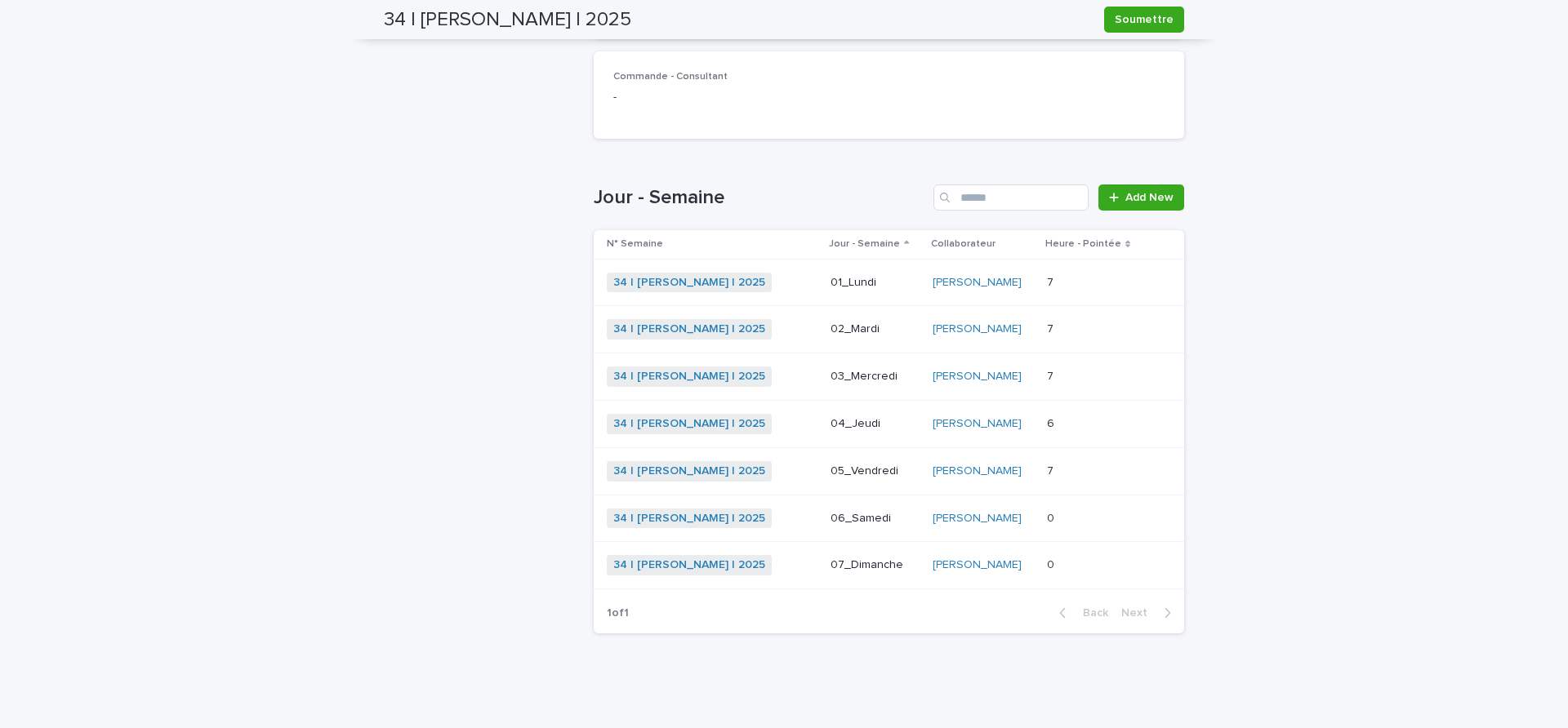
click at [1072, 426] on p at bounding box center [1093, 424] width 94 height 14
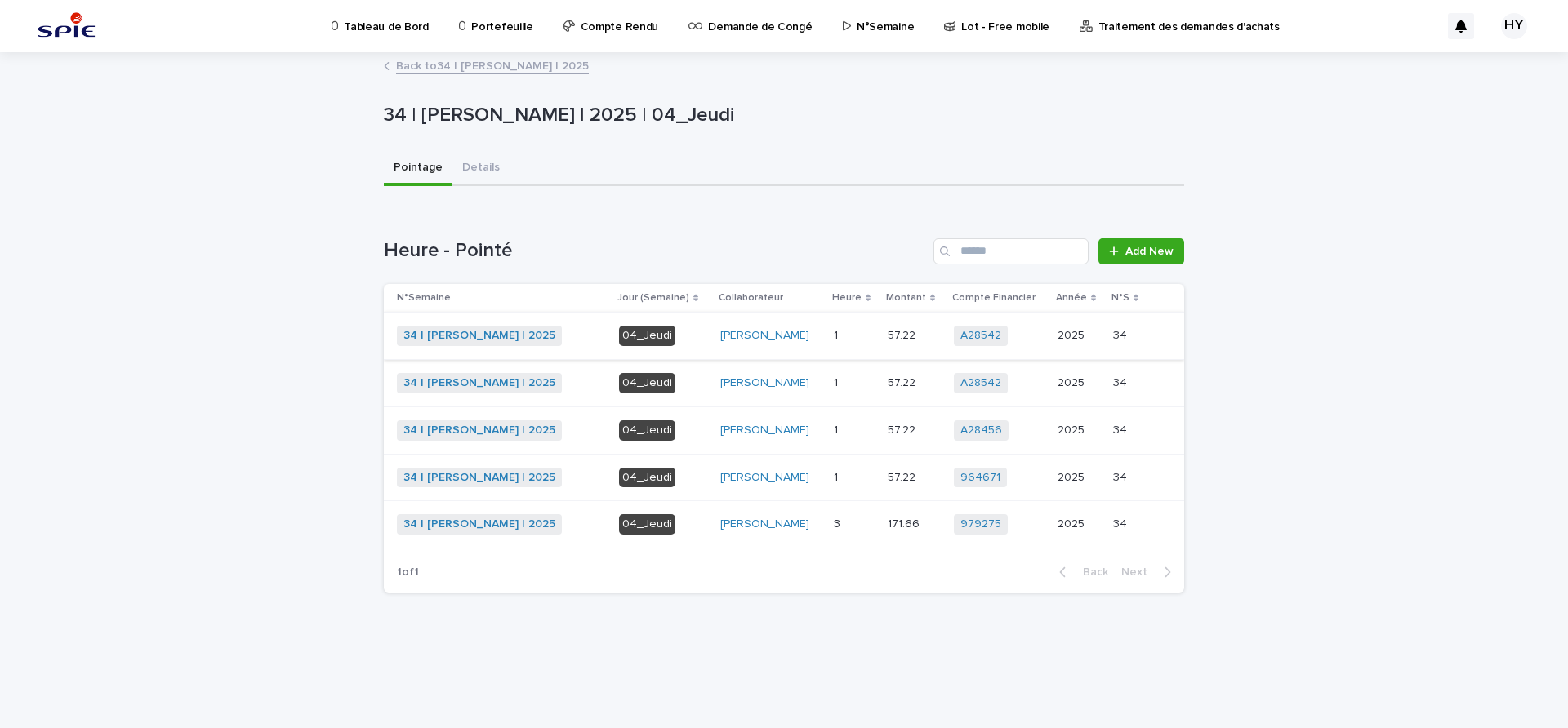
click at [430, 66] on link "Back to 34 | [PERSON_NAME] | 2025" at bounding box center [493, 65] width 193 height 19
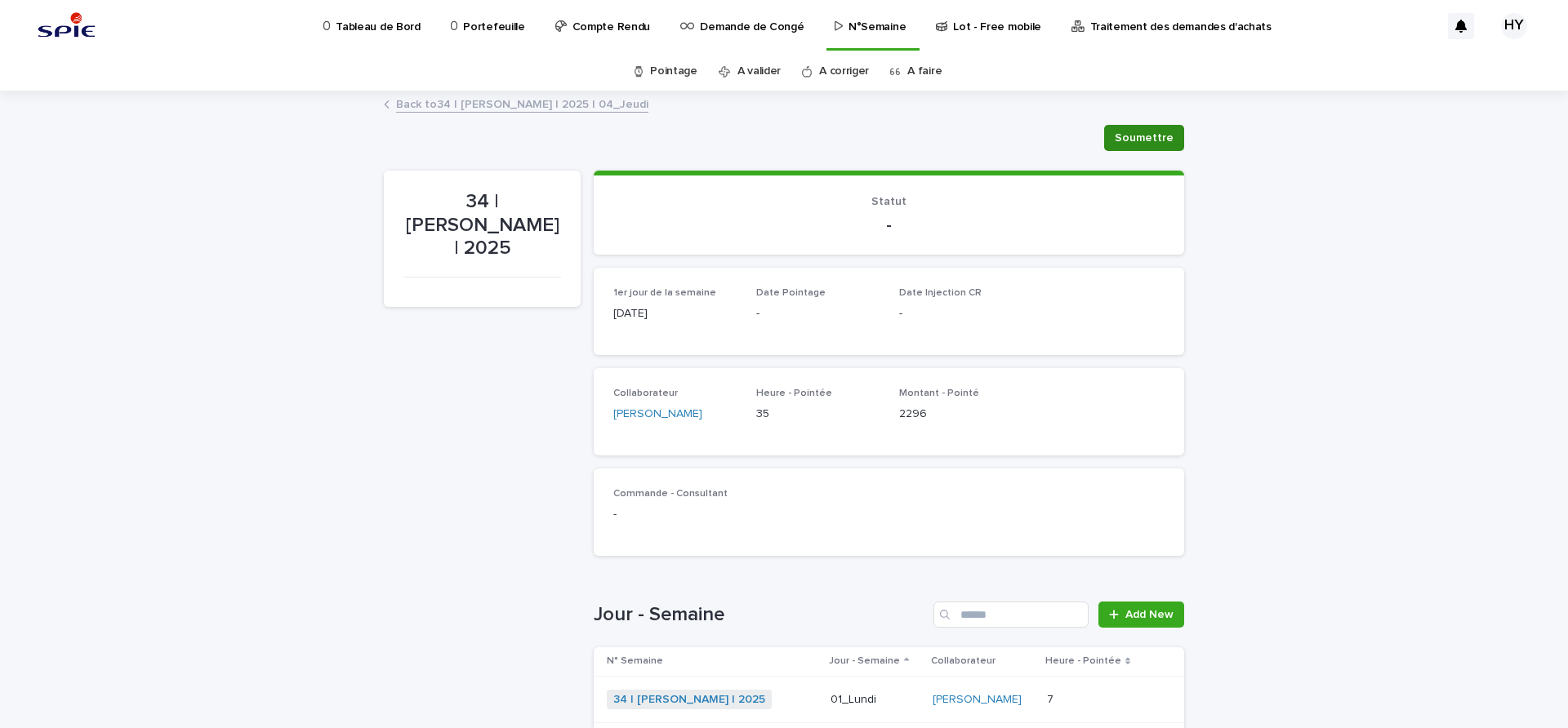
click at [1122, 148] on button "Soumettre" at bounding box center [1143, 138] width 80 height 26
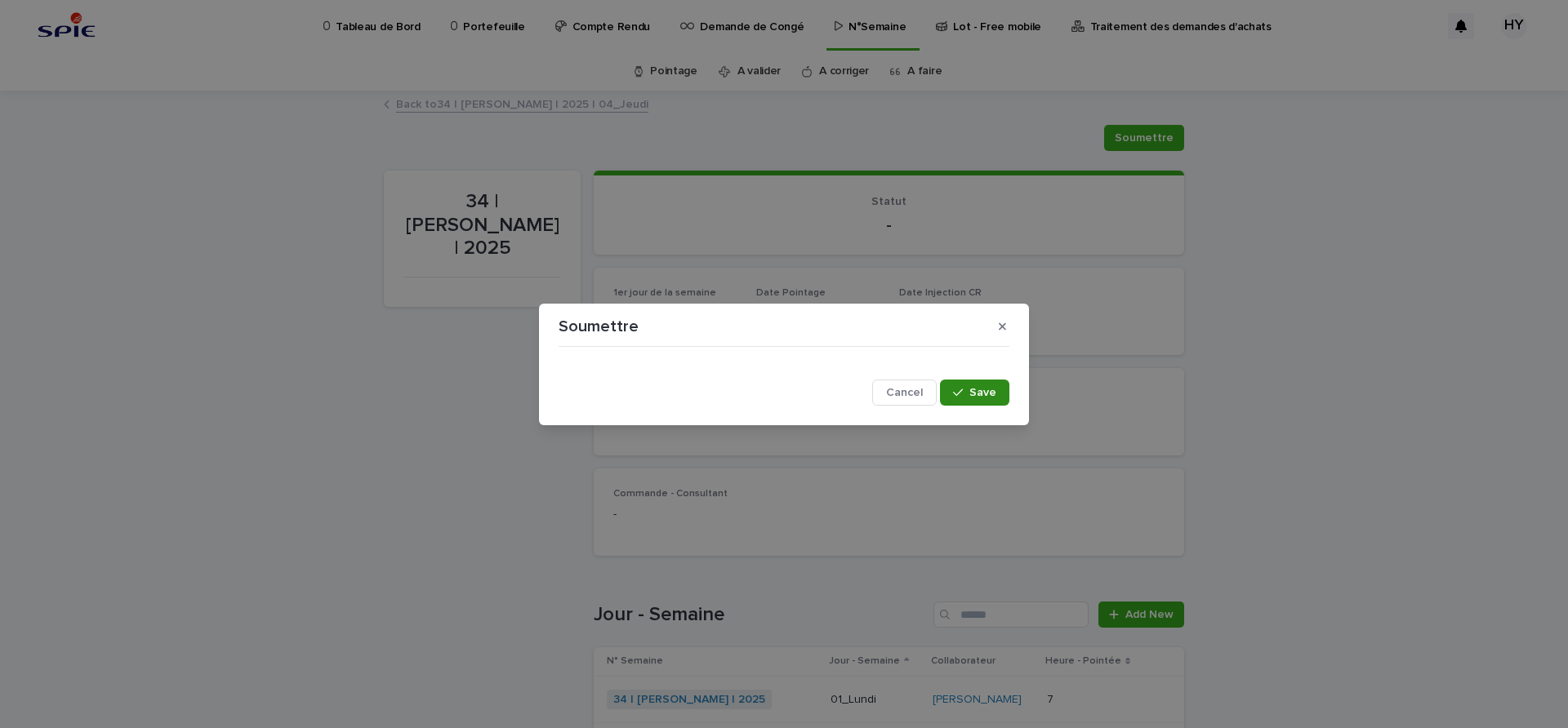
click at [964, 401] on button "Save" at bounding box center [974, 393] width 70 height 26
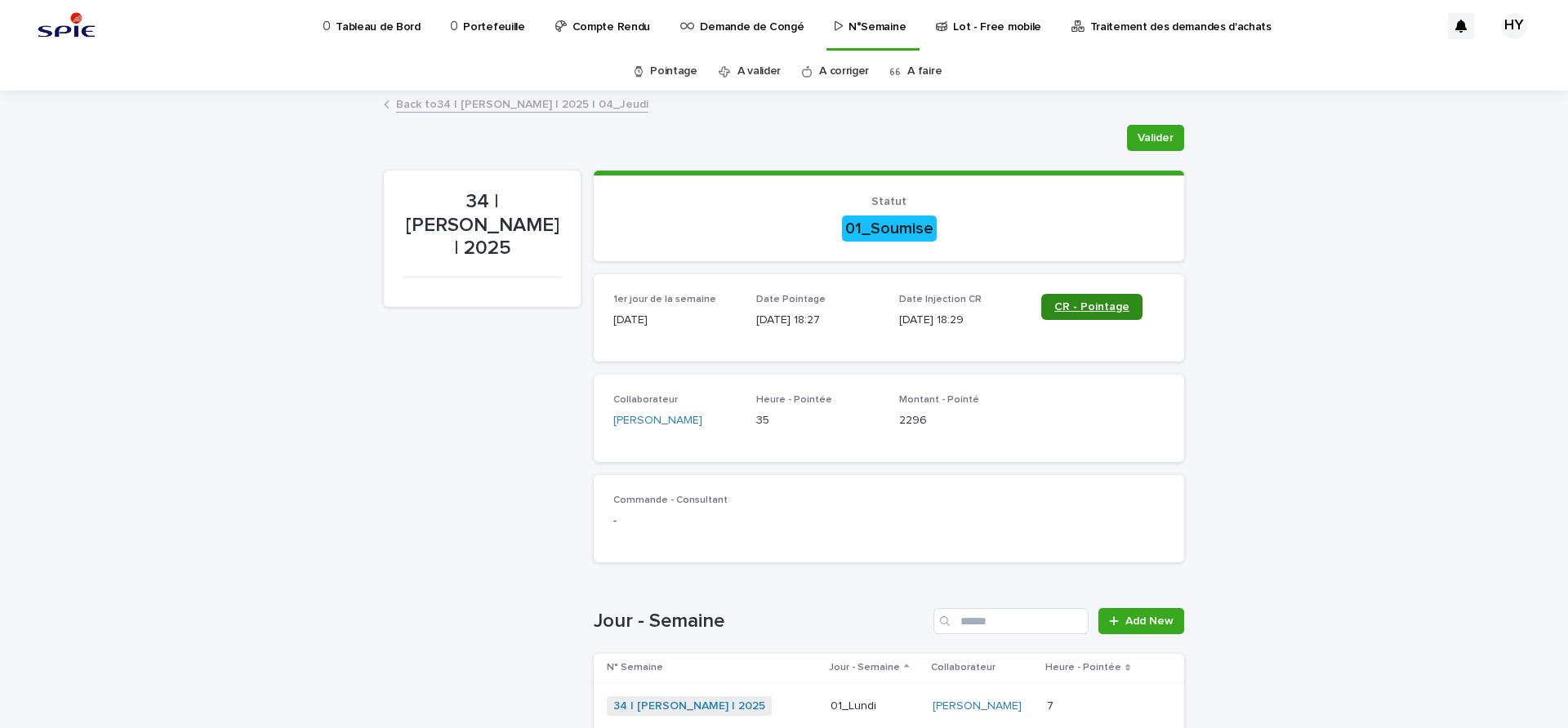
click at [1065, 302] on span "CR - Pointage" at bounding box center [1092, 307] width 75 height 11
